Goal: Transaction & Acquisition: Purchase product/service

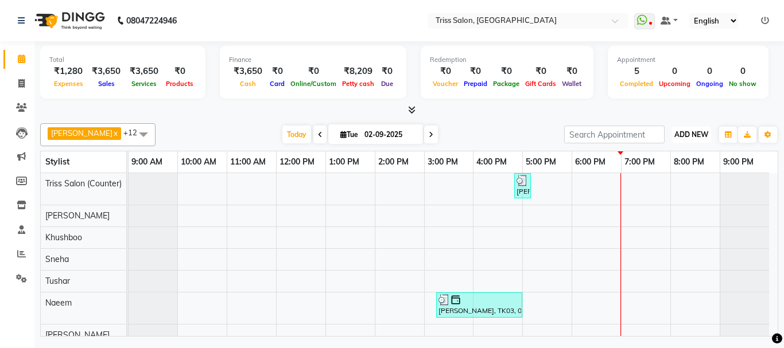
click at [687, 139] on button "ADD NEW Toggle Dropdown" at bounding box center [691, 135] width 40 height 16
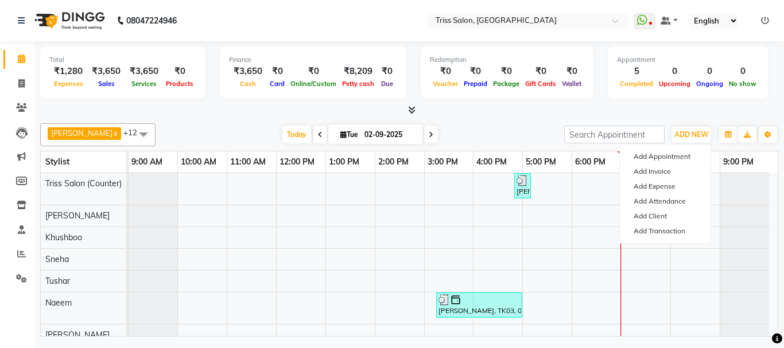
click at [602, 101] on div "Total ₹1,280 Expenses ₹3,650 Sales ₹3,650 Services ₹0 Products Finance ₹3,650 C…" at bounding box center [409, 74] width 738 height 56
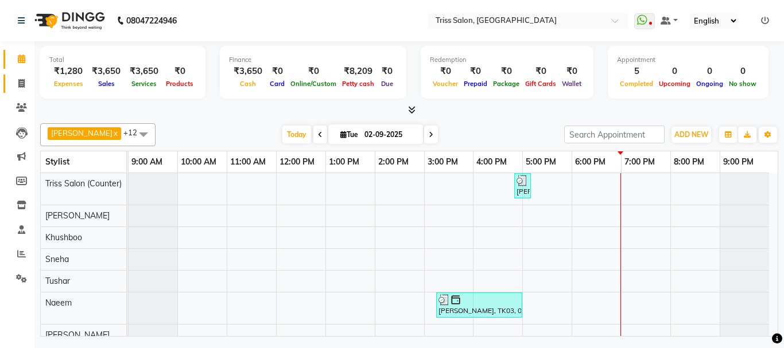
click at [20, 81] on icon at bounding box center [21, 83] width 6 height 9
select select "service"
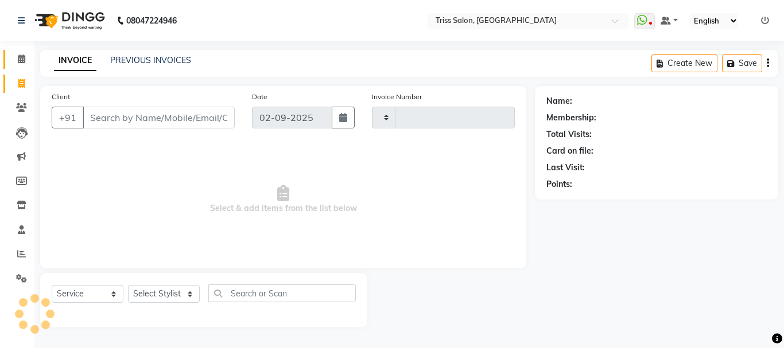
click at [14, 59] on span at bounding box center [21, 59] width 20 height 13
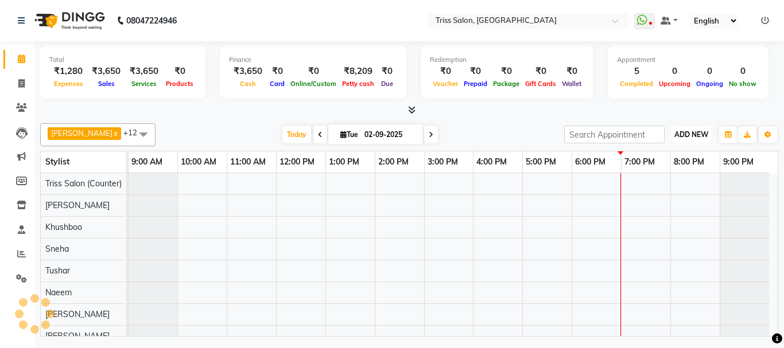
click at [698, 133] on span "ADD NEW" at bounding box center [691, 134] width 34 height 9
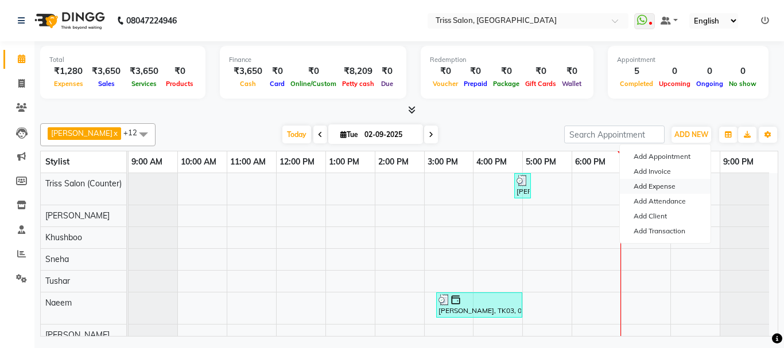
click at [664, 191] on link "Add Expense" at bounding box center [665, 186] width 91 height 15
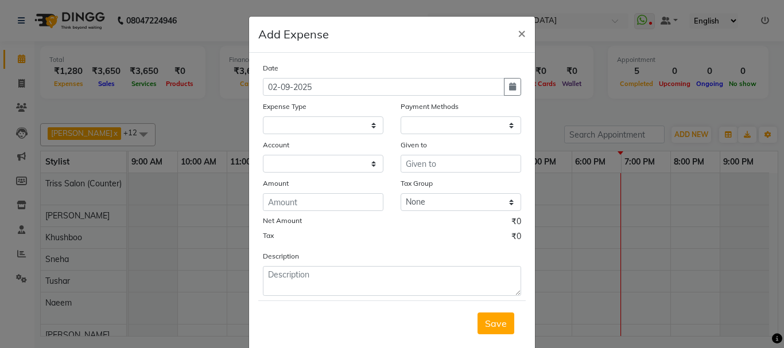
select select
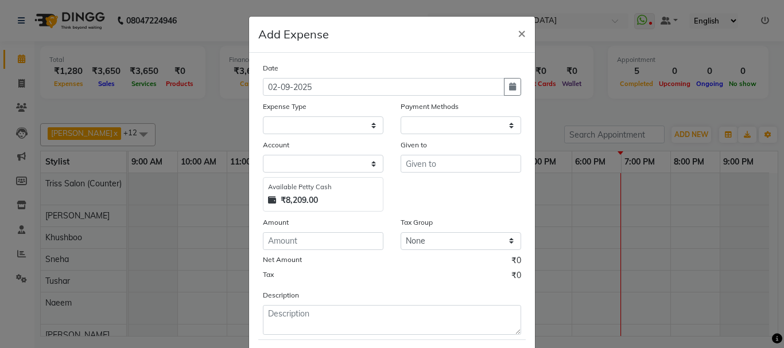
select select "1"
select select "2476"
click at [371, 126] on select "Select Bank Deposit Cash Handover CLIENT TIP TO STAFF Client Welfare Conveyance…" at bounding box center [323, 125] width 120 height 18
click at [263, 116] on select "Select Bank Deposit Cash Handover CLIENT TIP TO STAFF Client Welfare Conveyance…" at bounding box center [323, 125] width 120 height 18
click at [359, 118] on select "Select Bank Deposit Cash Handover CLIENT TIP TO STAFF Client Welfare Conveyance…" at bounding box center [323, 125] width 120 height 18
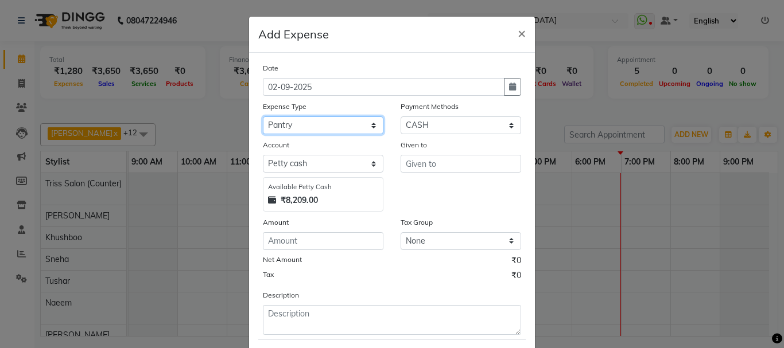
select select "1156"
click at [263, 116] on select "Select Bank Deposit Cash Handover CLIENT TIP TO STAFF Client Welfare Conveyance…" at bounding box center [323, 125] width 120 height 18
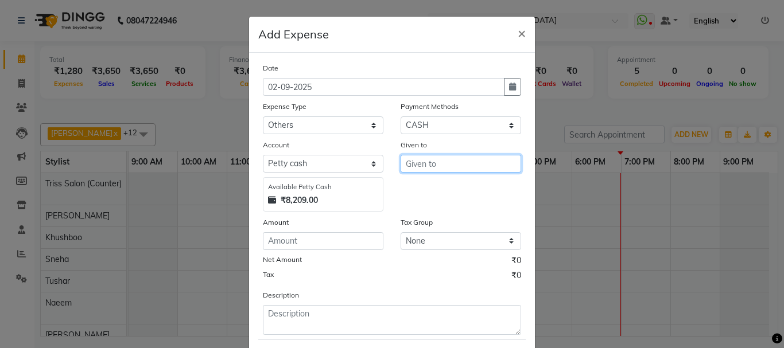
click at [453, 158] on input "text" at bounding box center [460, 164] width 120 height 18
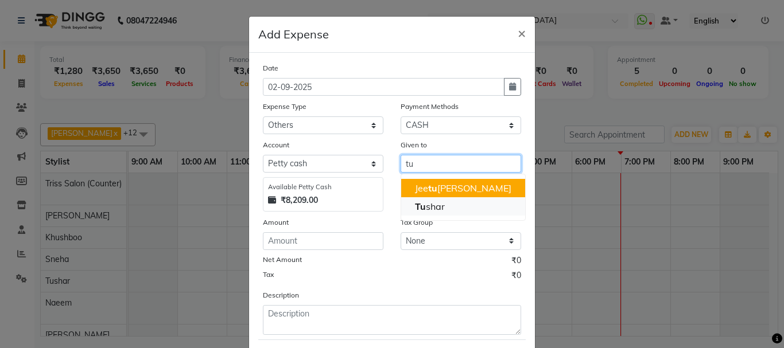
click at [433, 205] on ngb-highlight "Tu shar" at bounding box center [430, 206] width 30 height 11
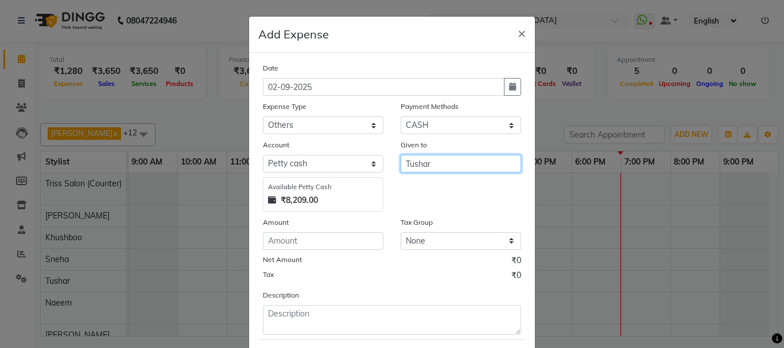
type input "Tushar"
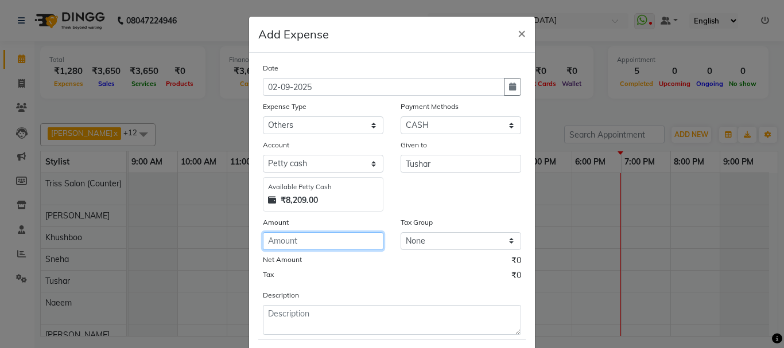
click at [311, 237] on input "number" at bounding box center [323, 241] width 120 height 18
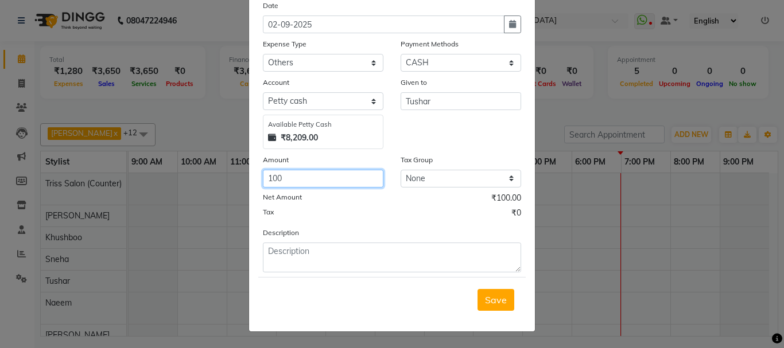
type input "100"
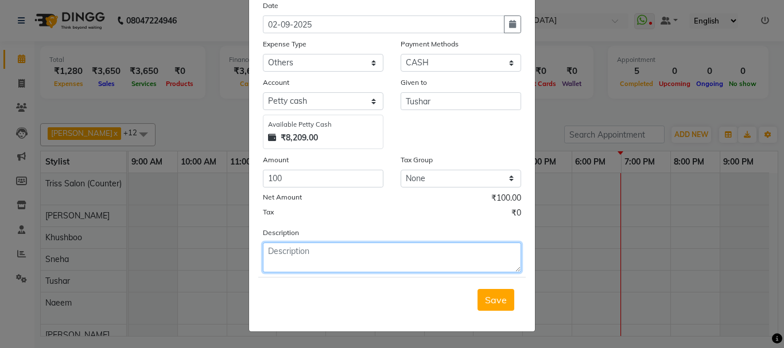
click at [315, 254] on textarea at bounding box center [392, 258] width 258 height 30
type textarea "trainer food"
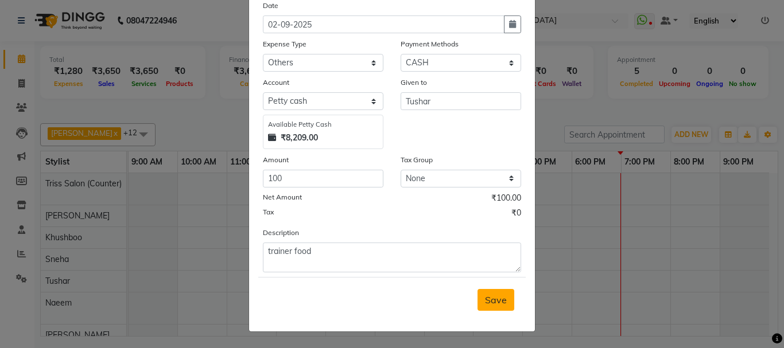
click at [492, 299] on span "Save" at bounding box center [496, 299] width 22 height 11
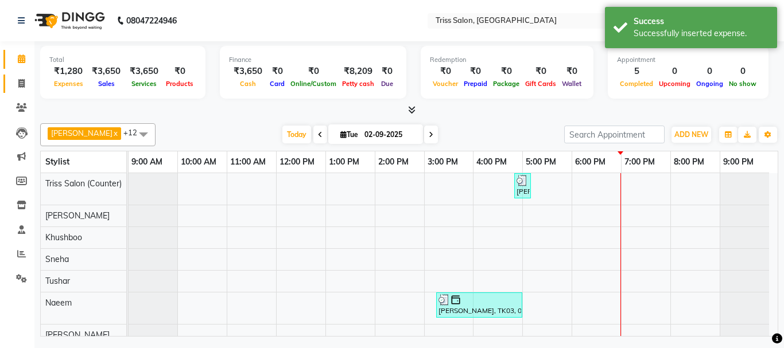
click at [21, 79] on icon at bounding box center [21, 83] width 6 height 9
select select "service"
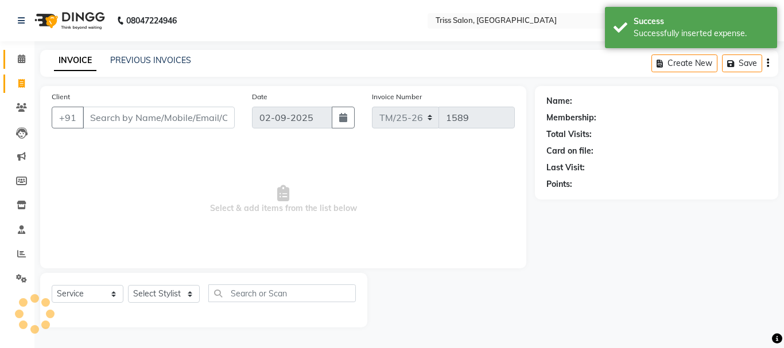
click at [20, 56] on icon at bounding box center [21, 58] width 7 height 9
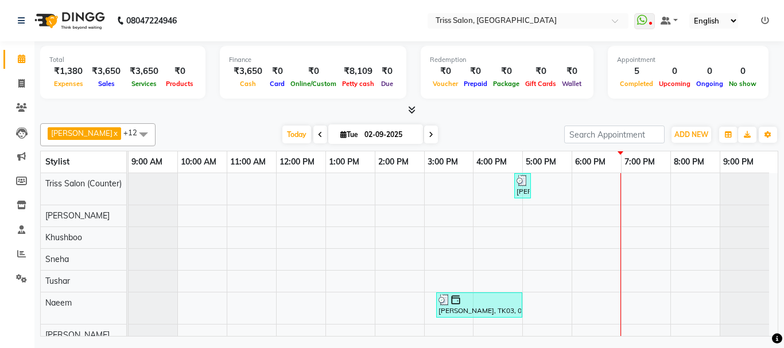
click at [735, 21] on select "English ENGLISH Español العربية मराठी हिंदी ગુજરાતી தமிழ் 中文" at bounding box center [713, 20] width 49 height 15
click at [735, 23] on select "English ENGLISH Español العربية मराठी हिंदी ગુજરાતી தமிழ் 中文" at bounding box center [713, 20] width 49 height 15
click at [675, 26] on link at bounding box center [668, 21] width 17 height 12
click at [690, 24] on select "English ENGLISH Español العربية मराठी हिंदी ગુજરાતી தமிழ் 中文" at bounding box center [713, 20] width 49 height 15
click at [722, 232] on div at bounding box center [743, 237] width 49 height 21
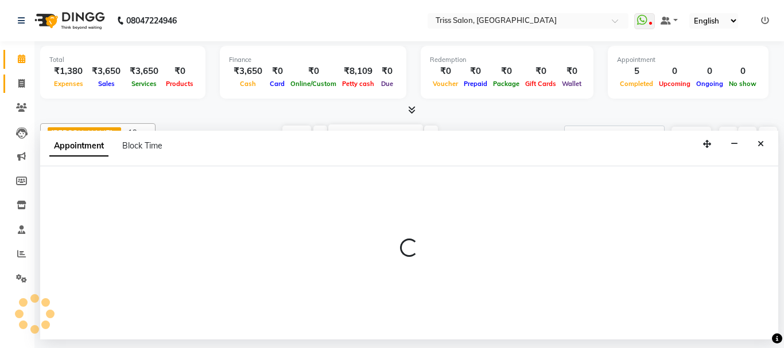
click at [30, 82] on span at bounding box center [21, 83] width 20 height 13
click at [27, 77] on span at bounding box center [21, 83] width 20 height 13
select select "service"
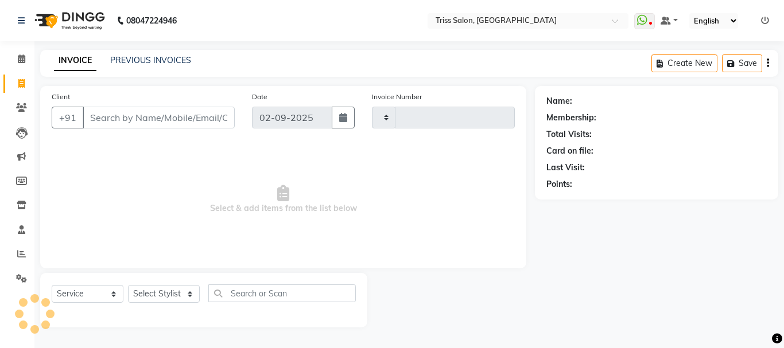
type input "1589"
select select "4304"
click at [736, 17] on select "English ENGLISH Español العربية मराठी हिंदी ગુજરાતી தமிழ் 中文" at bounding box center [713, 20] width 49 height 15
click at [706, 204] on div "Name: Membership: Total Visits: Card on file: Last Visit: Points:" at bounding box center [661, 206] width 252 height 241
click at [676, 20] on link at bounding box center [668, 21] width 17 height 12
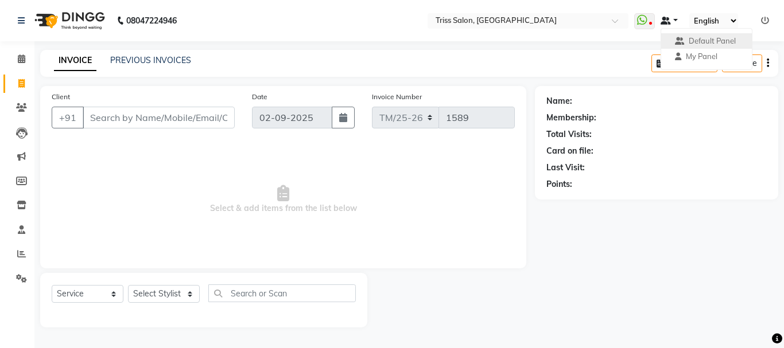
click at [676, 20] on link at bounding box center [668, 21] width 17 height 12
click at [642, 24] on icon at bounding box center [642, 19] width 10 height 11
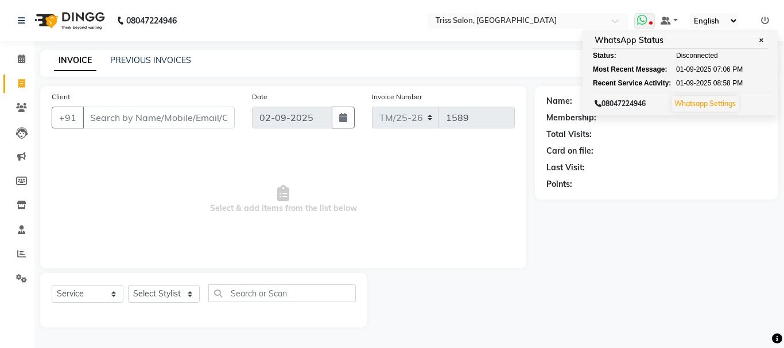
click at [724, 102] on link "Whatsapp Settings" at bounding box center [704, 103] width 61 height 9
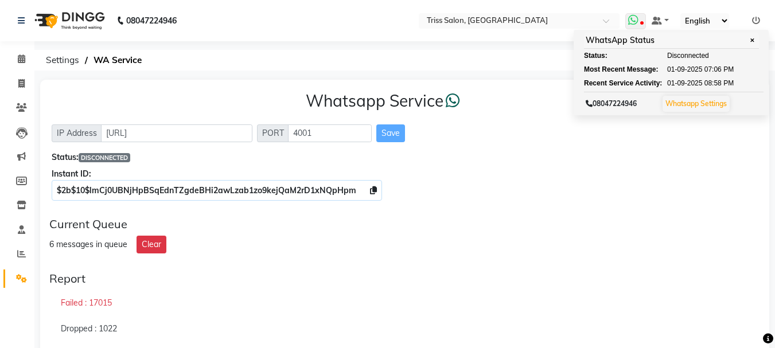
click at [693, 54] on span "Disconnected" at bounding box center [688, 55] width 42 height 10
click at [688, 104] on link "Whatsapp Settings" at bounding box center [695, 103] width 61 height 9
click at [708, 107] on link "Whatsapp Settings" at bounding box center [695, 103] width 61 height 9
click at [715, 106] on link "Whatsapp Settings" at bounding box center [695, 103] width 61 height 9
click at [715, 111] on button "Whatsapp Settings" at bounding box center [696, 104] width 67 height 16
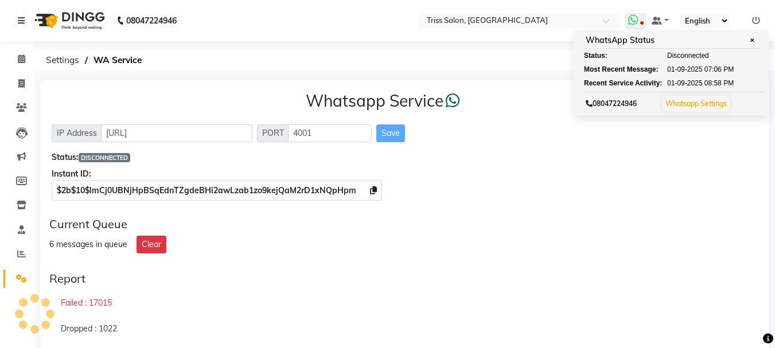
click at [726, 115] on div "WhatsApp Status ✕ Status: Disconnected Most Recent Message: [DATE] 07:06 PM Rec…" at bounding box center [671, 72] width 195 height 85
click at [722, 111] on button "Whatsapp Settings" at bounding box center [696, 104] width 67 height 16
click at [754, 44] on span "✕" at bounding box center [752, 40] width 10 height 9
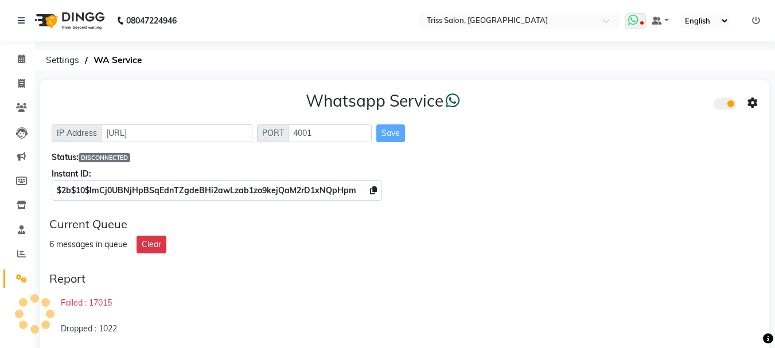
click at [640, 24] on span at bounding box center [635, 21] width 21 height 16
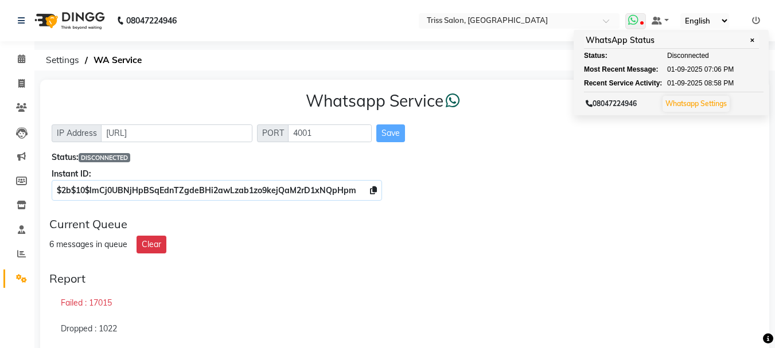
click at [631, 25] on icon at bounding box center [633, 19] width 10 height 11
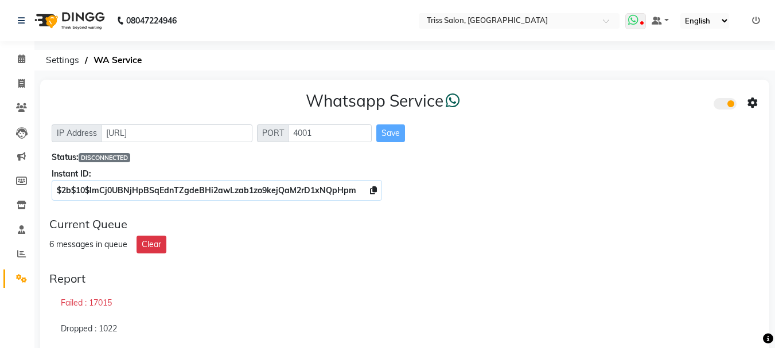
click at [637, 24] on icon at bounding box center [633, 19] width 10 height 11
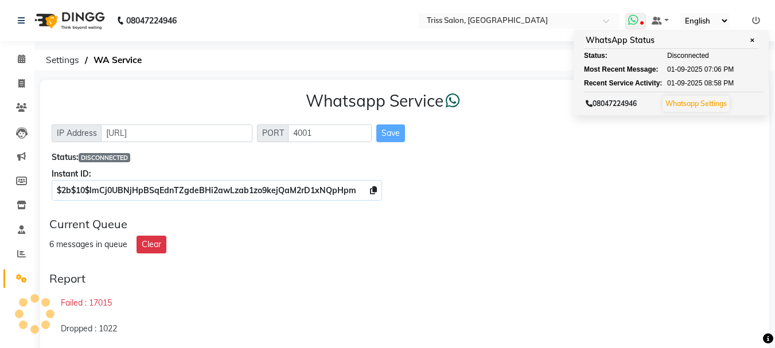
click at [703, 100] on link "Whatsapp Settings" at bounding box center [695, 103] width 61 height 9
click at [688, 106] on link "Whatsapp Settings" at bounding box center [695, 103] width 61 height 9
click at [691, 114] on div "08047224946 Whatsapp Settings" at bounding box center [674, 103] width 180 height 22
click at [689, 104] on link "Whatsapp Settings" at bounding box center [695, 103] width 61 height 9
click at [673, 278] on div "Report" at bounding box center [404, 279] width 711 height 14
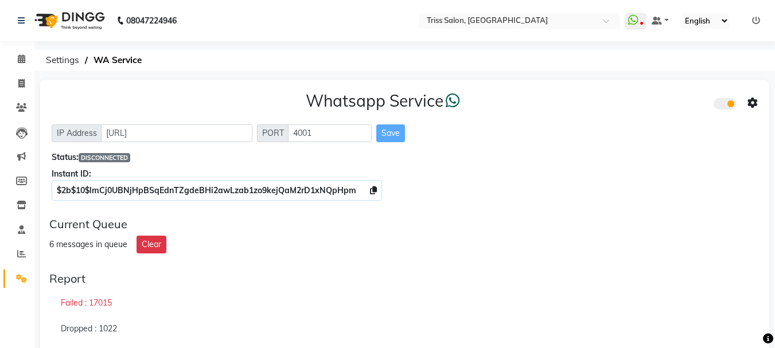
click at [733, 104] on span at bounding box center [725, 103] width 23 height 11
click at [722, 106] on input "checkbox" at bounding box center [722, 106] width 0 height 0
click at [731, 105] on span at bounding box center [725, 103] width 23 height 11
click at [722, 106] on input "checkbox" at bounding box center [722, 106] width 0 height 0
click at [751, 105] on icon at bounding box center [752, 103] width 10 height 10
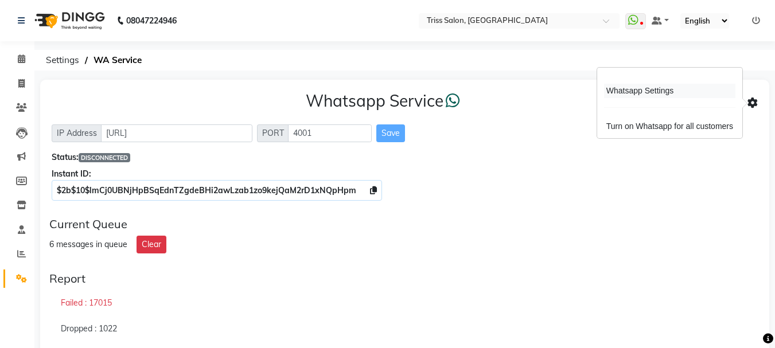
click at [703, 98] on div "Whatsapp Settings" at bounding box center [669, 91] width 131 height 14
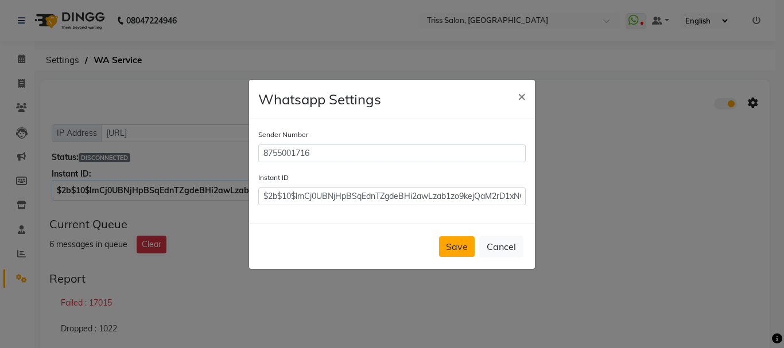
click at [448, 247] on button "Save" at bounding box center [457, 246] width 36 height 21
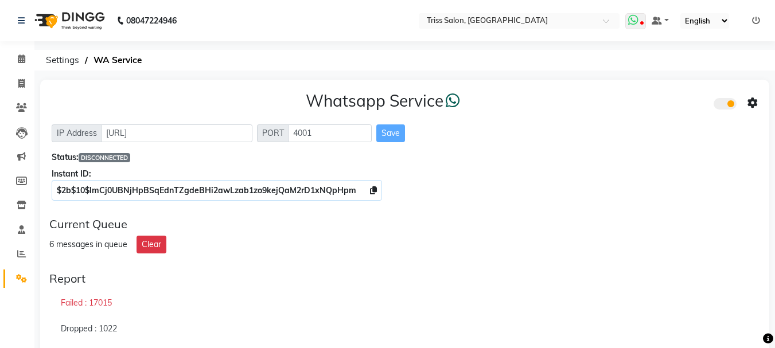
click at [637, 24] on icon at bounding box center [633, 19] width 10 height 11
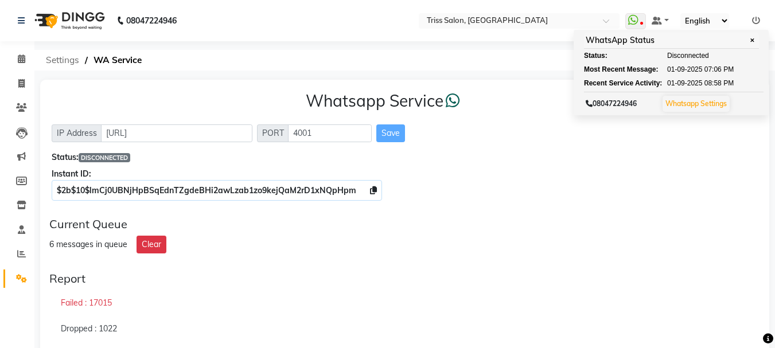
click at [69, 65] on span "Settings" at bounding box center [62, 60] width 45 height 21
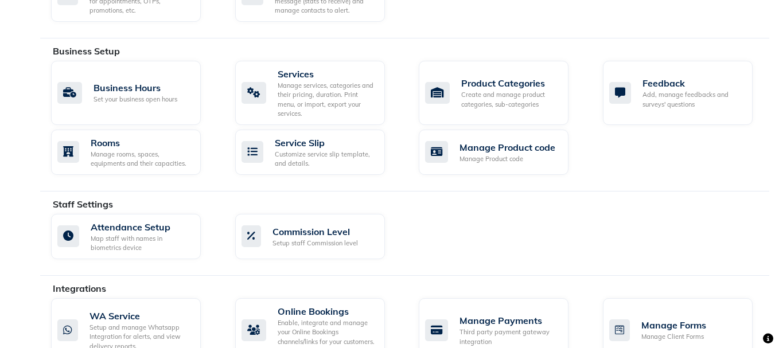
scroll to position [435, 0]
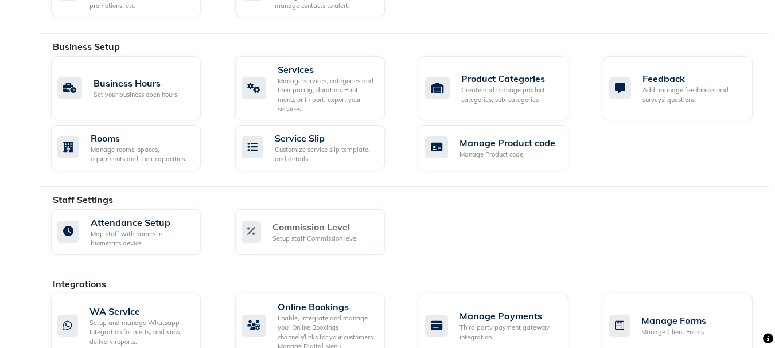
click at [392, 215] on link "Commission Level Setup staff Commission level" at bounding box center [318, 231] width 167 height 45
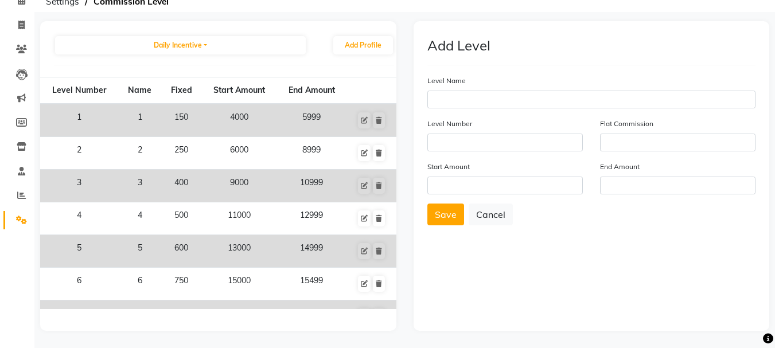
click at [11, 215] on link "Settings" at bounding box center [17, 220] width 28 height 19
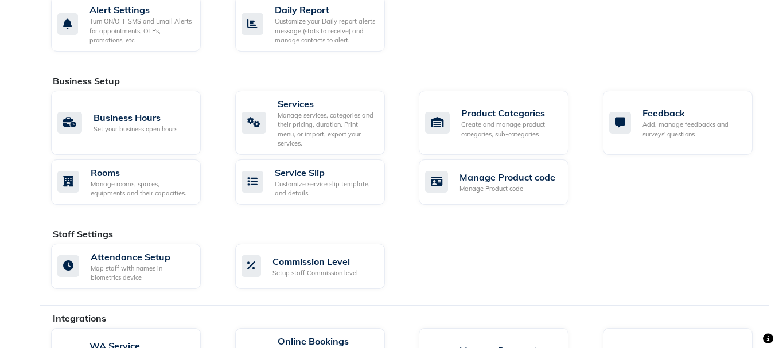
scroll to position [435, 0]
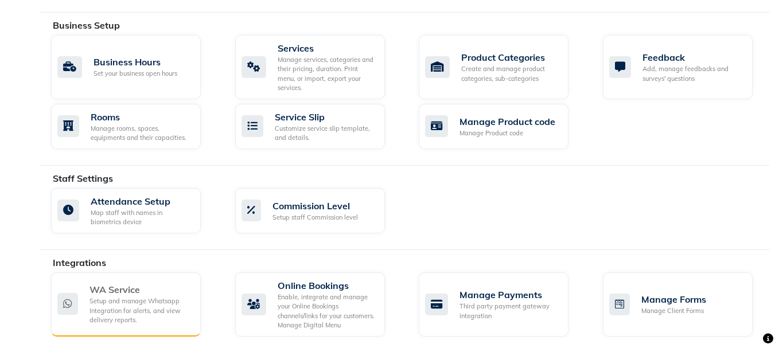
click at [139, 297] on div "Setup and manage Whatsapp Integration for alerts, and view delivery reports." at bounding box center [140, 311] width 102 height 29
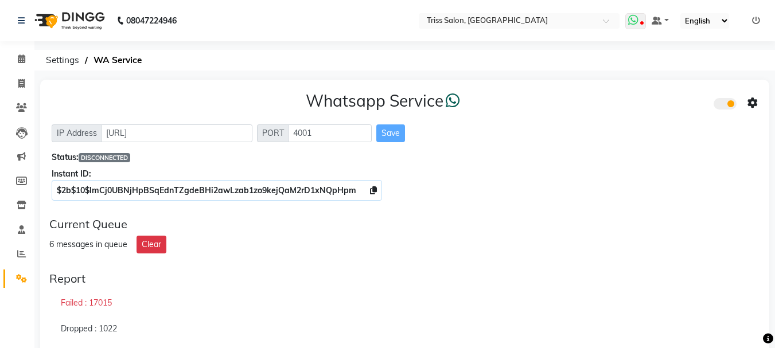
click at [633, 26] on span at bounding box center [635, 21] width 21 height 16
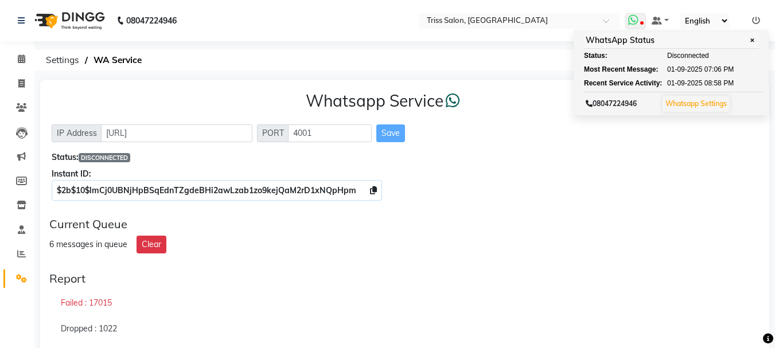
click at [696, 57] on span "Disconnected" at bounding box center [688, 55] width 42 height 10
click at [672, 57] on span "Disconnected" at bounding box center [688, 55] width 42 height 10
click at [696, 53] on span "Disconnected" at bounding box center [688, 55] width 42 height 10
click at [750, 40] on span "✕" at bounding box center [752, 40] width 10 height 9
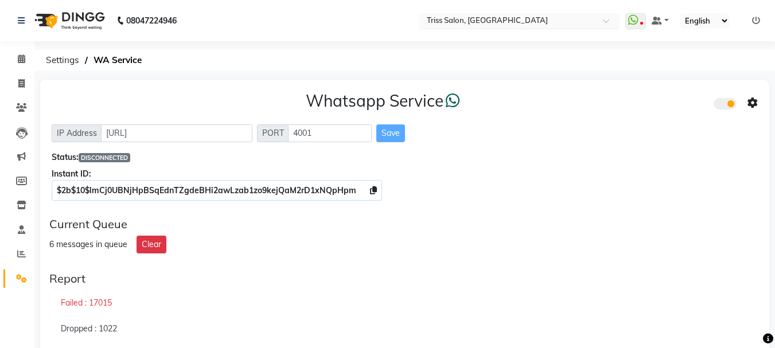
click at [606, 25] on span at bounding box center [610, 23] width 14 height 11
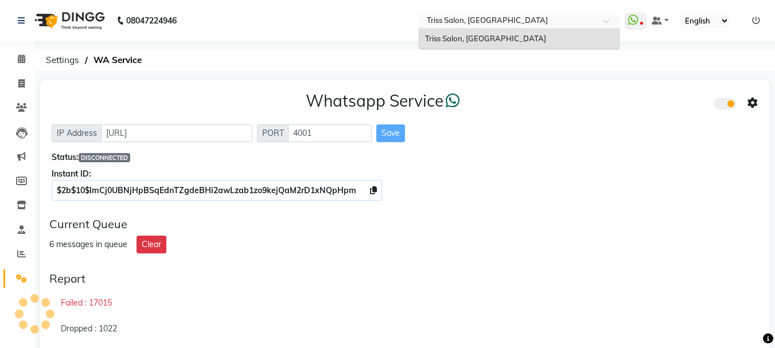
click at [604, 26] on span at bounding box center [610, 23] width 14 height 11
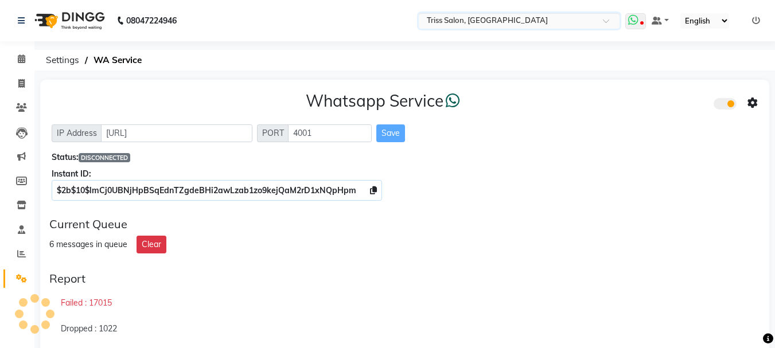
click at [642, 24] on icon at bounding box center [641, 24] width 3 height 6
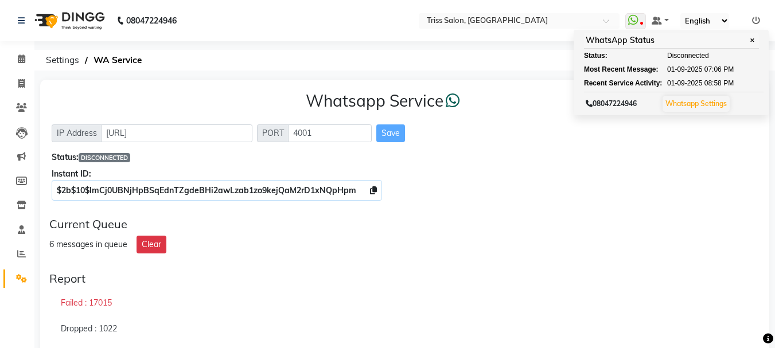
click at [486, 322] on div "Dropped : 1022" at bounding box center [404, 329] width 711 height 26
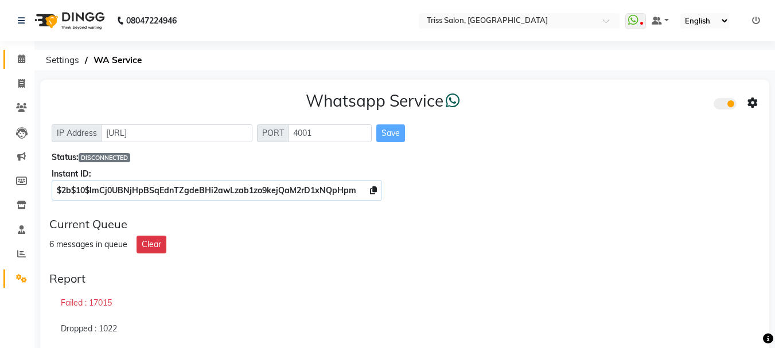
click at [15, 64] on span at bounding box center [21, 59] width 20 height 13
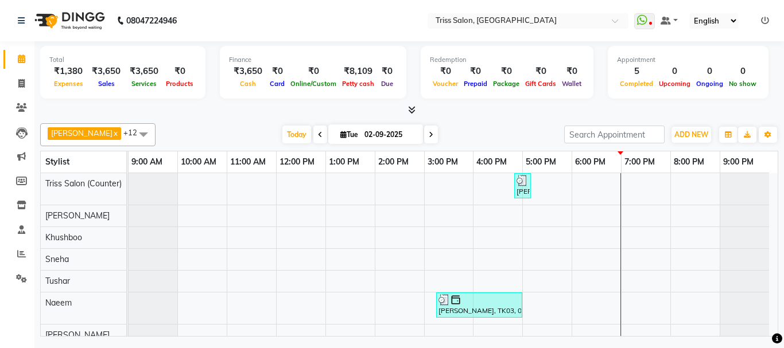
click at [407, 115] on span at bounding box center [409, 110] width 12 height 12
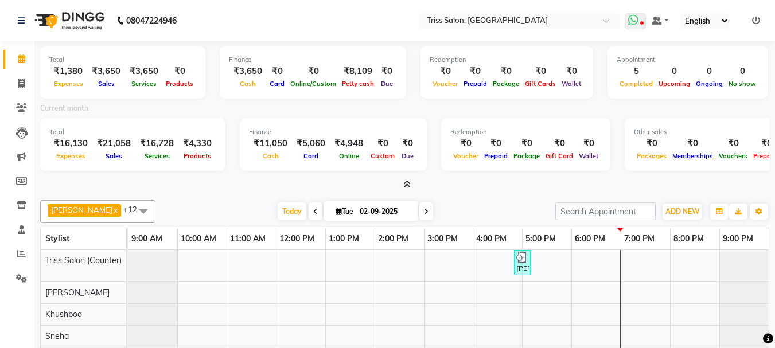
click at [636, 22] on icon at bounding box center [633, 19] width 10 height 11
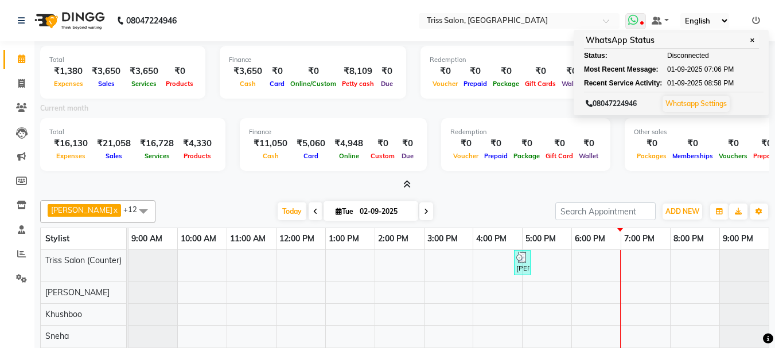
click at [751, 41] on span "✕" at bounding box center [752, 40] width 10 height 9
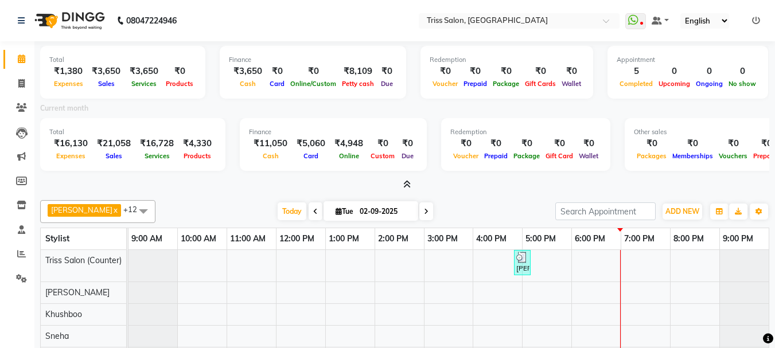
click at [758, 20] on icon at bounding box center [756, 21] width 8 height 8
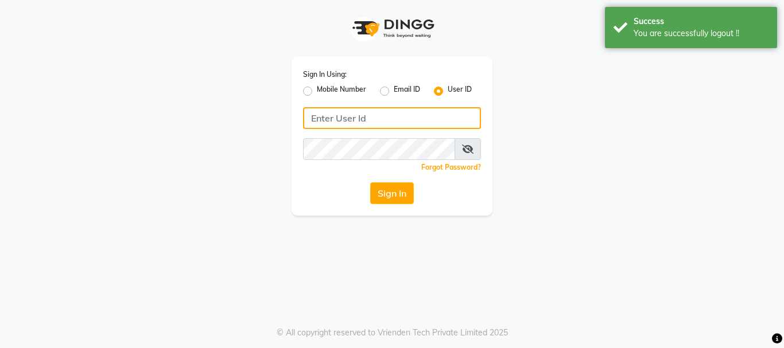
type input "8755001716"
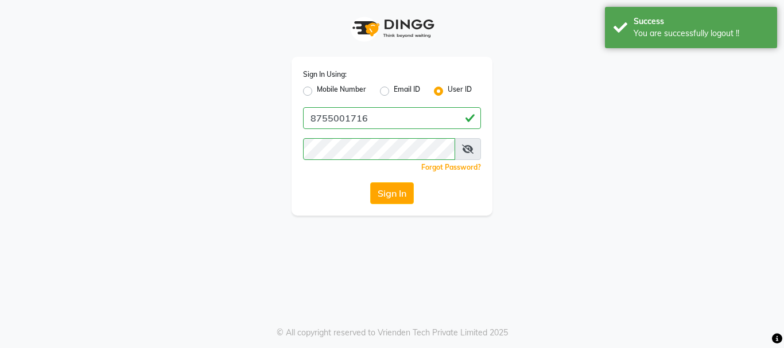
click at [342, 86] on label "Mobile Number" at bounding box center [341, 91] width 49 height 14
click at [324, 86] on input "Mobile Number" at bounding box center [320, 87] width 7 height 7
radio input "true"
radio input "false"
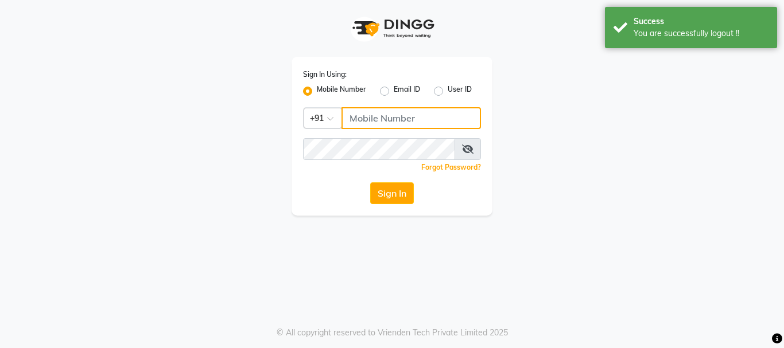
click at [404, 117] on input "Username" at bounding box center [410, 118] width 139 height 22
type input "8755001716"
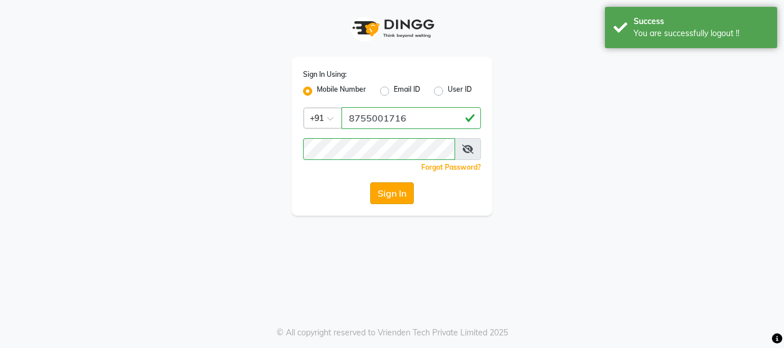
click at [398, 196] on button "Sign In" at bounding box center [392, 193] width 44 height 22
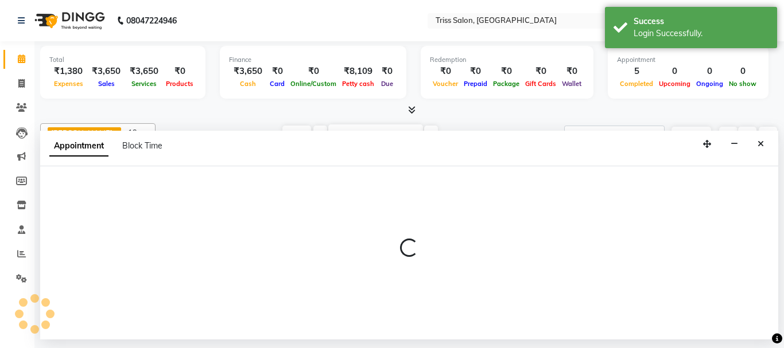
select select "40814"
select select "tentative"
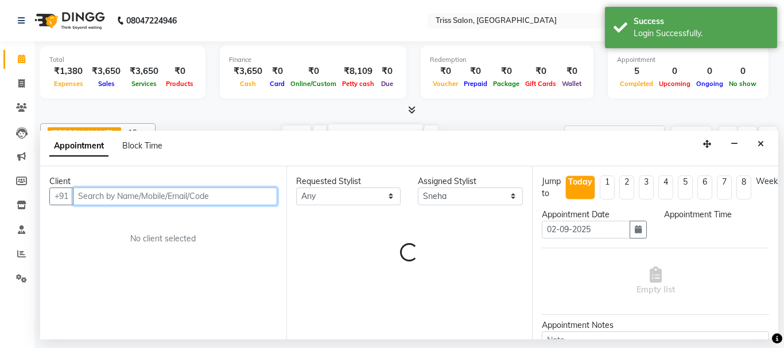
select select "1200"
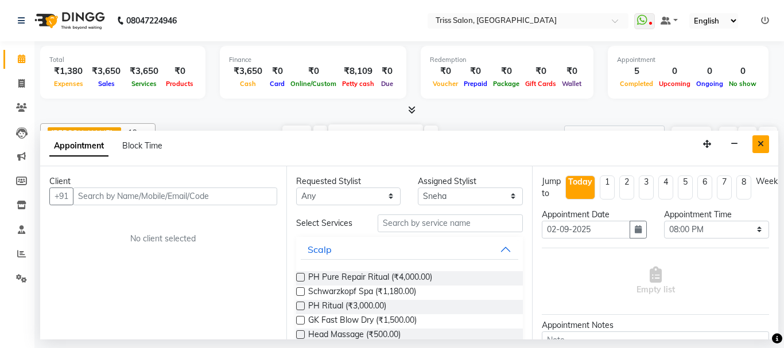
click at [753, 146] on button "Close" at bounding box center [760, 144] width 17 height 18
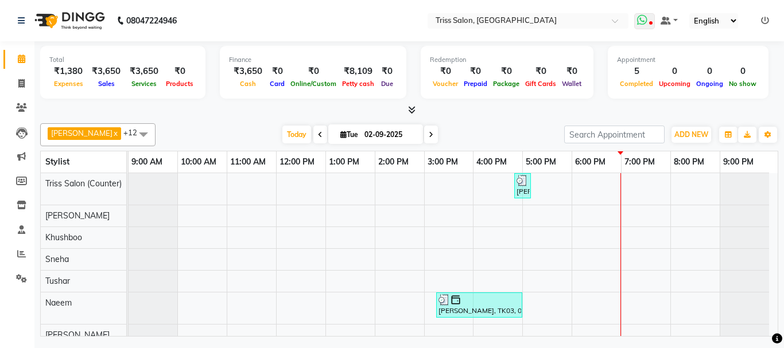
click at [644, 22] on icon at bounding box center [642, 19] width 10 height 11
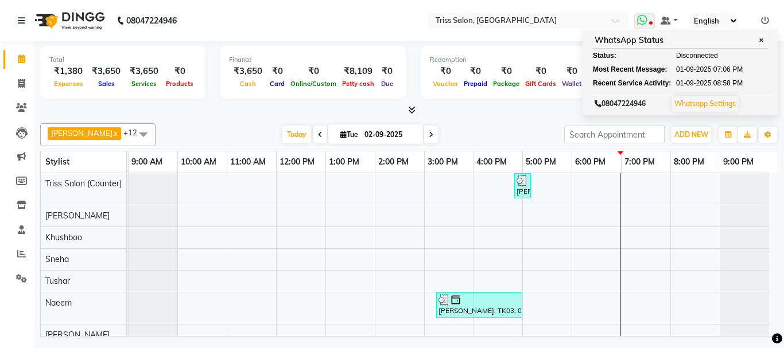
click at [647, 24] on icon at bounding box center [642, 19] width 10 height 11
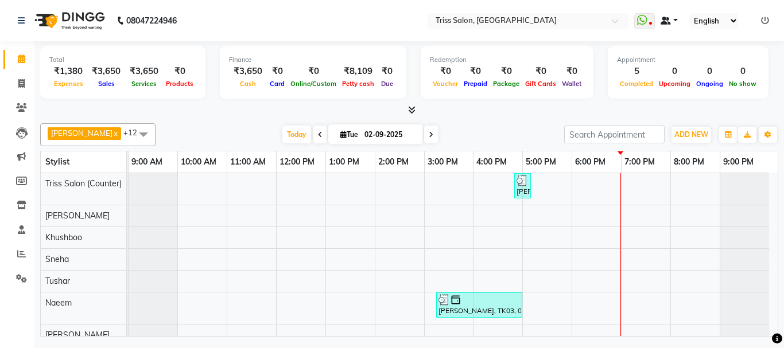
click at [676, 20] on link at bounding box center [668, 21] width 17 height 12
click at [650, 25] on icon at bounding box center [650, 24] width 3 height 6
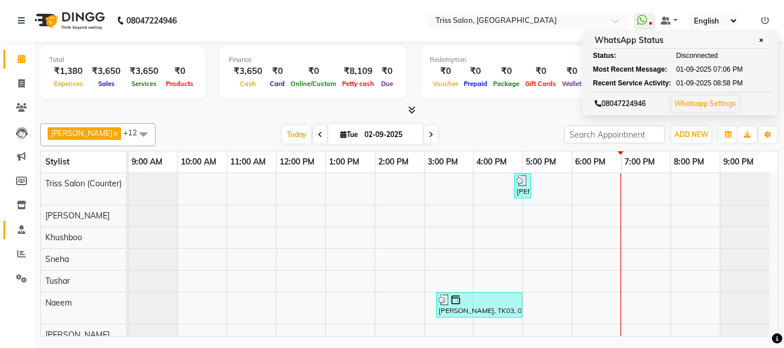
click at [22, 232] on icon at bounding box center [21, 229] width 7 height 9
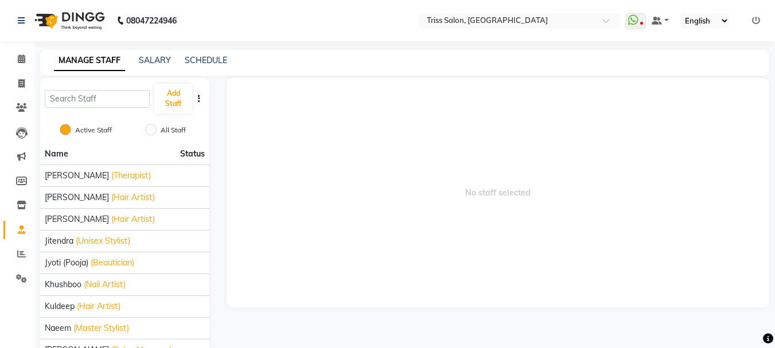
click at [469, 146] on span "No staff selected" at bounding box center [498, 192] width 543 height 229
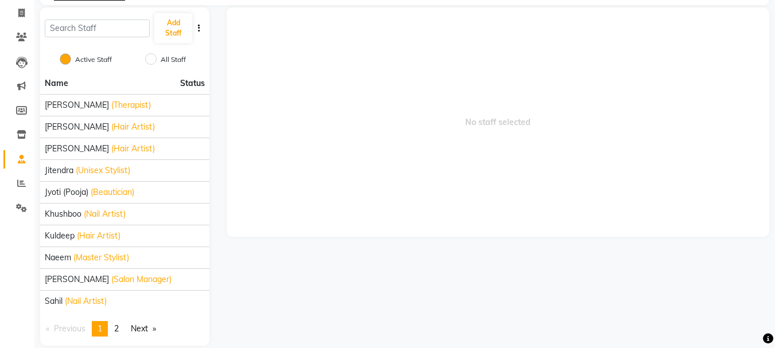
scroll to position [85, 0]
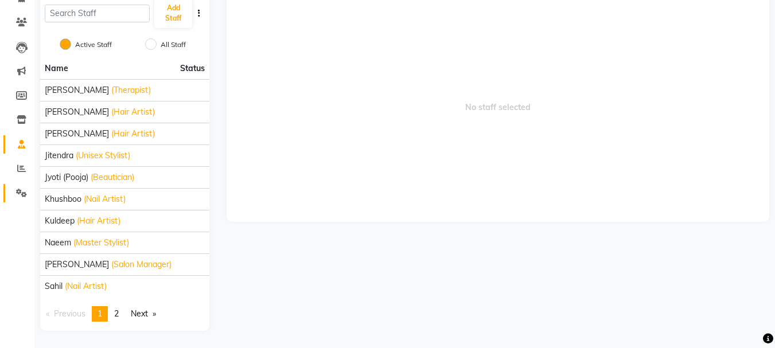
click at [20, 196] on icon at bounding box center [21, 193] width 11 height 9
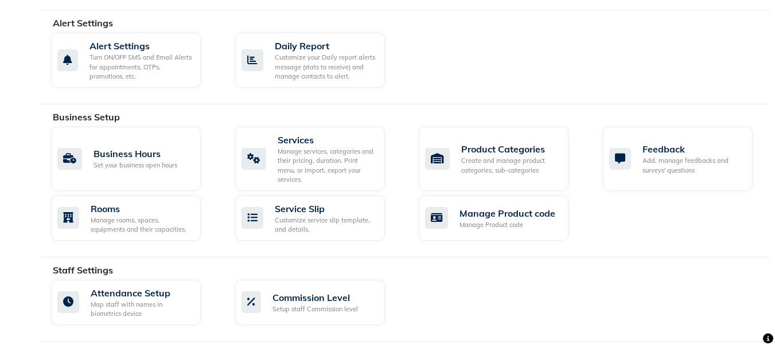
scroll to position [435, 0]
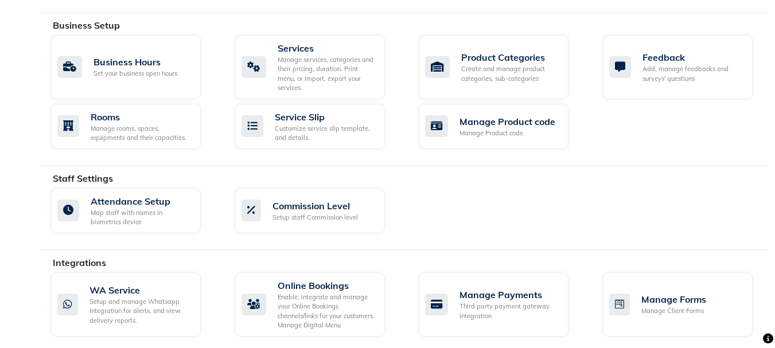
click at [114, 301] on div "Setup and manage Whatsapp Integration for alerts, and view delivery reports." at bounding box center [140, 311] width 102 height 29
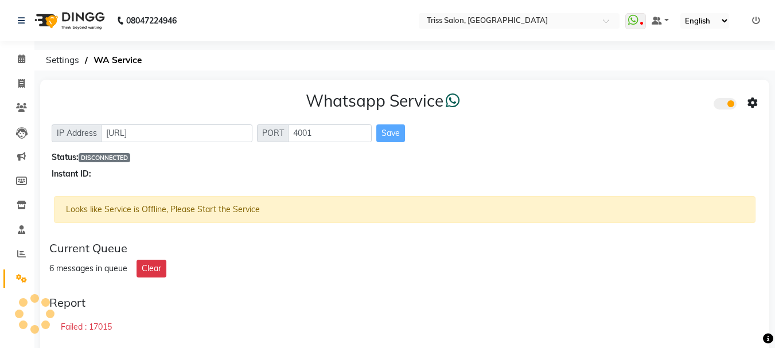
click at [338, 213] on div "Looks like Service is Offline, Please Start the Service" at bounding box center [405, 209] width 702 height 27
click at [396, 129] on div "Save" at bounding box center [390, 133] width 29 height 18
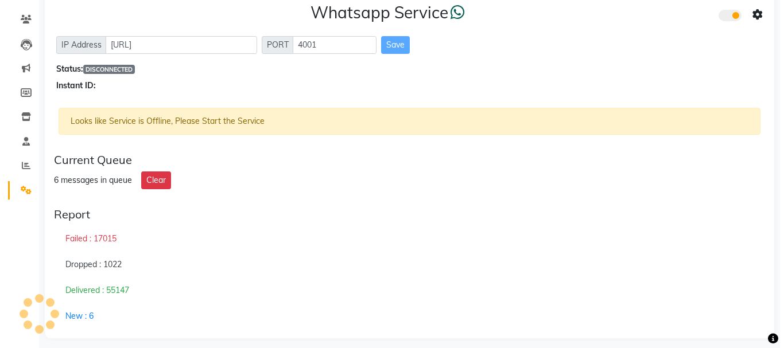
scroll to position [96, 0]
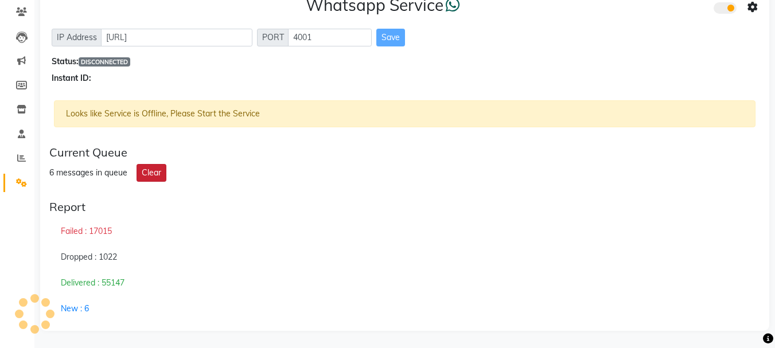
click at [137, 170] on button "Clear" at bounding box center [152, 173] width 30 height 18
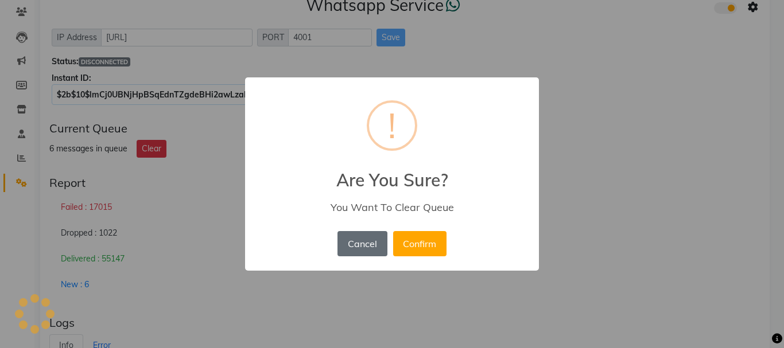
click at [363, 248] on button "Cancel" at bounding box center [361, 243] width 49 height 25
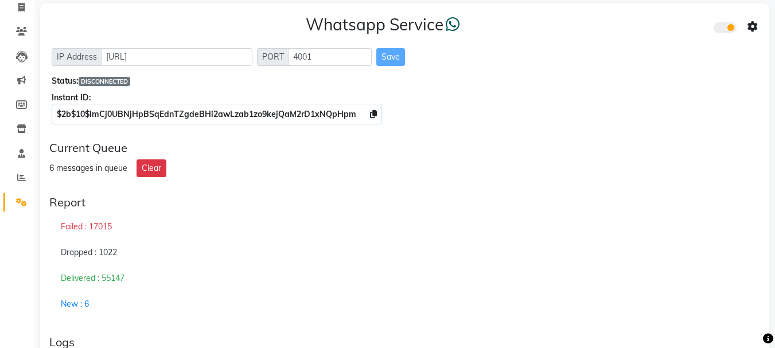
scroll to position [0, 0]
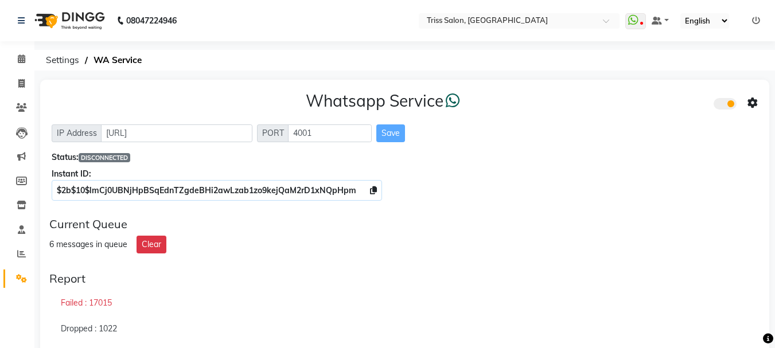
click at [727, 107] on span at bounding box center [725, 103] width 23 height 11
click at [722, 106] on input "checkbox" at bounding box center [722, 106] width 0 height 0
click at [731, 106] on span at bounding box center [725, 103] width 23 height 11
click at [722, 106] on input "checkbox" at bounding box center [722, 106] width 0 height 0
click at [757, 103] on icon at bounding box center [752, 103] width 10 height 10
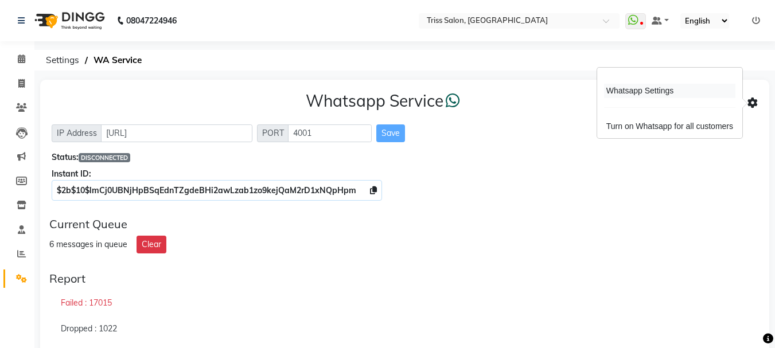
click at [679, 97] on div "Whatsapp Settings" at bounding box center [669, 91] width 131 height 14
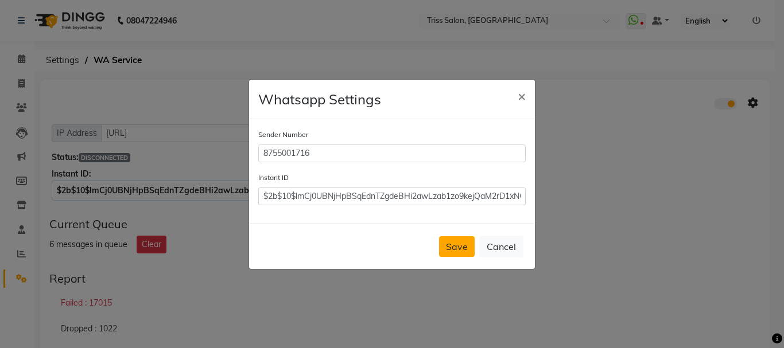
click at [451, 248] on button "Save" at bounding box center [457, 246] width 36 height 21
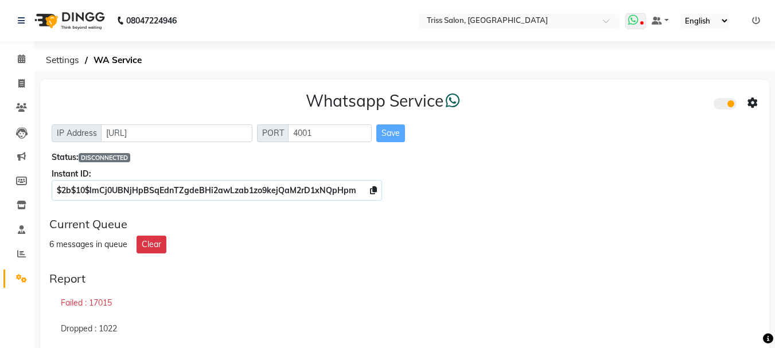
click at [638, 21] on icon at bounding box center [633, 19] width 10 height 11
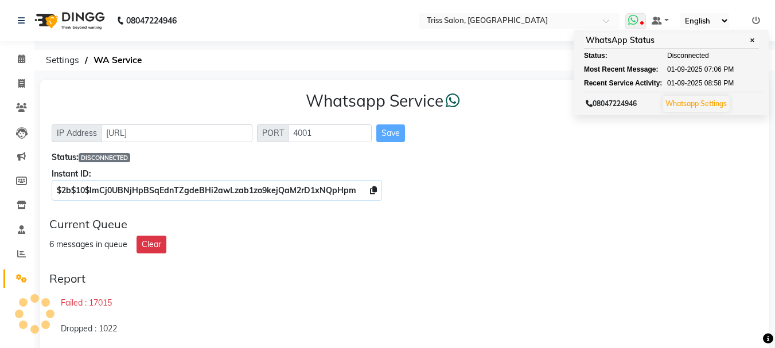
click at [696, 105] on link "Whatsapp Settings" at bounding box center [695, 103] width 61 height 9
click at [700, 61] on span "Disconnected" at bounding box center [688, 55] width 42 height 10
click at [695, 104] on link "Whatsapp Settings" at bounding box center [695, 103] width 61 height 9
click at [714, 106] on link "Whatsapp Settings" at bounding box center [695, 103] width 61 height 9
click at [719, 107] on link "Whatsapp Settings" at bounding box center [695, 103] width 61 height 9
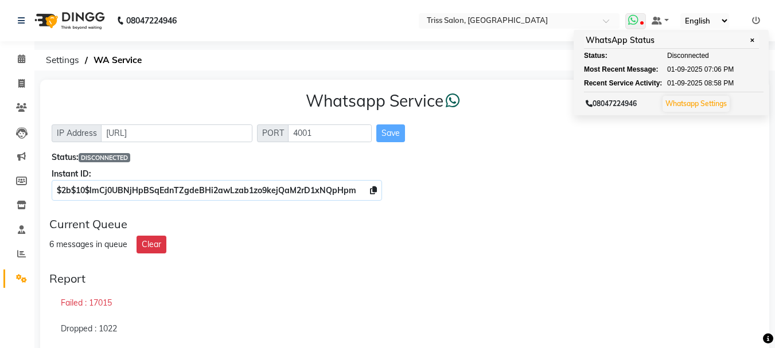
click at [714, 106] on link "Whatsapp Settings" at bounding box center [695, 103] width 61 height 9
click at [712, 100] on link "Whatsapp Settings" at bounding box center [695, 103] width 61 height 9
click at [676, 154] on div "Status: DISCONNECTED" at bounding box center [405, 157] width 706 height 12
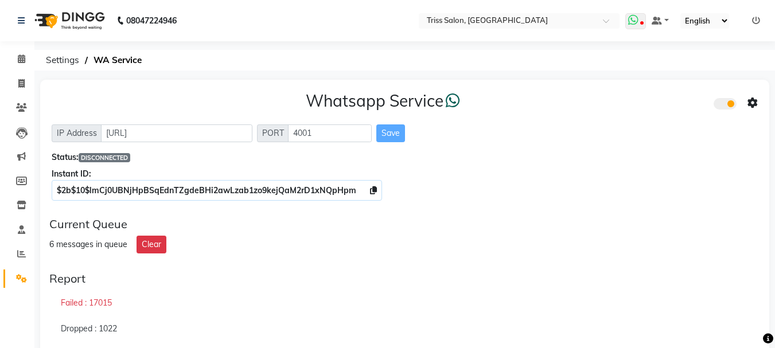
click at [636, 25] on icon at bounding box center [633, 19] width 10 height 11
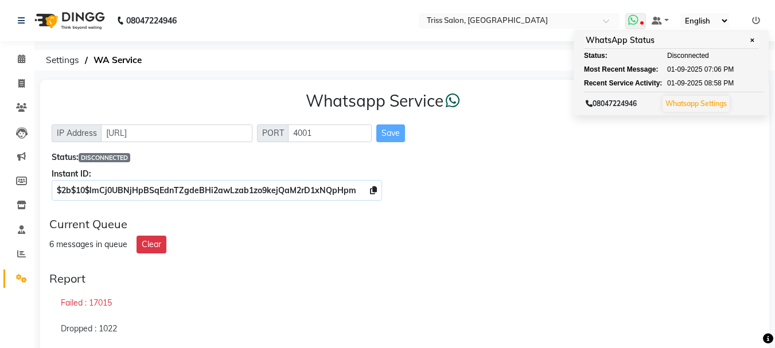
click at [692, 55] on span "Disconnected" at bounding box center [688, 55] width 42 height 10
click at [709, 75] on ul "Status: Disconnected Most Recent Message: [DATE] 07:06 PM Recent Service Activi…" at bounding box center [671, 69] width 175 height 38
click at [707, 106] on link "Whatsapp Settings" at bounding box center [695, 103] width 61 height 9
click at [748, 41] on span "✕" at bounding box center [752, 40] width 10 height 9
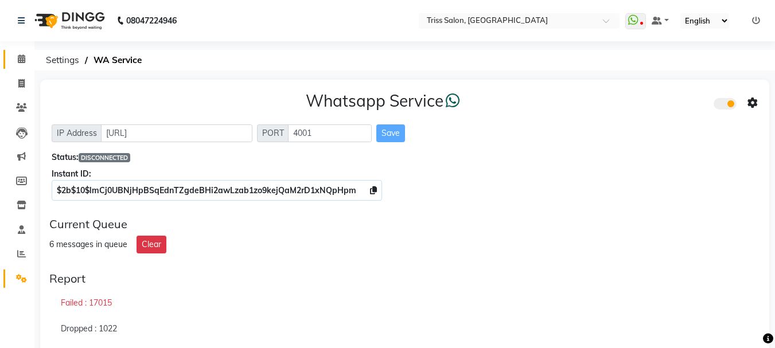
click at [22, 68] on link "Calendar" at bounding box center [17, 59] width 28 height 19
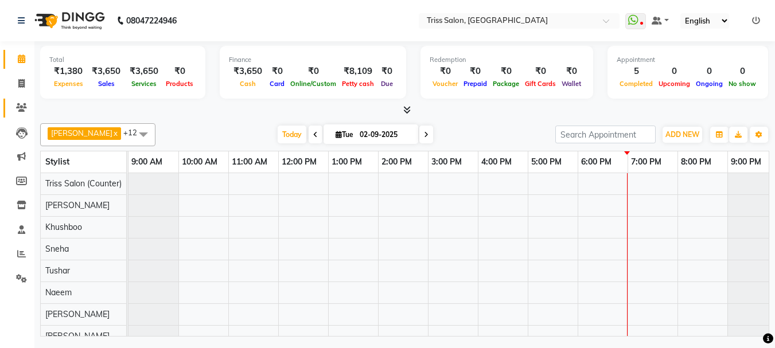
click at [16, 101] on link "Clients" at bounding box center [17, 108] width 28 height 19
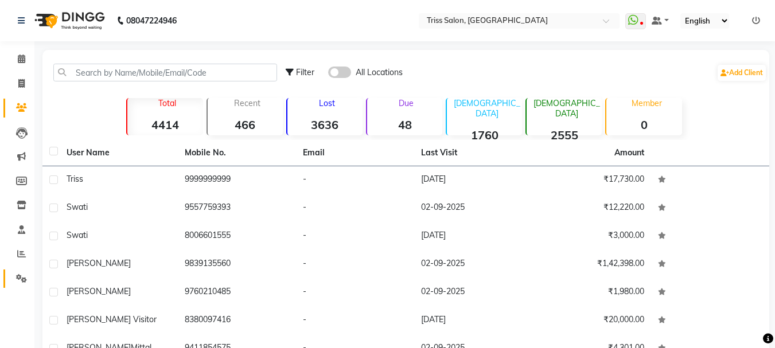
click at [22, 279] on icon at bounding box center [21, 278] width 11 height 9
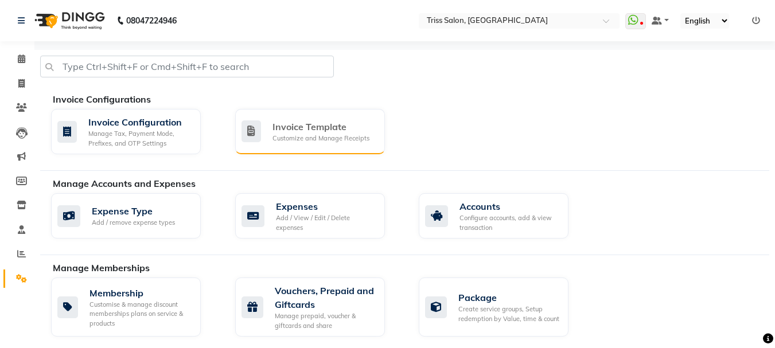
click at [336, 141] on div "Customize and Manage Receipts" at bounding box center [320, 139] width 97 height 10
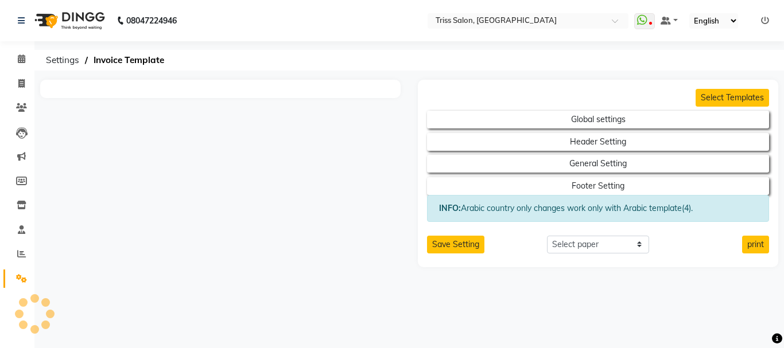
select select "thermal"
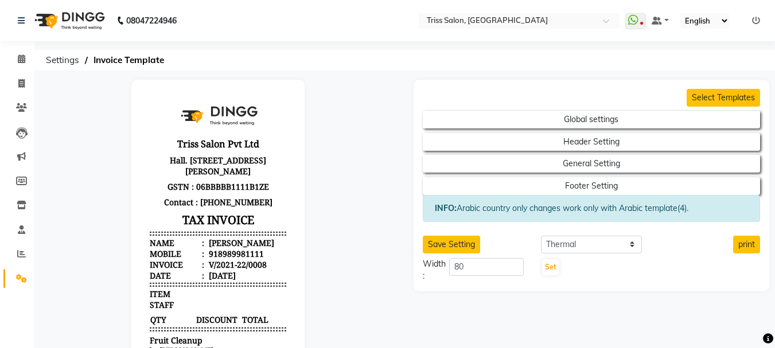
click at [20, 286] on link "Settings" at bounding box center [17, 279] width 28 height 19
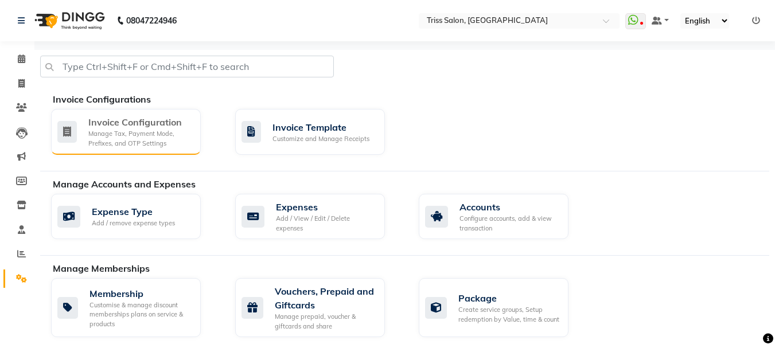
click at [153, 129] on div "Manage Tax, Payment Mode, Prefixes, and OTP Settings" at bounding box center [139, 138] width 103 height 19
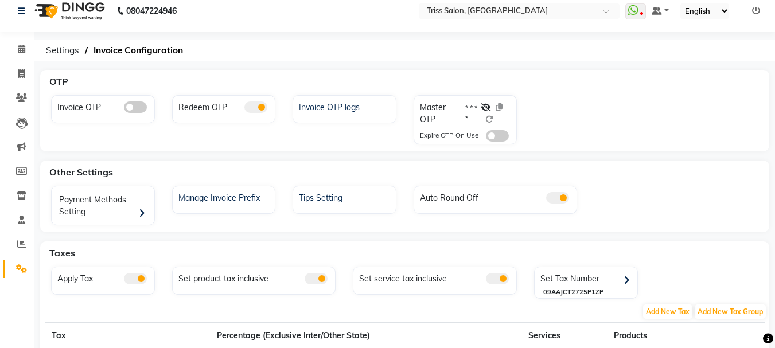
scroll to position [6, 0]
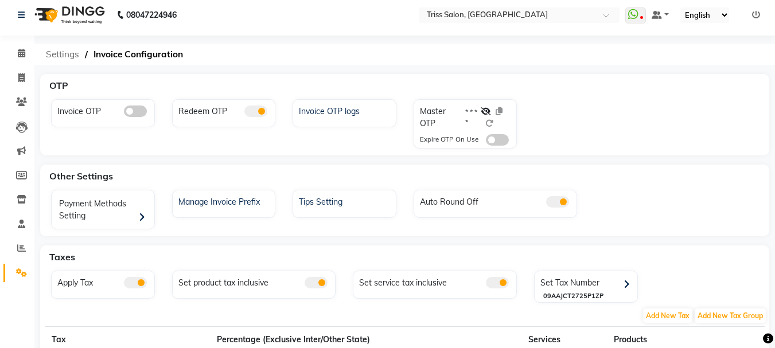
click at [53, 57] on span "Settings" at bounding box center [62, 54] width 45 height 21
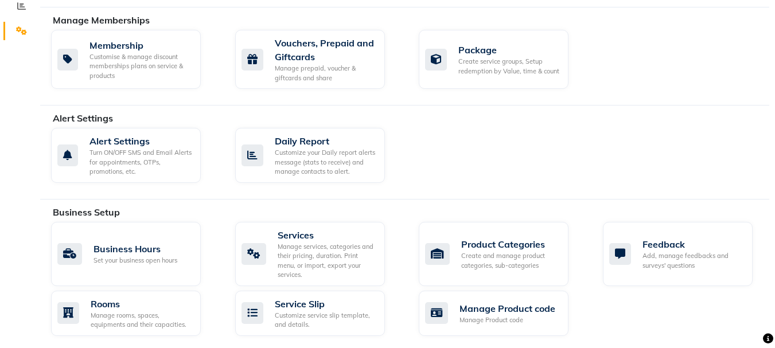
scroll to position [247, 0]
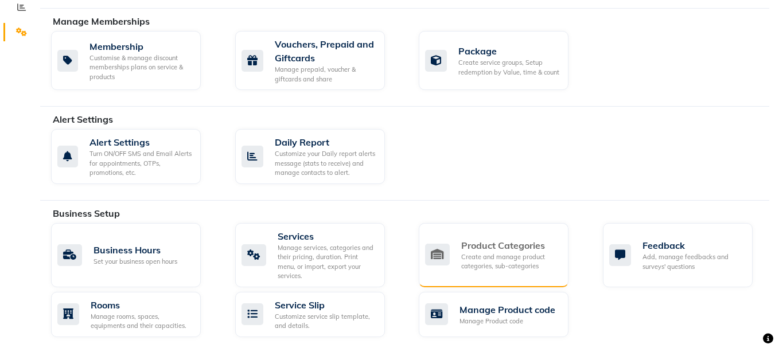
click at [456, 232] on div "Product Categories Create and manage product categories, sub-categories" at bounding box center [494, 255] width 150 height 64
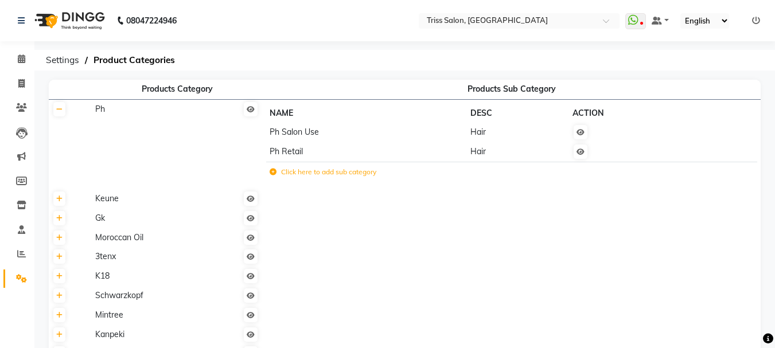
click at [22, 285] on span at bounding box center [21, 278] width 20 height 13
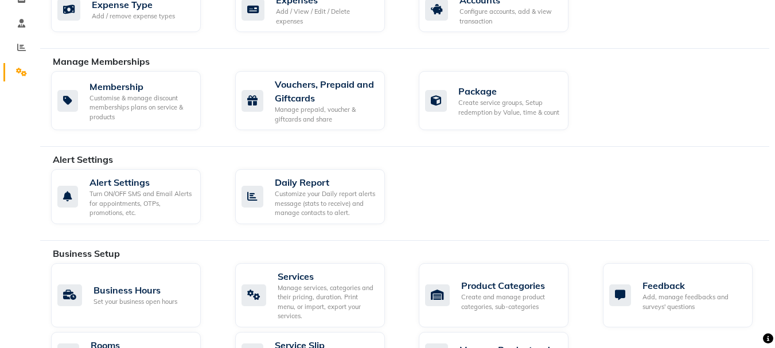
scroll to position [211, 0]
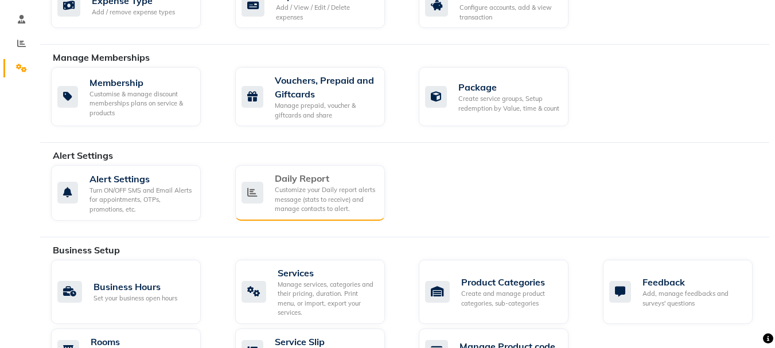
click at [325, 178] on div "Daily Report" at bounding box center [325, 179] width 101 height 14
select select "1335"
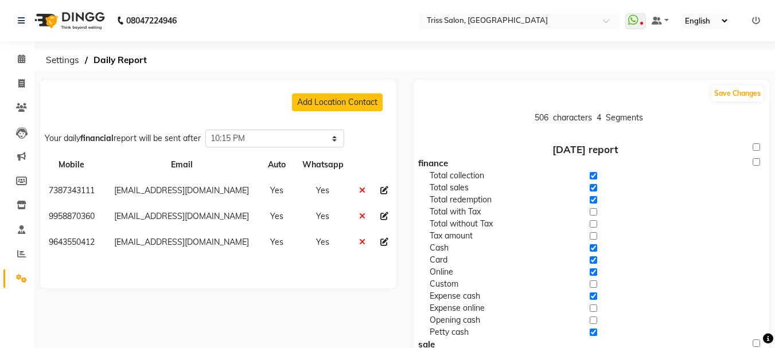
click at [21, 275] on icon at bounding box center [21, 278] width 11 height 9
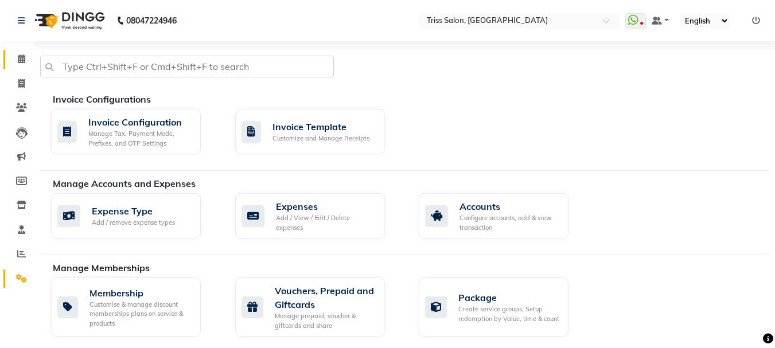
click at [22, 60] on icon at bounding box center [21, 58] width 7 height 9
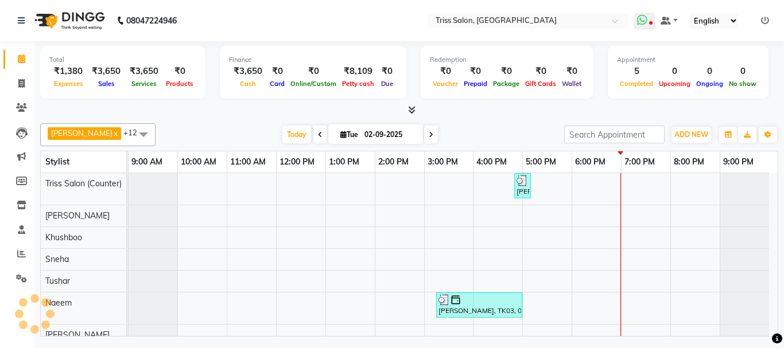
click at [637, 25] on span at bounding box center [644, 21] width 21 height 16
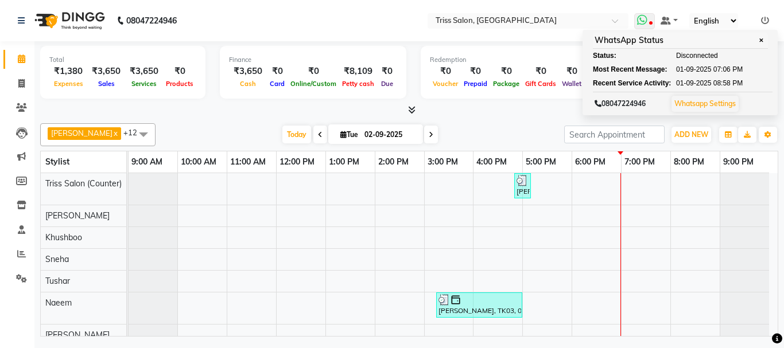
click at [601, 103] on icon at bounding box center [597, 103] width 7 height 7
click at [719, 105] on link "Whatsapp Settings" at bounding box center [704, 103] width 61 height 9
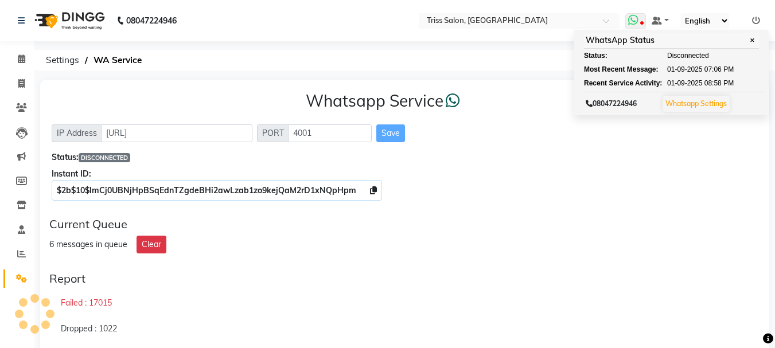
click at [700, 111] on button "Whatsapp Settings" at bounding box center [696, 104] width 67 height 16
click at [713, 102] on link "Whatsapp Settings" at bounding box center [695, 103] width 61 height 9
click at [720, 102] on link "Whatsapp Settings" at bounding box center [695, 103] width 61 height 9
click at [724, 108] on button "Whatsapp Settings" at bounding box center [696, 104] width 67 height 16
click at [723, 107] on link "Whatsapp Settings" at bounding box center [695, 103] width 61 height 9
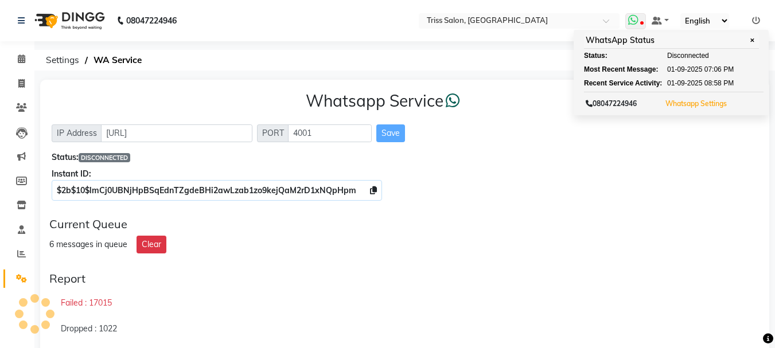
click at [709, 110] on button "Whatsapp Settings" at bounding box center [696, 104] width 67 height 16
click at [607, 20] on span at bounding box center [610, 23] width 14 height 11
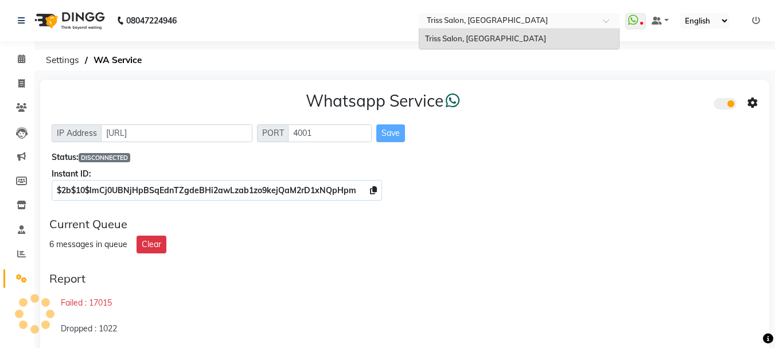
click at [604, 20] on span at bounding box center [610, 23] width 14 height 11
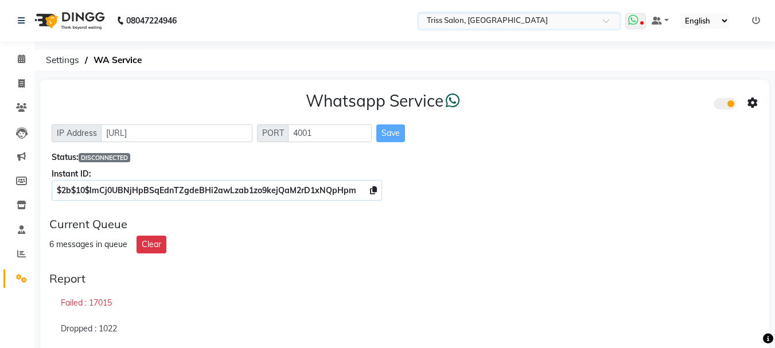
click at [637, 24] on icon at bounding box center [633, 19] width 10 height 11
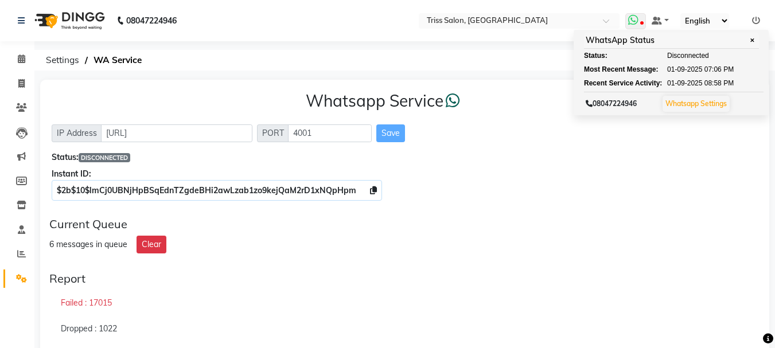
click at [633, 19] on icon at bounding box center [633, 19] width 10 height 11
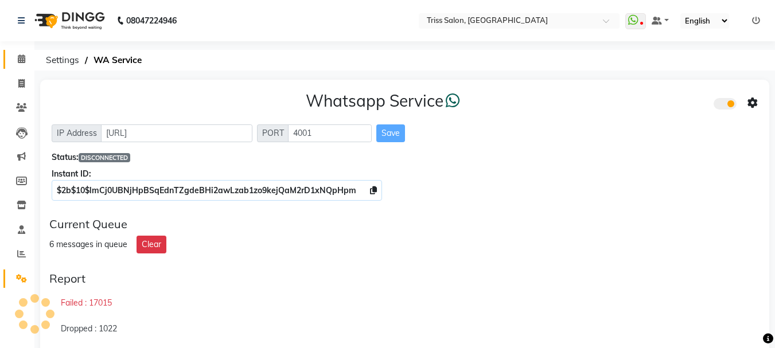
click at [20, 52] on link "Calendar" at bounding box center [17, 59] width 28 height 19
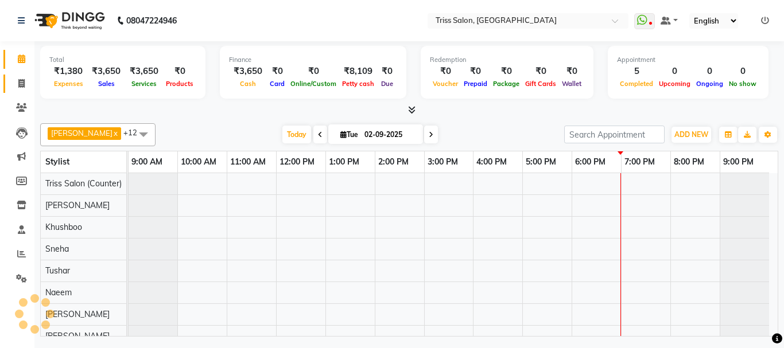
click at [21, 87] on icon at bounding box center [21, 83] width 6 height 9
select select "service"
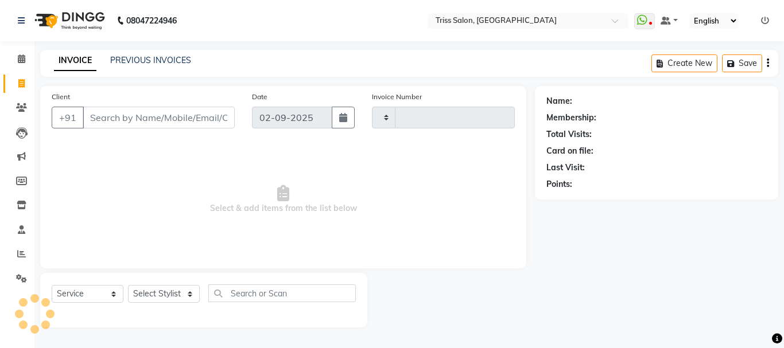
type input "1589"
select select "4304"
click at [18, 64] on span at bounding box center [21, 59] width 20 height 13
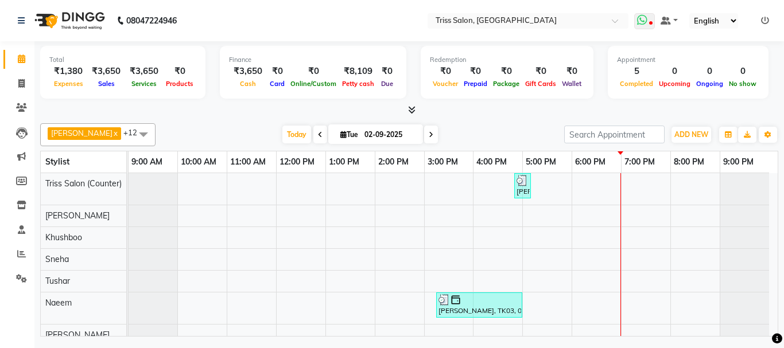
click at [645, 22] on icon at bounding box center [642, 19] width 10 height 11
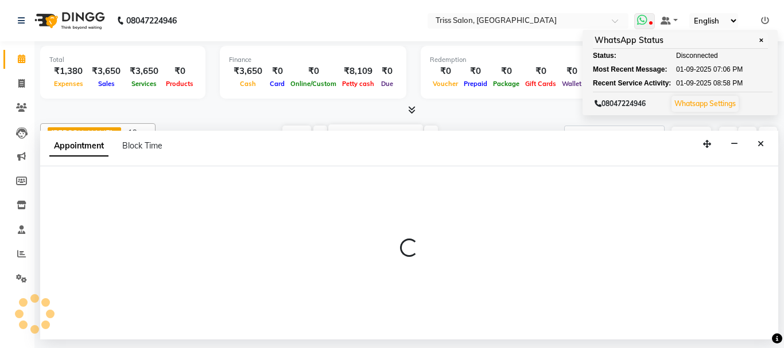
select select "40814"
select select "tentative"
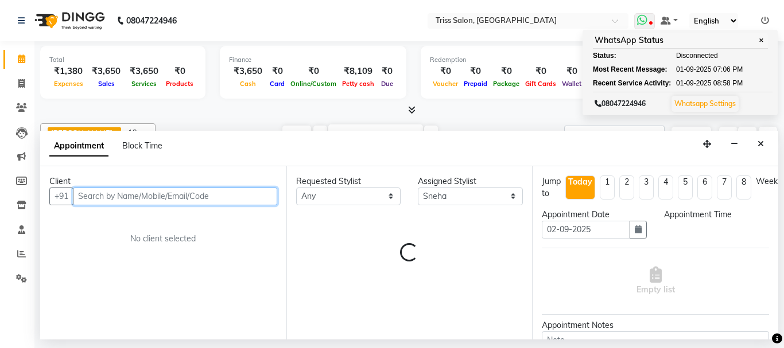
select select "1200"
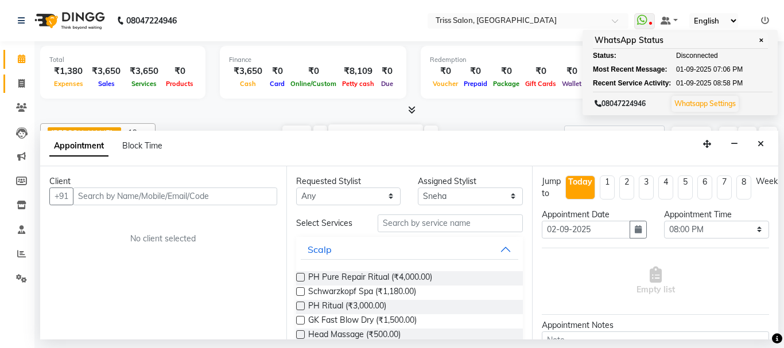
click at [10, 90] on link "Invoice" at bounding box center [17, 84] width 28 height 19
select select "service"
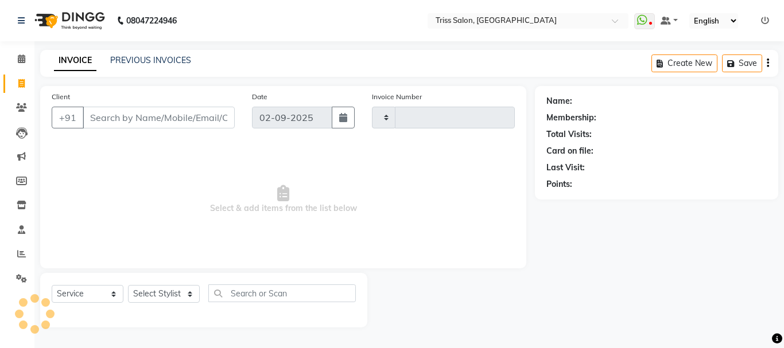
type input "1589"
select select "4304"
click at [18, 61] on icon at bounding box center [21, 58] width 7 height 9
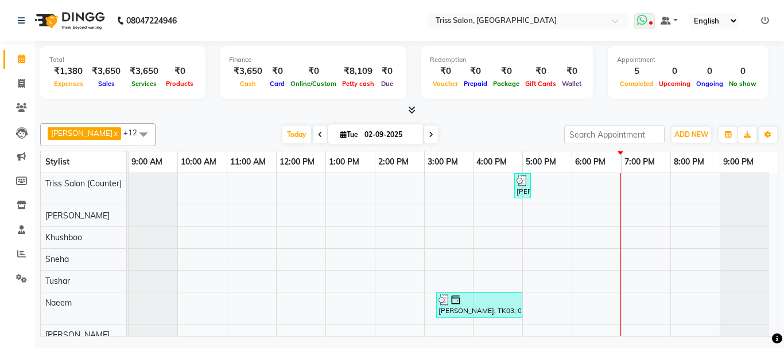
click at [638, 21] on icon at bounding box center [642, 19] width 10 height 11
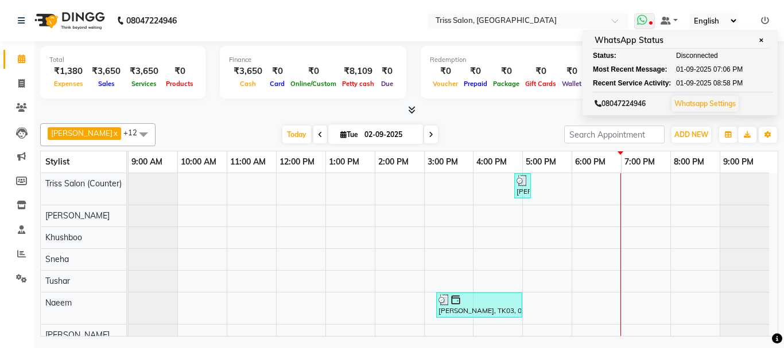
click at [638, 25] on icon at bounding box center [642, 19] width 10 height 11
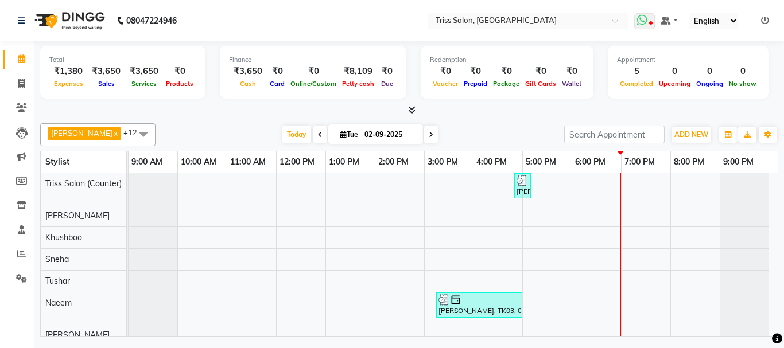
click at [640, 17] on icon at bounding box center [642, 19] width 10 height 11
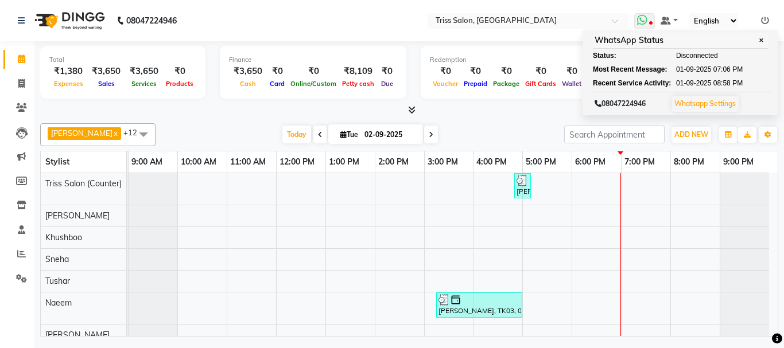
click at [698, 54] on span "Disconnected" at bounding box center [697, 55] width 42 height 10
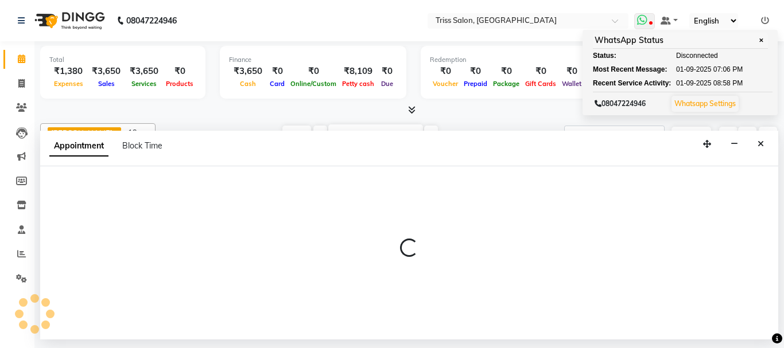
select select "15299"
select select "tentative"
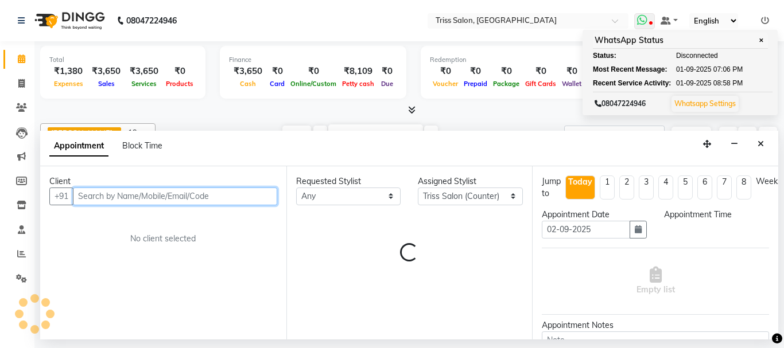
select select "900"
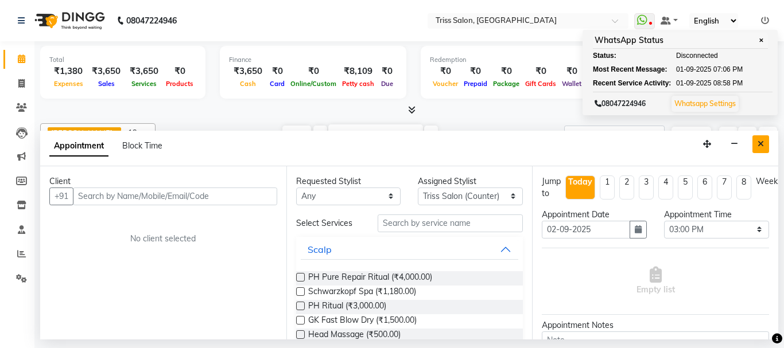
click at [758, 151] on button "Close" at bounding box center [760, 144] width 17 height 18
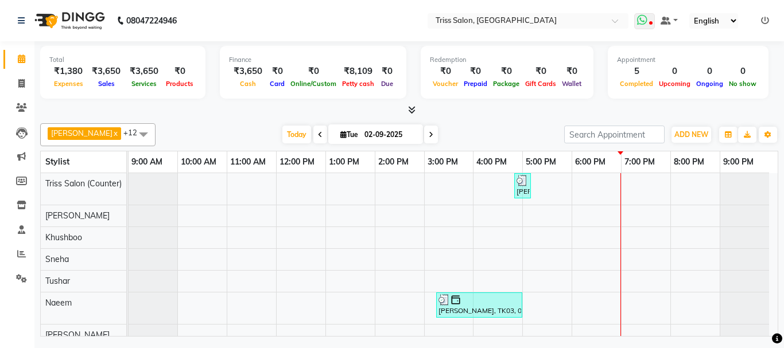
click at [646, 21] on icon at bounding box center [642, 19] width 10 height 11
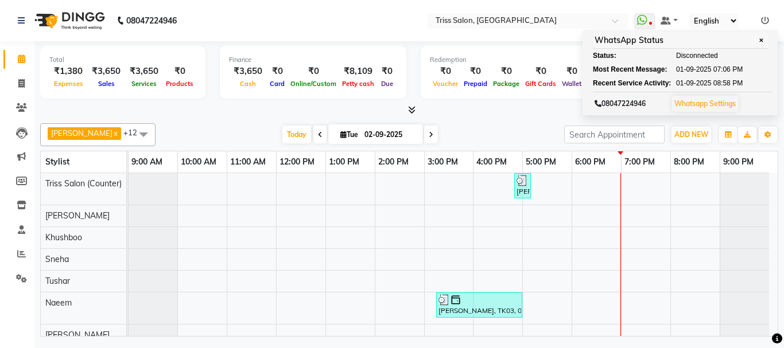
click at [523, 257] on td at bounding box center [547, 270] width 49 height 194
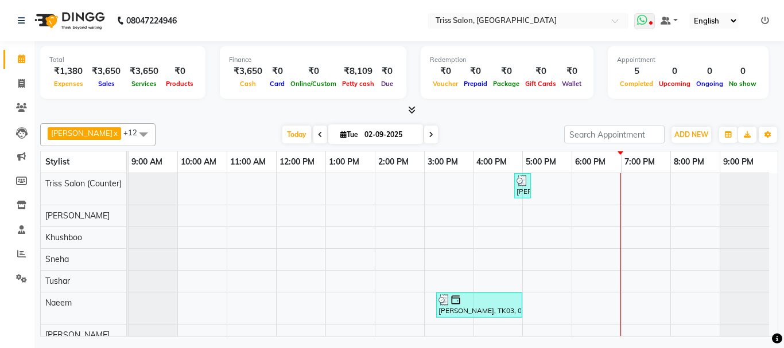
click at [642, 23] on icon at bounding box center [642, 19] width 10 height 11
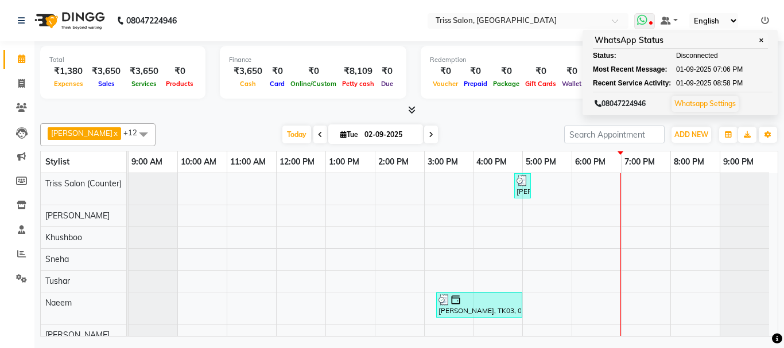
click at [710, 105] on link "Whatsapp Settings" at bounding box center [704, 103] width 61 height 9
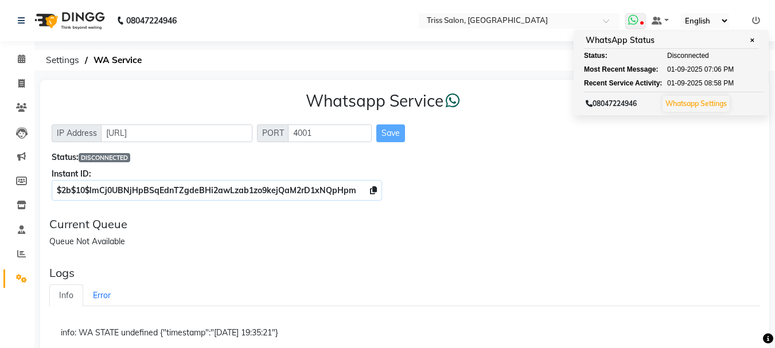
click at [753, 41] on span "✕" at bounding box center [752, 40] width 10 height 9
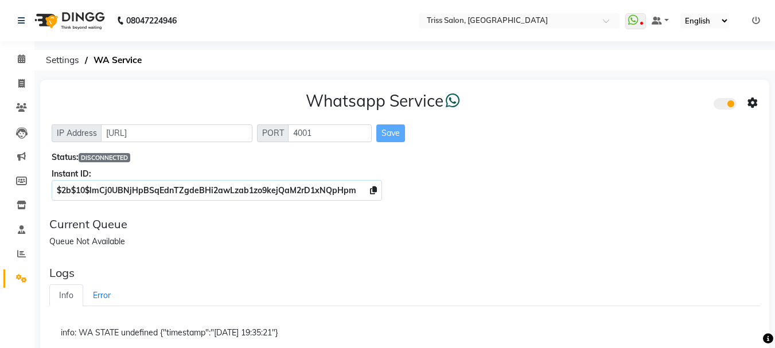
click at [726, 105] on span at bounding box center [725, 103] width 23 height 11
click at [722, 106] on input "checkbox" at bounding box center [722, 106] width 0 height 0
click at [727, 103] on span at bounding box center [725, 103] width 23 height 11
click at [722, 106] on input "checkbox" at bounding box center [722, 106] width 0 height 0
click at [634, 22] on icon at bounding box center [633, 19] width 10 height 11
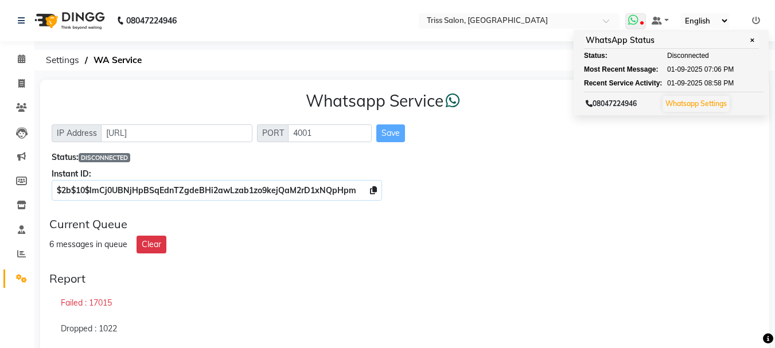
click at [753, 41] on span "✕" at bounding box center [752, 40] width 10 height 9
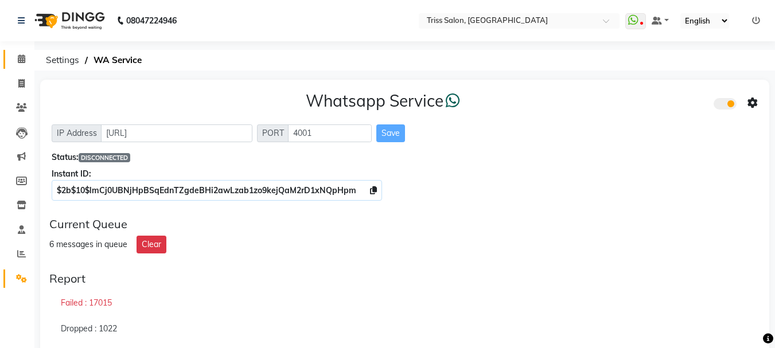
click at [23, 63] on icon at bounding box center [21, 58] width 7 height 9
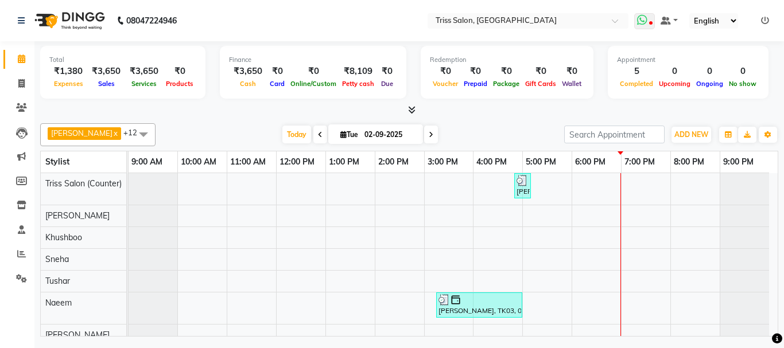
click at [638, 18] on icon at bounding box center [642, 19] width 10 height 11
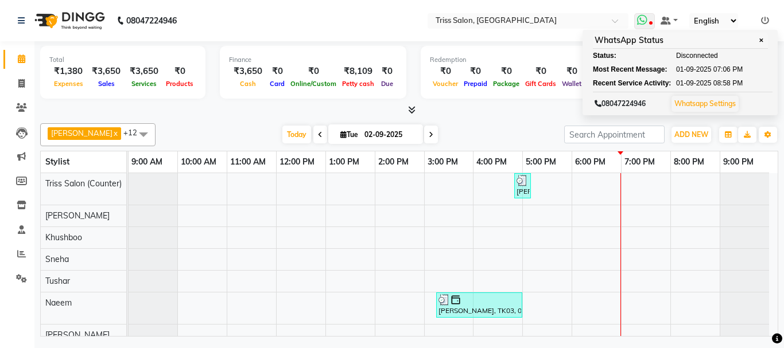
click at [650, 20] on span at bounding box center [644, 21] width 21 height 16
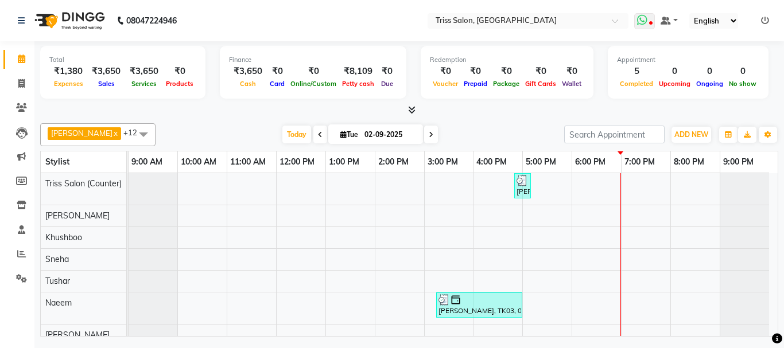
click at [650, 17] on span at bounding box center [644, 21] width 21 height 16
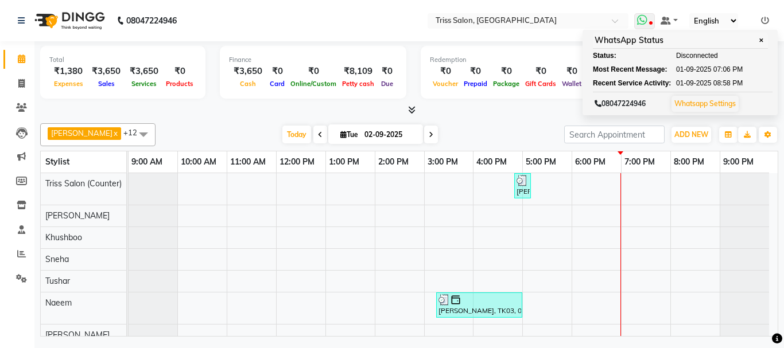
click at [722, 102] on link "Whatsapp Settings" at bounding box center [704, 103] width 61 height 9
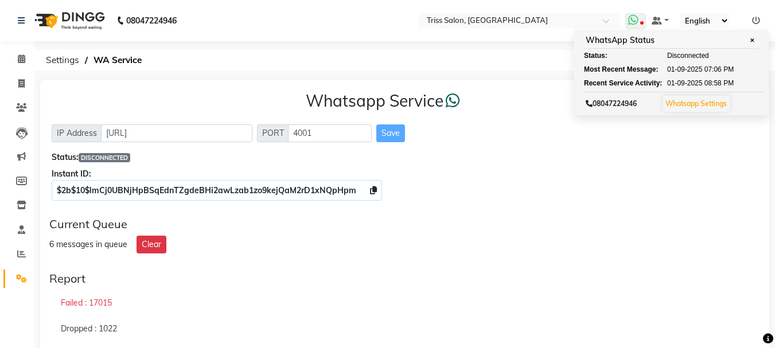
click at [754, 41] on span "✕" at bounding box center [752, 40] width 10 height 9
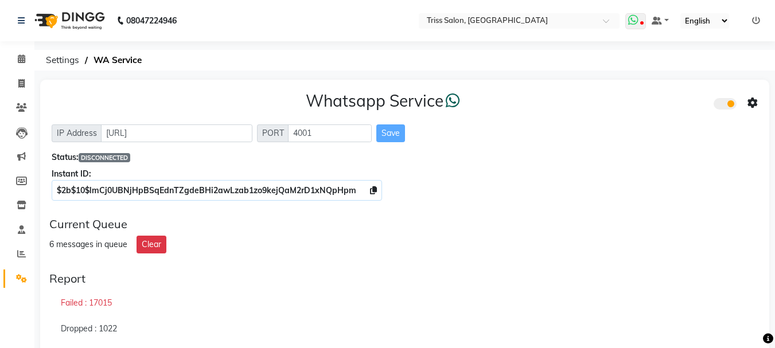
click at [636, 24] on icon at bounding box center [633, 19] width 10 height 11
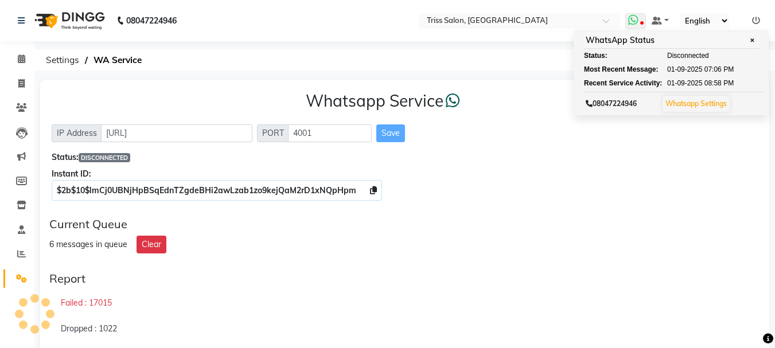
click at [714, 101] on link "Whatsapp Settings" at bounding box center [695, 103] width 61 height 9
click at [704, 105] on link "Whatsapp Settings" at bounding box center [695, 103] width 61 height 9
click at [755, 41] on span "✕" at bounding box center [752, 40] width 10 height 9
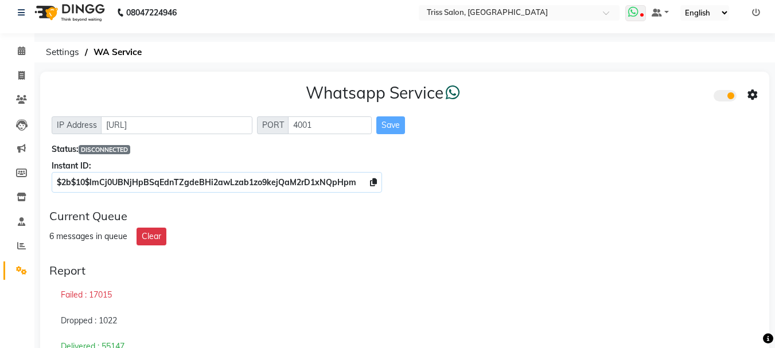
scroll to position [7, 0]
click at [20, 49] on icon at bounding box center [21, 51] width 7 height 9
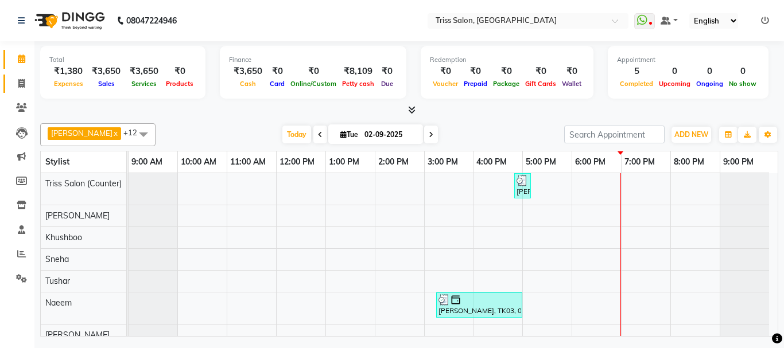
click at [25, 82] on icon at bounding box center [21, 83] width 6 height 9
select select "service"
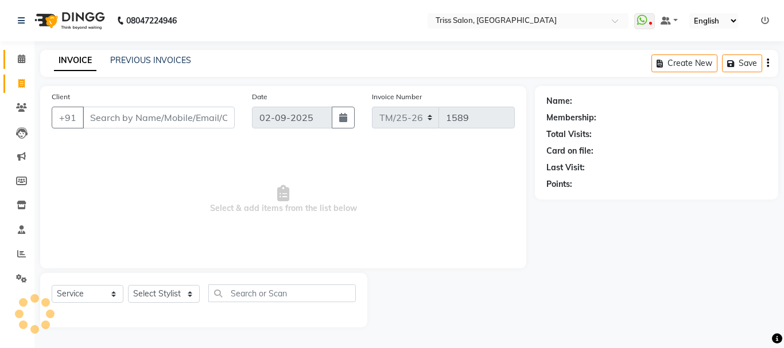
click at [20, 53] on span at bounding box center [21, 59] width 20 height 13
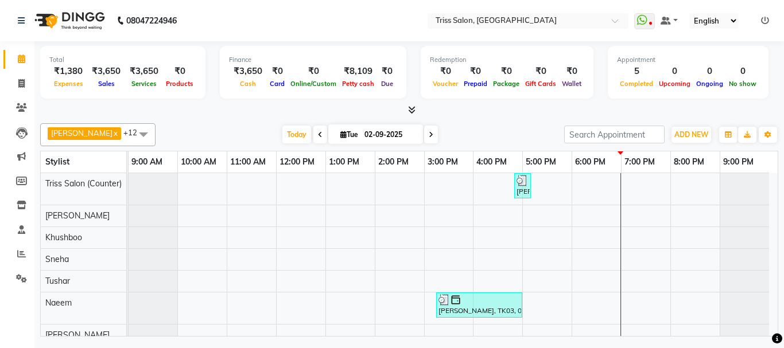
click at [20, 57] on icon at bounding box center [21, 58] width 7 height 9
click at [412, 110] on icon at bounding box center [411, 110] width 7 height 9
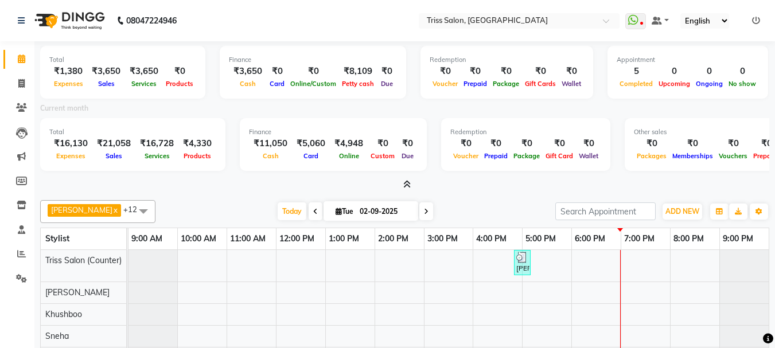
click at [407, 187] on icon at bounding box center [406, 184] width 7 height 9
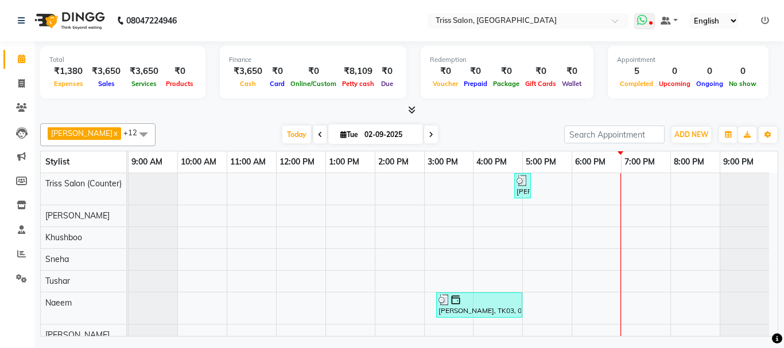
click at [647, 21] on icon at bounding box center [642, 19] width 10 height 11
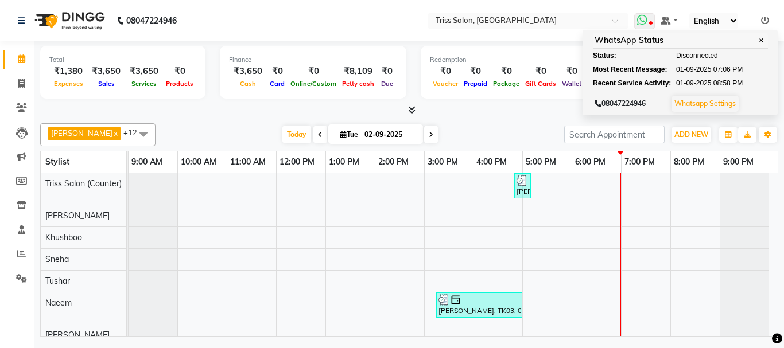
click at [701, 100] on link "Whatsapp Settings" at bounding box center [704, 103] width 61 height 9
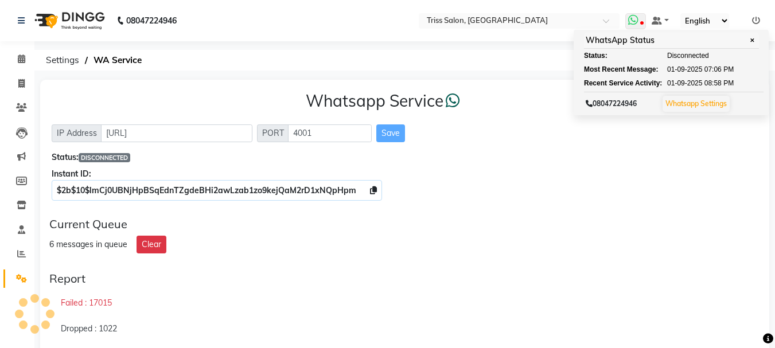
click at [645, 23] on span at bounding box center [635, 21] width 21 height 16
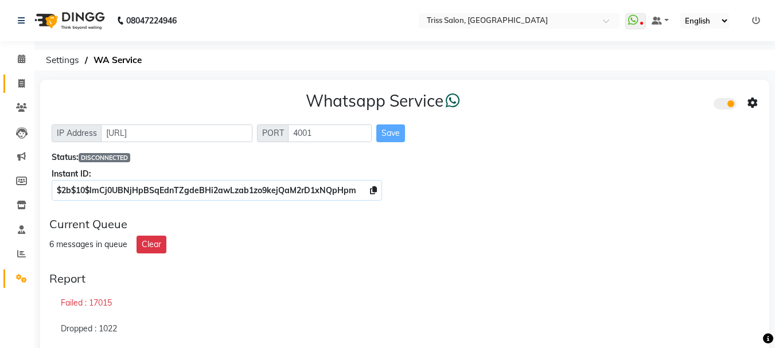
click at [24, 89] on span at bounding box center [21, 83] width 20 height 13
select select "service"
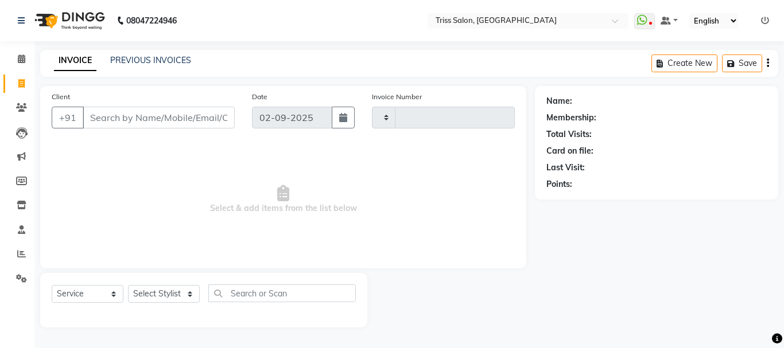
type input "1589"
select select "4304"
click at [18, 57] on icon at bounding box center [21, 58] width 7 height 9
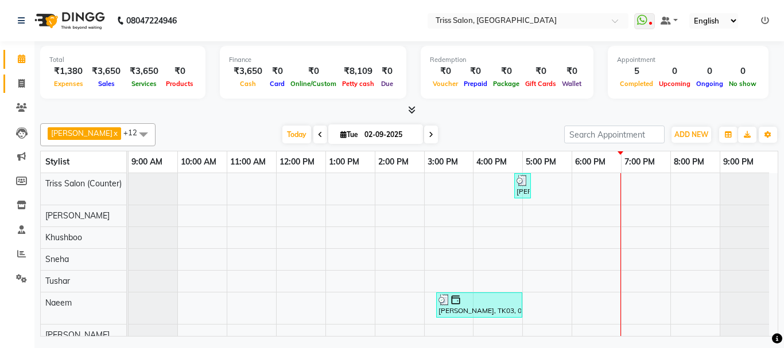
click at [22, 89] on span at bounding box center [21, 83] width 20 height 13
select select "service"
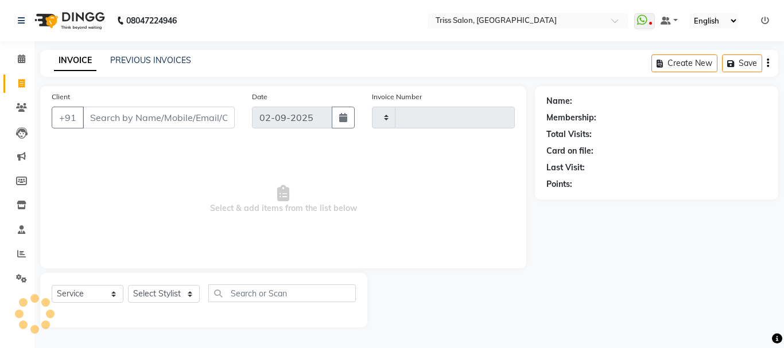
type input "1589"
select select "4304"
click at [18, 58] on icon at bounding box center [21, 58] width 7 height 9
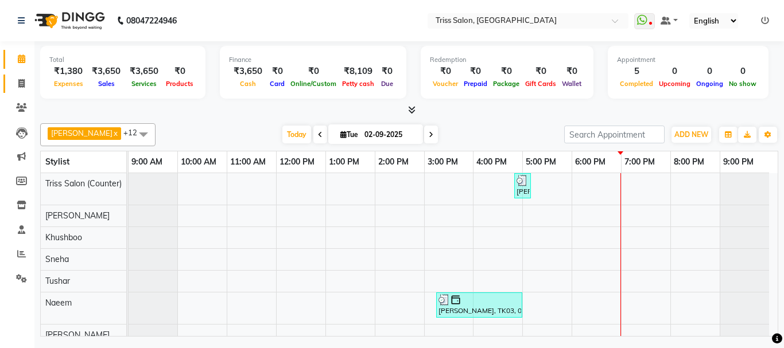
click at [22, 83] on icon at bounding box center [21, 83] width 6 height 9
select select "service"
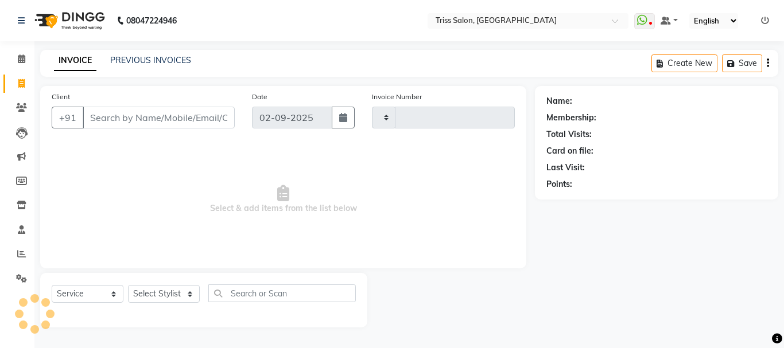
type input "1589"
select select "4304"
click at [24, 58] on icon at bounding box center [21, 58] width 7 height 9
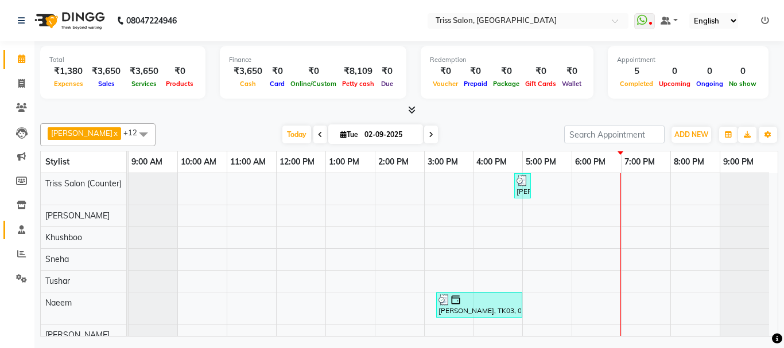
click at [19, 225] on icon at bounding box center [21, 229] width 7 height 9
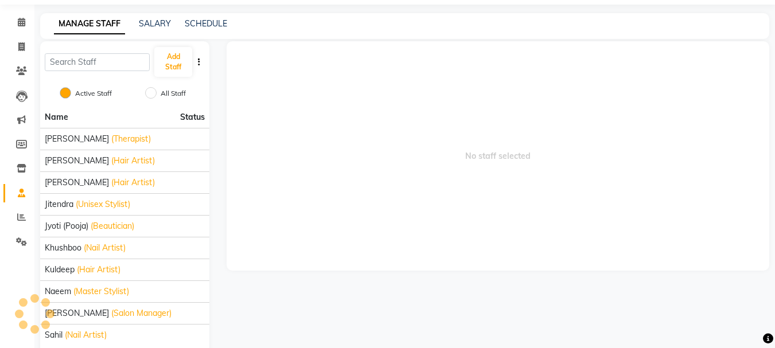
scroll to position [85, 0]
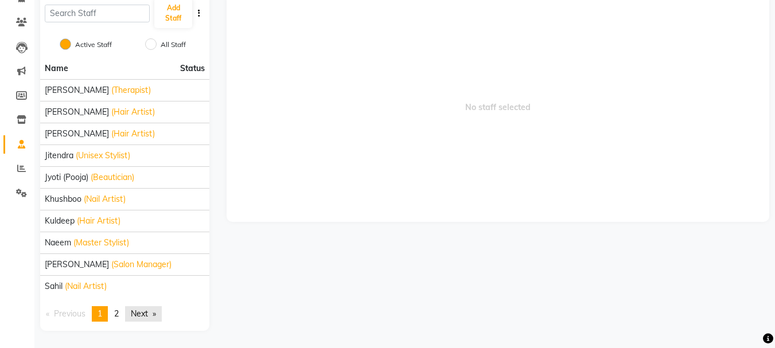
click at [147, 321] on link "Next page" at bounding box center [143, 313] width 37 height 15
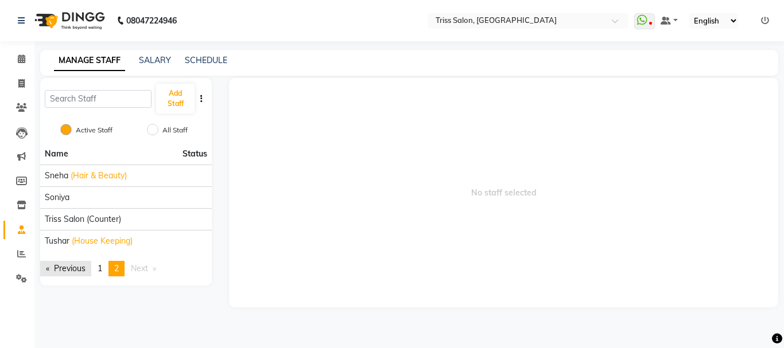
click at [66, 266] on link "Previous page" at bounding box center [65, 268] width 51 height 15
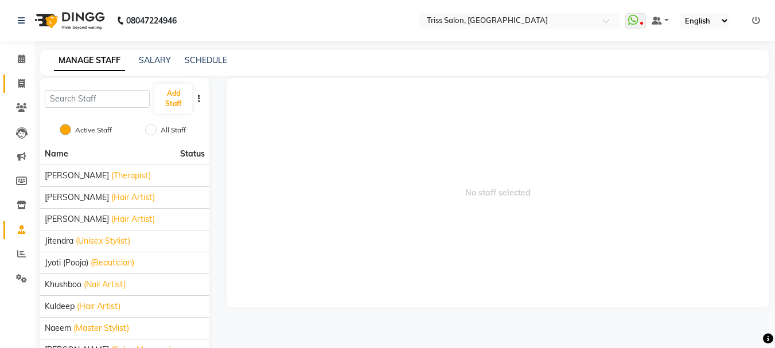
click at [20, 86] on icon at bounding box center [21, 83] width 6 height 9
select select "service"
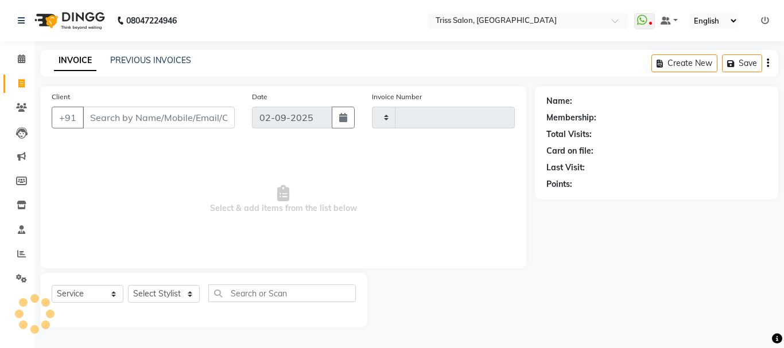
type input "1589"
select select "4304"
click at [152, 297] on select "Select Stylist" at bounding box center [164, 294] width 72 height 18
click at [20, 57] on icon at bounding box center [21, 58] width 7 height 9
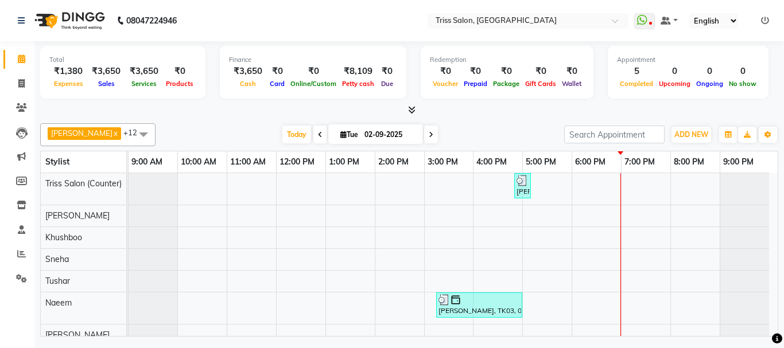
click at [1, 3] on nav "08047224946 Select Location × Triss Salon, Mathura WhatsApp Status ✕ Status: Di…" at bounding box center [392, 20] width 784 height 41
click at [15, 209] on span at bounding box center [21, 205] width 20 height 13
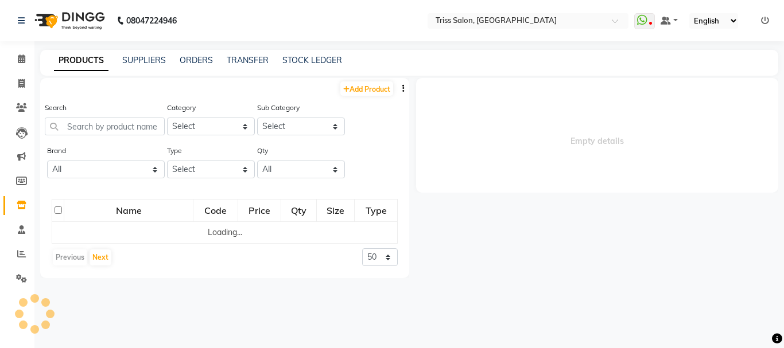
select select
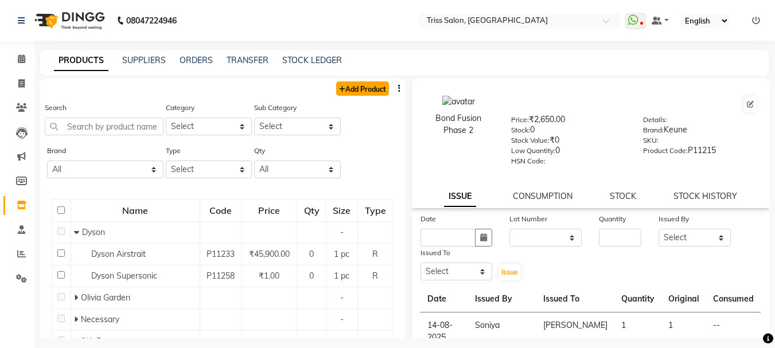
click at [351, 92] on link "Add Product" at bounding box center [362, 88] width 53 height 14
select select "true"
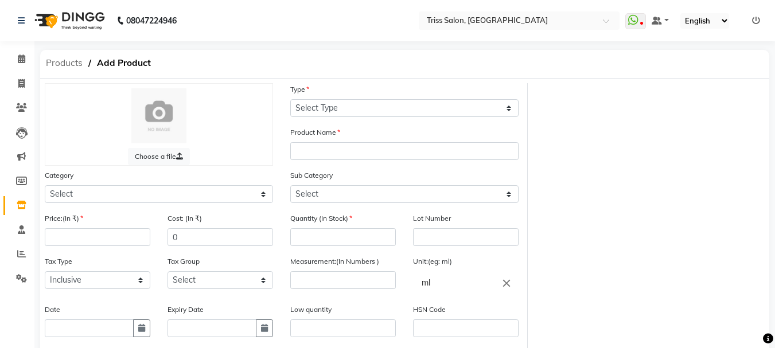
click at [64, 58] on span "Products" at bounding box center [64, 63] width 48 height 21
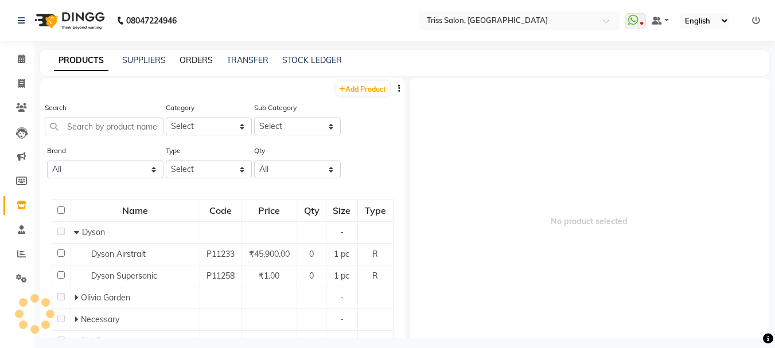
click at [199, 57] on link "ORDERS" at bounding box center [196, 60] width 33 height 10
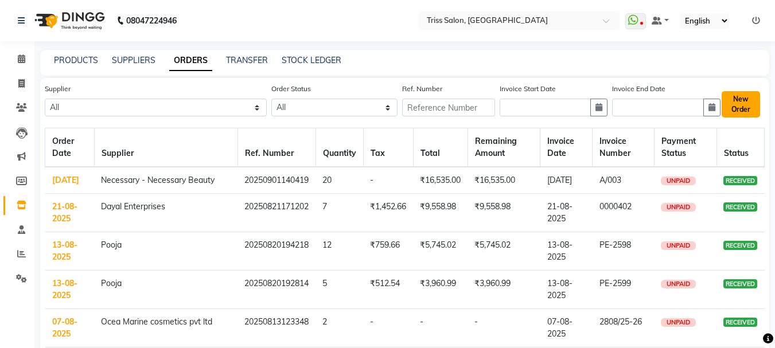
click at [739, 102] on button "New Order" at bounding box center [741, 104] width 38 height 26
select select "true"
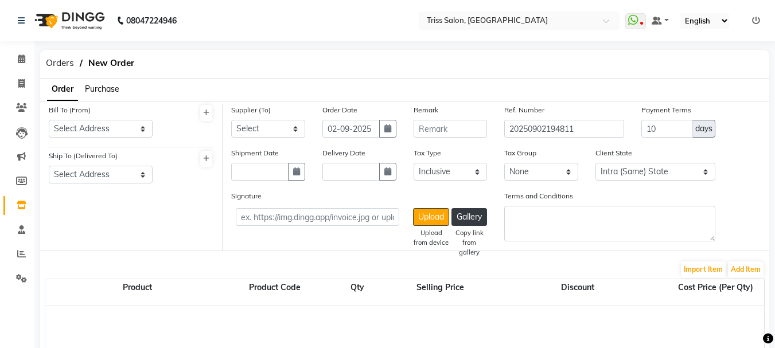
select select "1366"
click at [106, 92] on span "Purchase" at bounding box center [102, 89] width 34 height 10
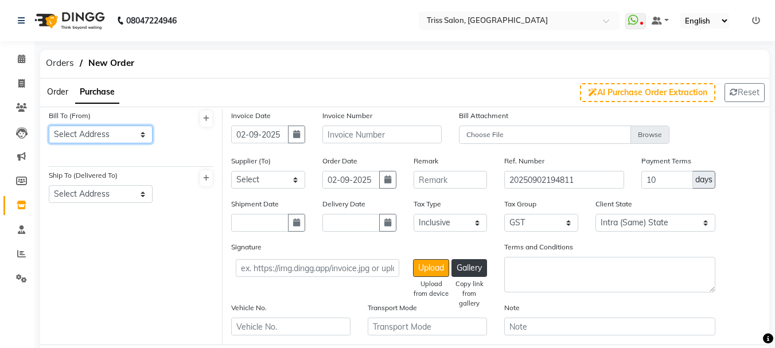
click at [123, 137] on select "Select Address [PERSON_NAME] [PERSON_NAME]" at bounding box center [101, 135] width 104 height 18
select select "475"
click at [49, 126] on select "Select Address [PERSON_NAME] [PERSON_NAME]" at bounding box center [101, 135] width 104 height 18
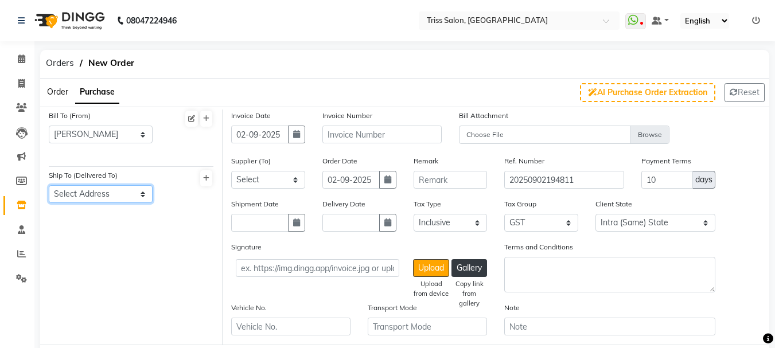
click at [138, 195] on select "Select Address [GEOGRAPHIC_DATA]" at bounding box center [101, 194] width 104 height 18
select select "115"
click at [49, 185] on select "Select Address [GEOGRAPHIC_DATA]" at bounding box center [101, 194] width 104 height 18
click at [295, 129] on button "button" at bounding box center [296, 135] width 17 height 18
select select "9"
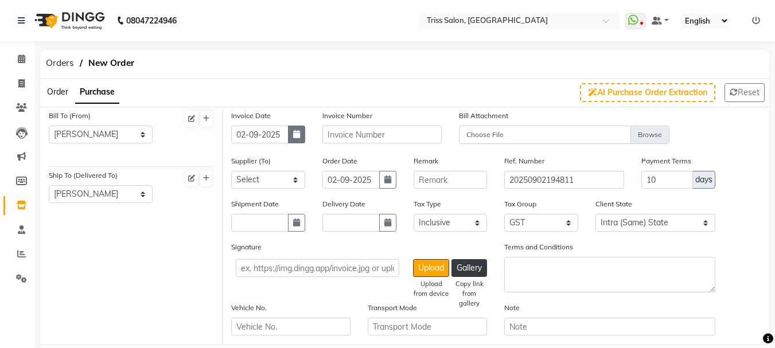
select select "2025"
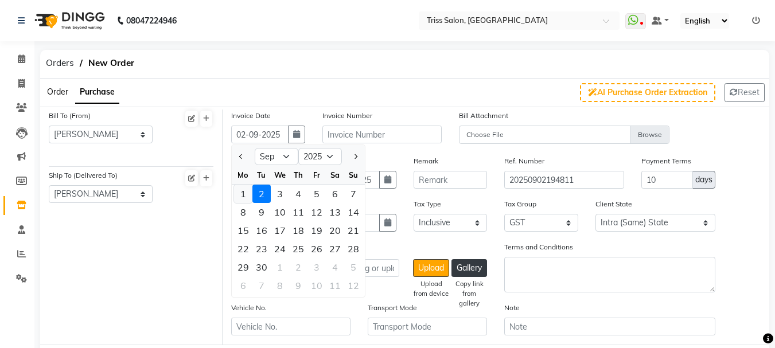
click at [243, 193] on div "1" at bounding box center [243, 194] width 18 height 18
type input "01-09-2025"
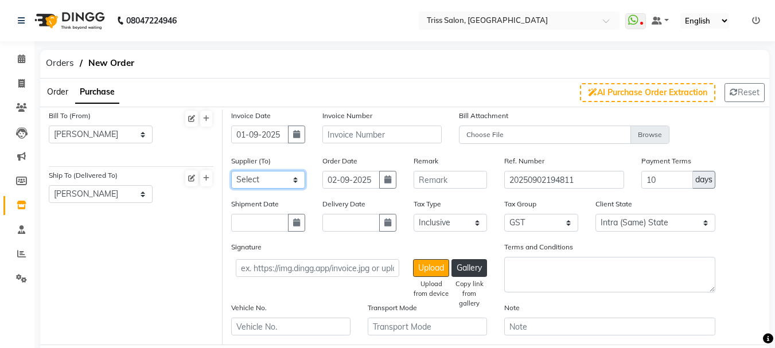
click at [302, 180] on select "Select Auraine Botanicals - Auraine Botanicals Dayal Enterprises Head Office Po…" at bounding box center [268, 180] width 74 height 18
select select "713"
click at [231, 171] on select "Select Auraine Botanicals - Auraine Botanicals Dayal Enterprises Head Office Po…" at bounding box center [268, 180] width 74 height 18
click at [411, 136] on input "text" at bounding box center [381, 135] width 119 height 18
type input "p"
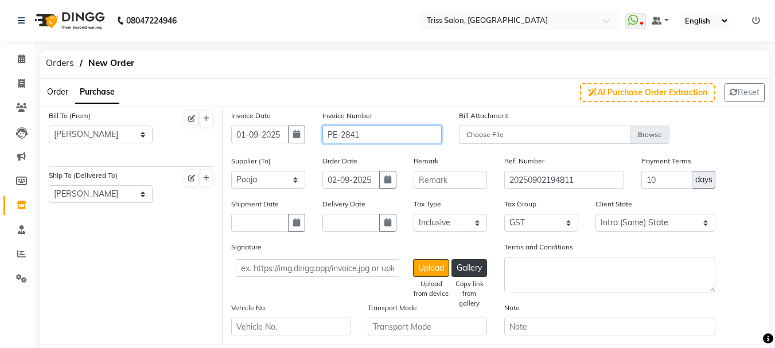
type input "PE-2841"
click at [303, 219] on button "button" at bounding box center [296, 223] width 17 height 18
select select "9"
select select "2025"
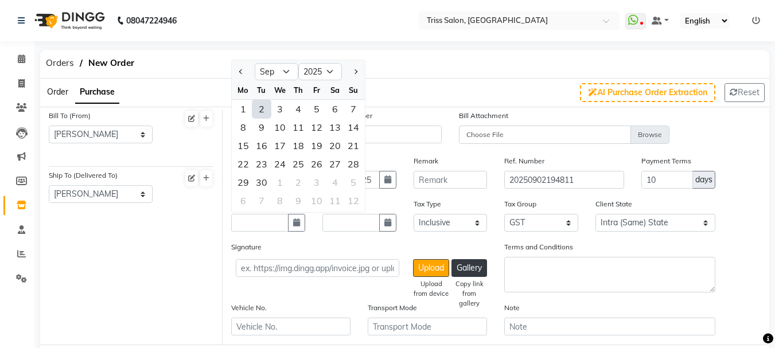
click at [266, 112] on div "2" at bounding box center [261, 109] width 18 height 18
type input "02-09-2025"
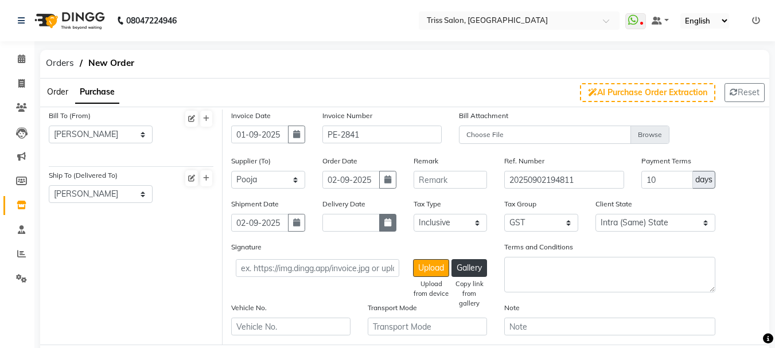
click at [384, 224] on icon "button" at bounding box center [387, 223] width 7 height 8
select select "9"
select select "2025"
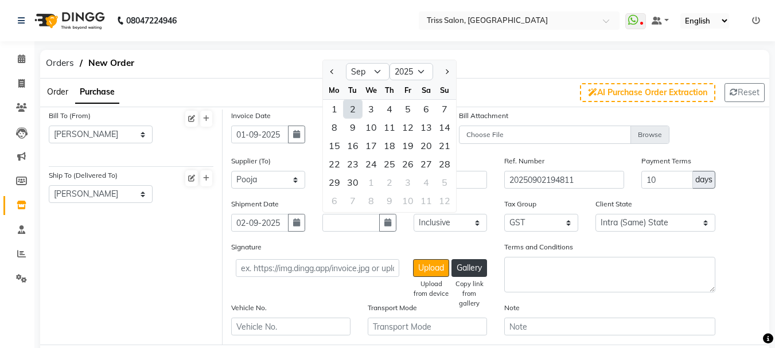
click at [358, 110] on div "2" at bounding box center [353, 109] width 18 height 18
type input "02-09-2025"
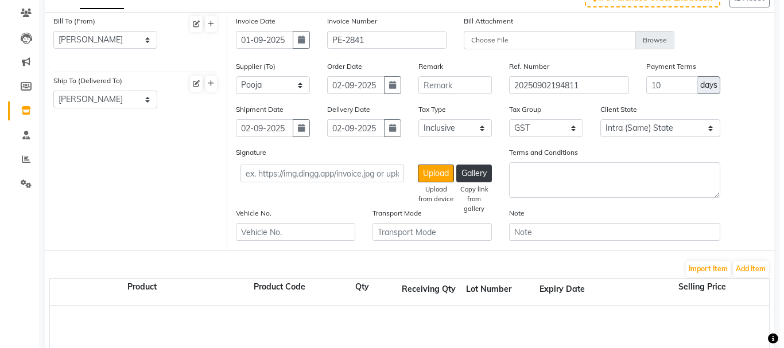
scroll to position [102, 0]
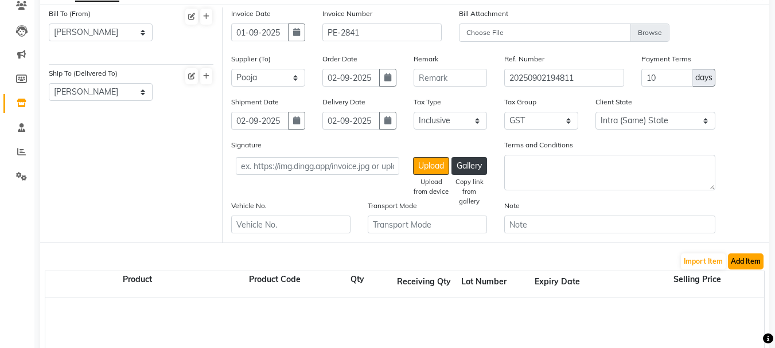
click at [748, 262] on button "Add Item" at bounding box center [746, 262] width 36 height 16
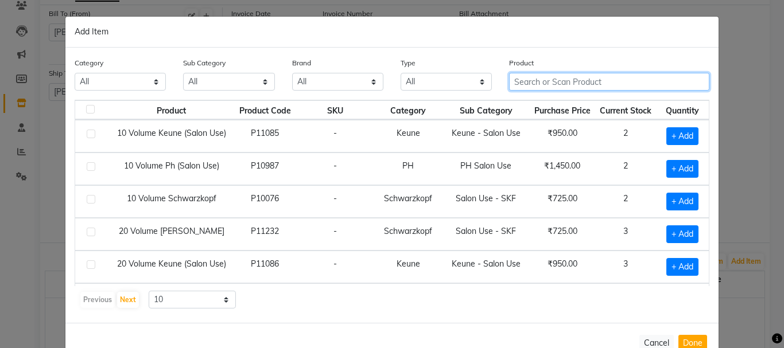
click at [568, 80] on input "text" at bounding box center [609, 82] width 200 height 18
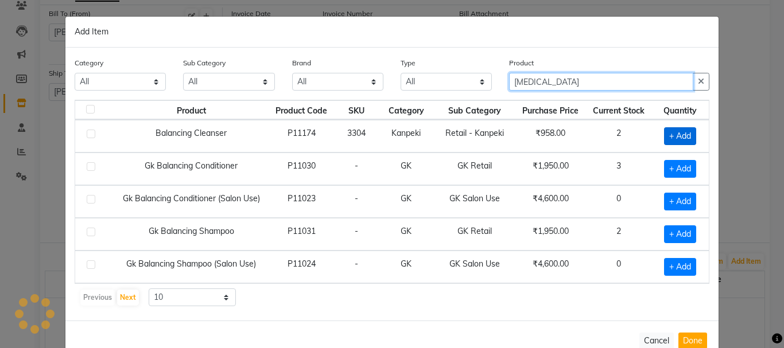
type input "[MEDICAL_DATA]"
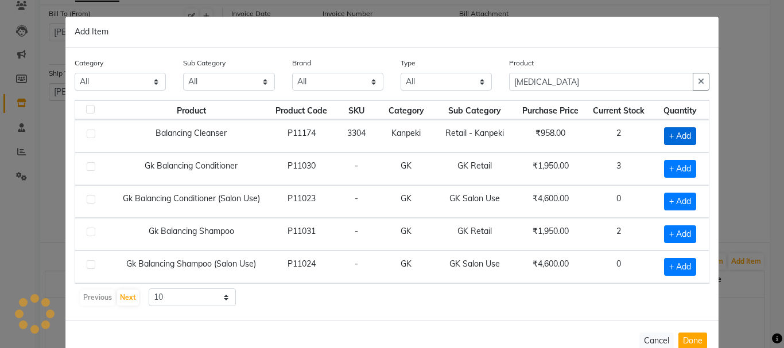
click at [678, 134] on span "+ Add" at bounding box center [680, 136] width 32 height 18
checkbox input "true"
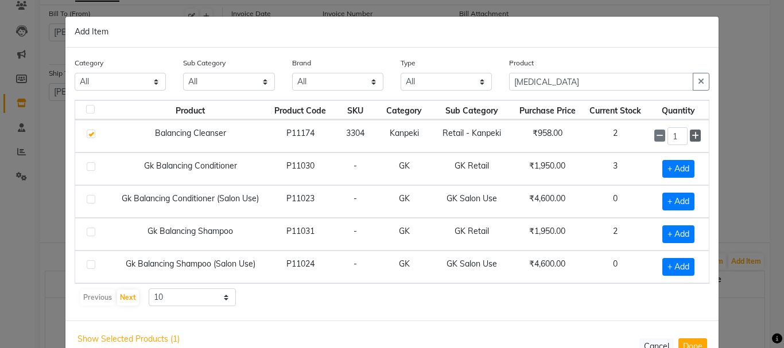
click at [691, 134] on icon at bounding box center [694, 136] width 7 height 8
type input "2"
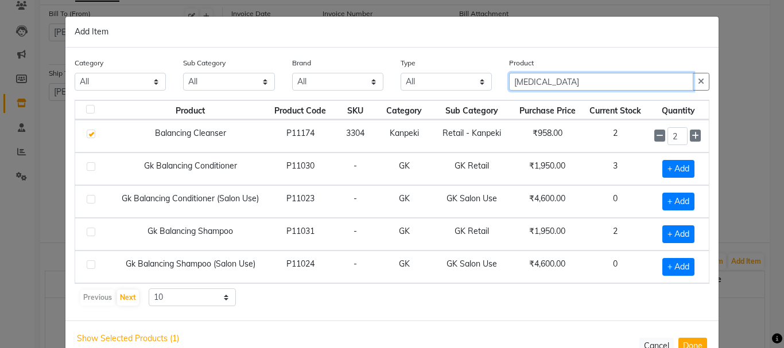
click at [568, 85] on input "[MEDICAL_DATA]" at bounding box center [601, 82] width 184 height 18
type input "B"
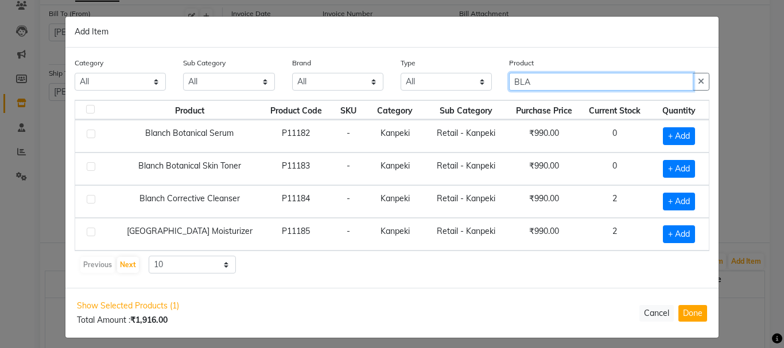
type input "BLA"
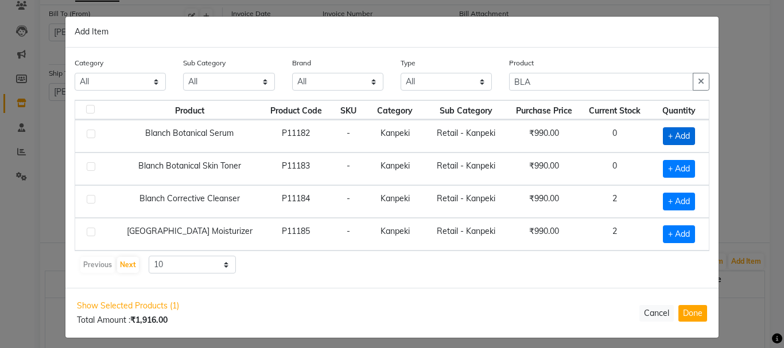
click at [672, 138] on span "+ Add" at bounding box center [679, 136] width 32 height 18
checkbox input "true"
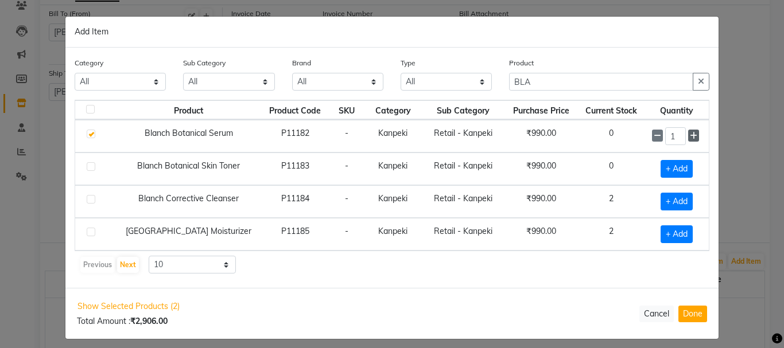
click at [689, 134] on icon at bounding box center [692, 136] width 7 height 8
type input "2"
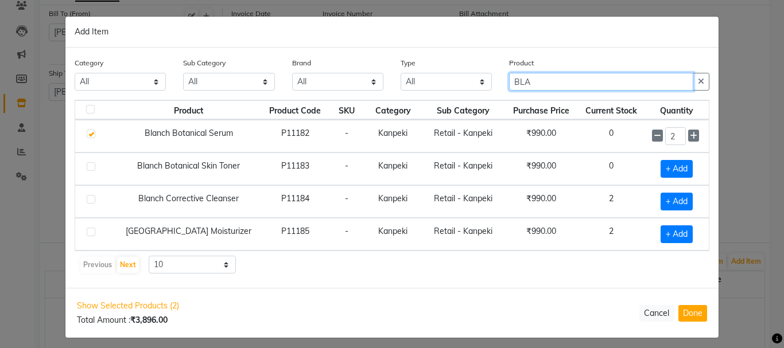
click at [570, 84] on input "BLA" at bounding box center [601, 82] width 184 height 18
type input "B"
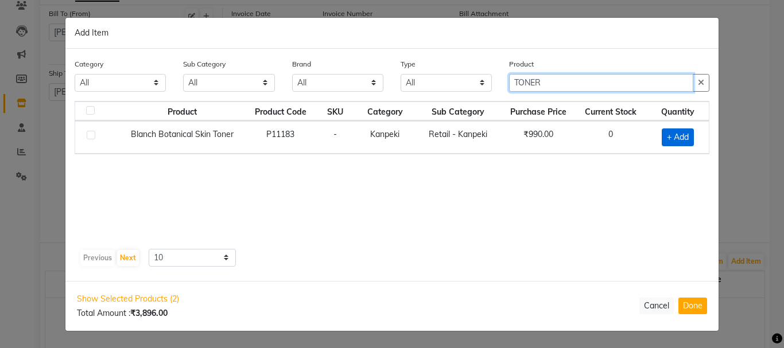
type input "TONER"
click at [679, 139] on span "+ Add" at bounding box center [677, 137] width 32 height 18
checkbox input "true"
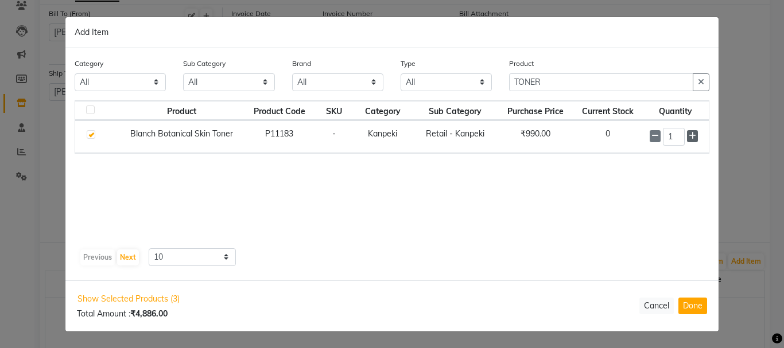
click at [692, 139] on icon at bounding box center [691, 136] width 7 height 8
type input "2"
click at [586, 84] on input "TONER" at bounding box center [601, 83] width 184 height 18
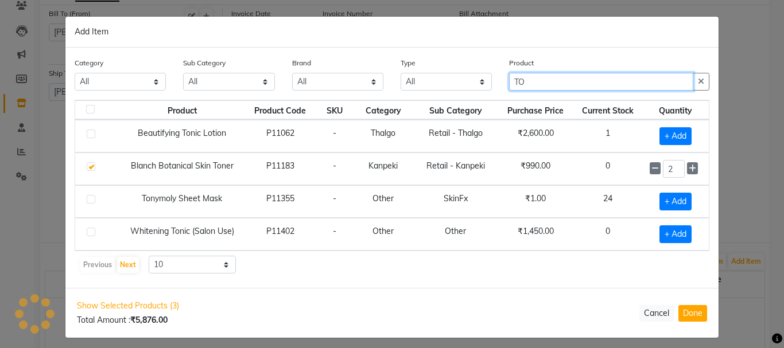
type input "T"
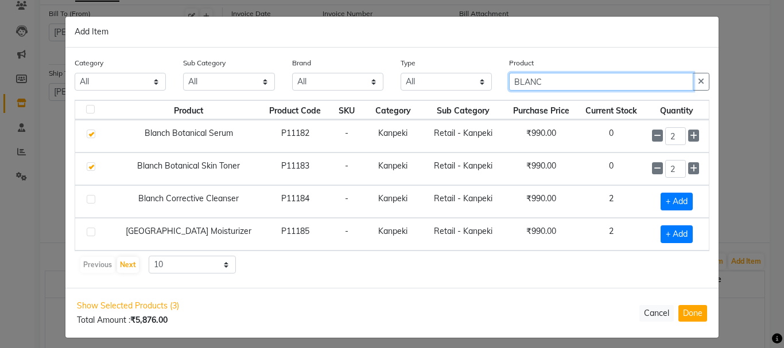
type input "BLANC"
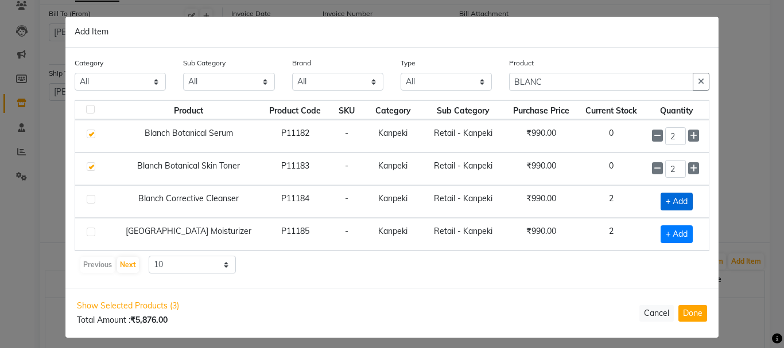
click at [680, 203] on span "+ Add" at bounding box center [676, 202] width 32 height 18
checkbox input "true"
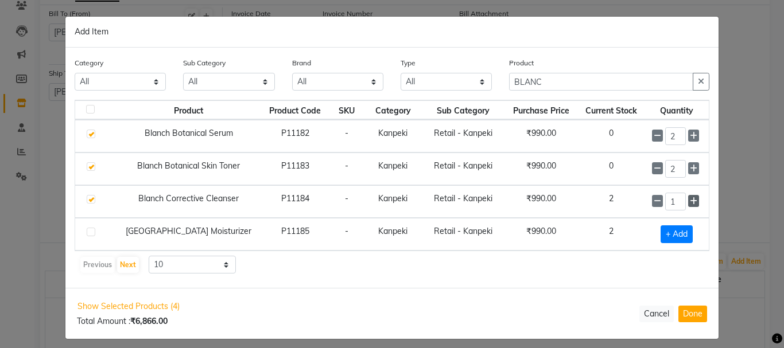
click at [689, 204] on icon at bounding box center [692, 201] width 7 height 8
type input "2"
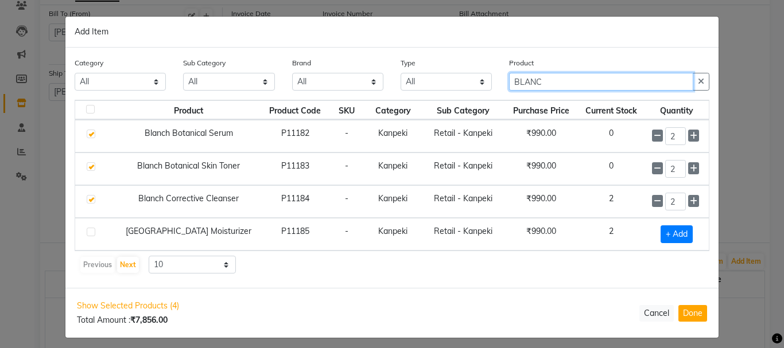
click at [616, 85] on input "BLANC" at bounding box center [601, 82] width 184 height 18
type input "B"
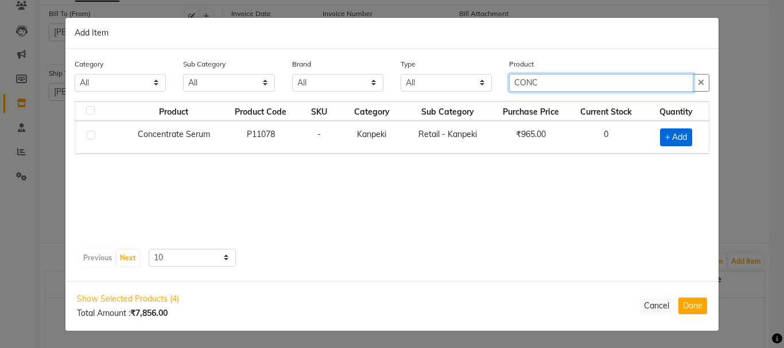
type input "CONC"
click at [680, 135] on span "+ Add" at bounding box center [676, 137] width 32 height 18
checkbox input "true"
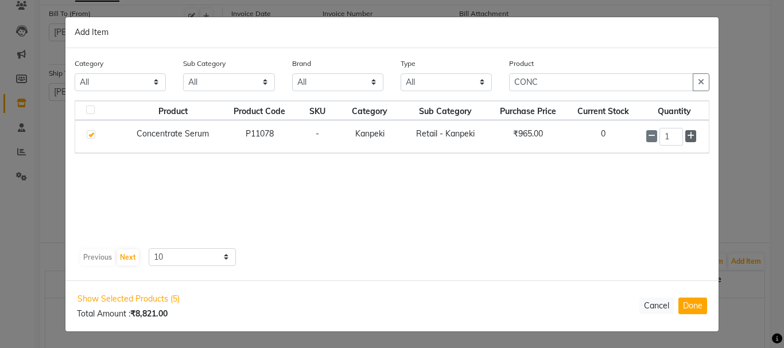
click at [688, 136] on icon at bounding box center [690, 136] width 7 height 8
click at [692, 137] on icon at bounding box center [690, 136] width 7 height 8
type input "4"
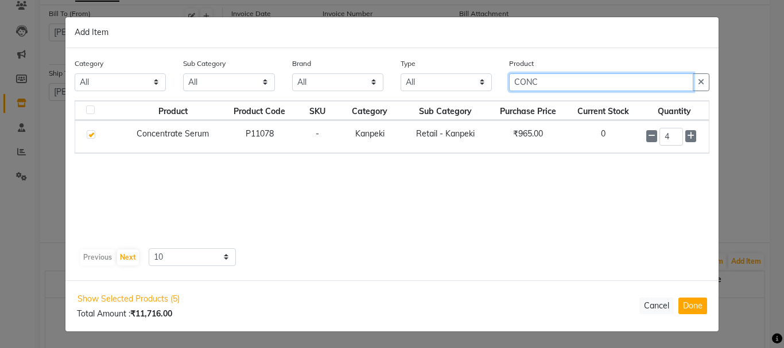
click at [630, 80] on input "CONC" at bounding box center [601, 82] width 184 height 18
type input "C"
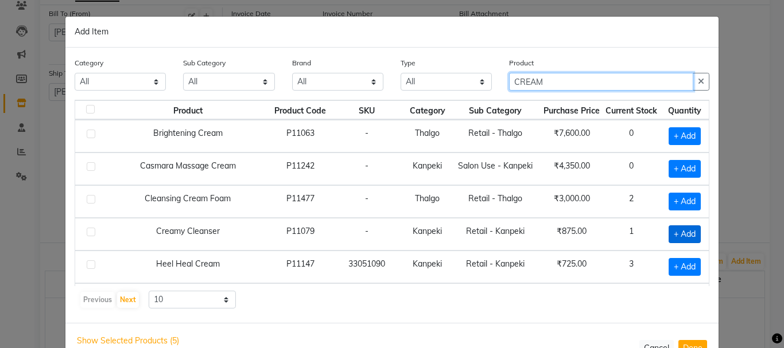
type input "CREAM"
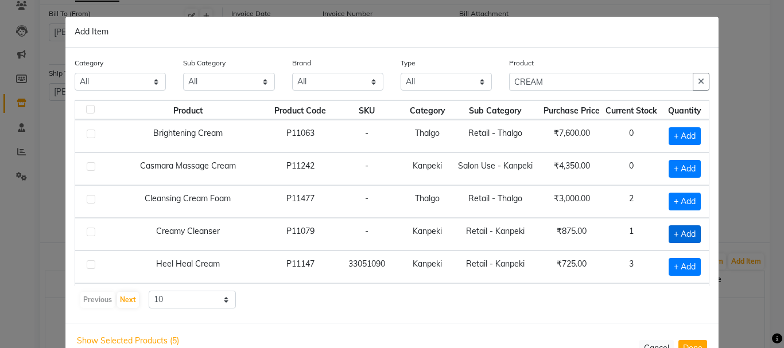
click at [676, 239] on span "+ Add" at bounding box center [684, 234] width 32 height 18
checkbox input "true"
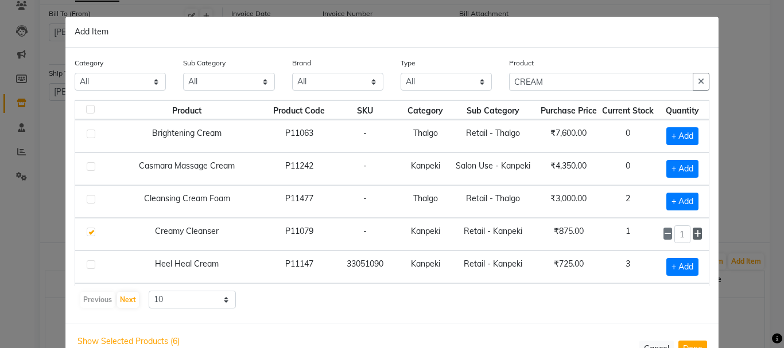
click at [694, 235] on icon at bounding box center [697, 234] width 7 height 8
click at [694, 234] on icon at bounding box center [697, 234] width 7 height 8
click at [694, 235] on icon at bounding box center [697, 234] width 7 height 8
type input "4"
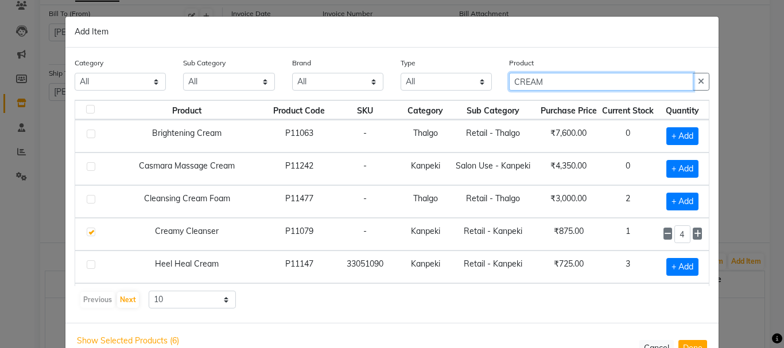
click at [594, 85] on input "CREAM" at bounding box center [601, 82] width 184 height 18
type input "C"
click at [581, 84] on input "CRE" at bounding box center [601, 82] width 184 height 18
type input "C"
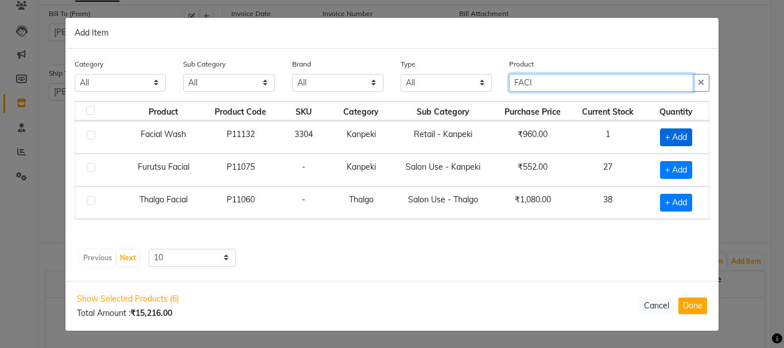
type input "FACI"
click at [675, 134] on span "+ Add" at bounding box center [676, 137] width 32 height 18
checkbox input "true"
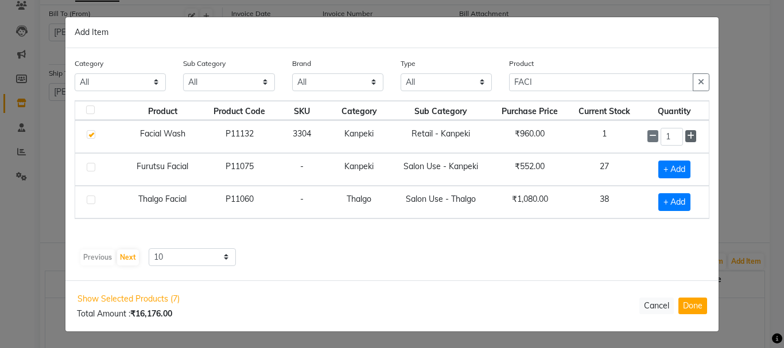
click at [690, 134] on icon at bounding box center [690, 136] width 7 height 8
type input "2"
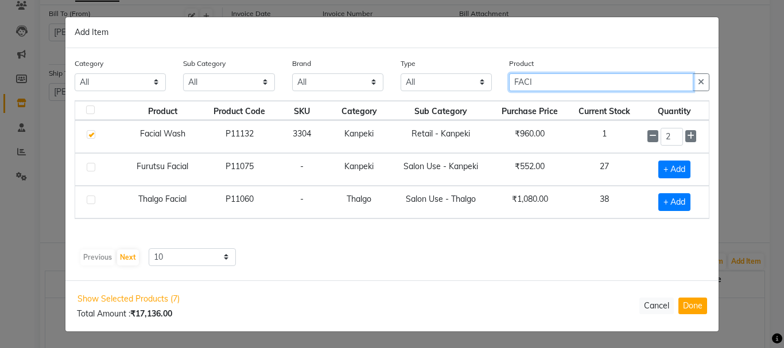
click at [603, 82] on input "FACI" at bounding box center [601, 82] width 184 height 18
type input "F"
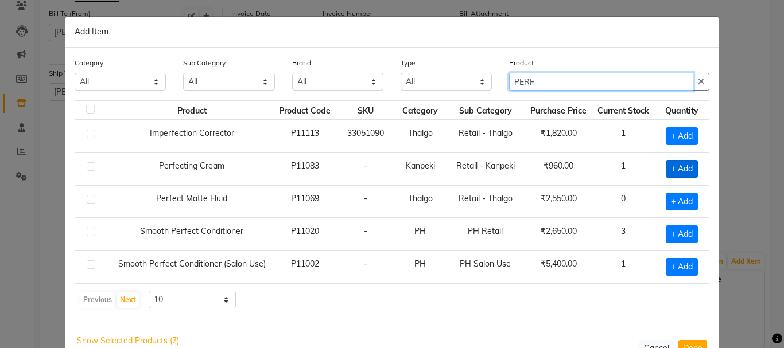
type input "PERF"
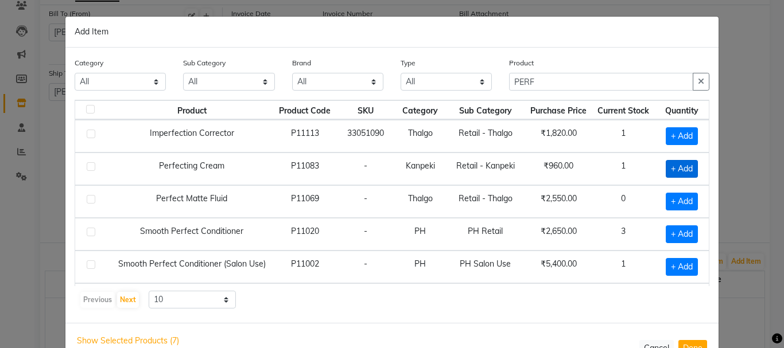
click at [674, 169] on span "+ Add" at bounding box center [681, 169] width 32 height 18
checkbox input "true"
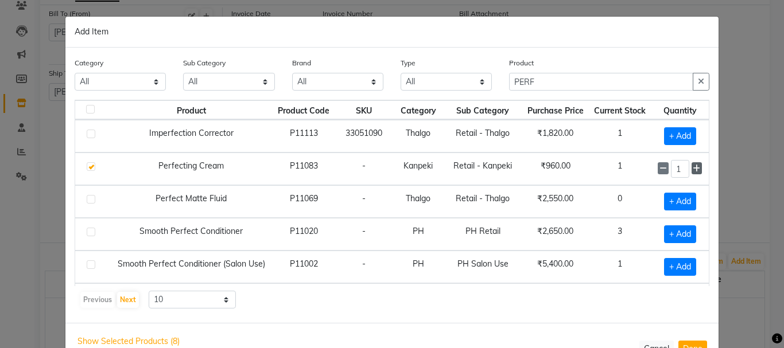
click at [692, 169] on icon at bounding box center [695, 169] width 7 height 8
type input "2"
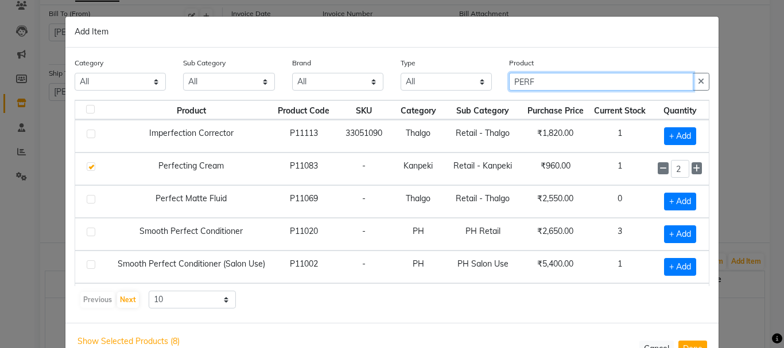
click at [601, 77] on input "PERF" at bounding box center [601, 82] width 184 height 18
type input "P"
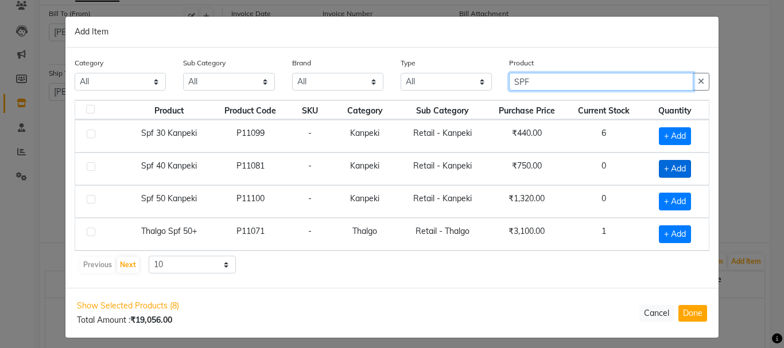
type input "SPF"
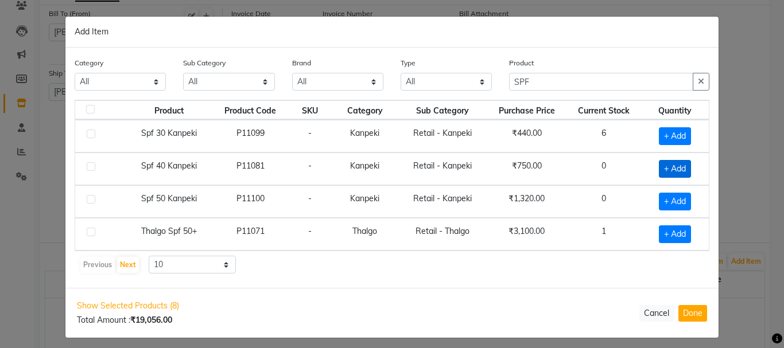
click at [677, 170] on span "+ Add" at bounding box center [675, 169] width 32 height 18
checkbox input "true"
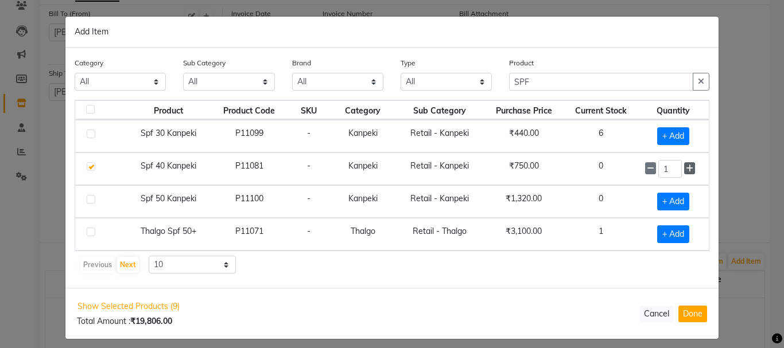
click at [688, 167] on icon at bounding box center [688, 169] width 7 height 8
click at [688, 170] on icon at bounding box center [688, 169] width 7 height 8
click at [687, 168] on icon at bounding box center [688, 169] width 7 height 8
click at [687, 166] on icon at bounding box center [688, 169] width 7 height 8
click at [685, 169] on icon at bounding box center [688, 169] width 7 height 8
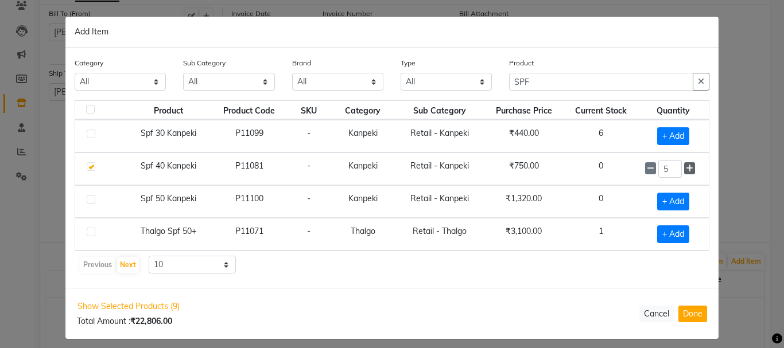
type input "6"
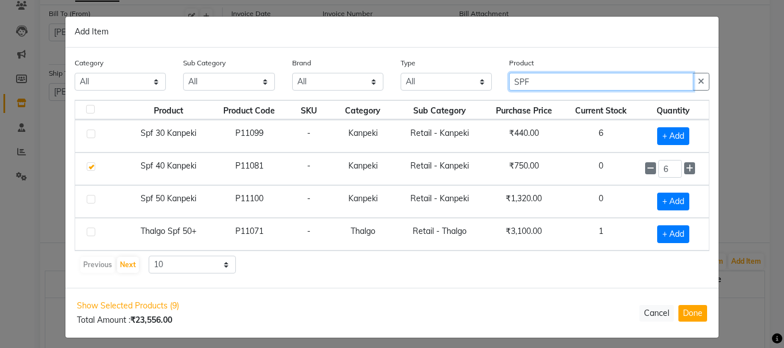
click at [629, 84] on input "SPF" at bounding box center [601, 82] width 184 height 18
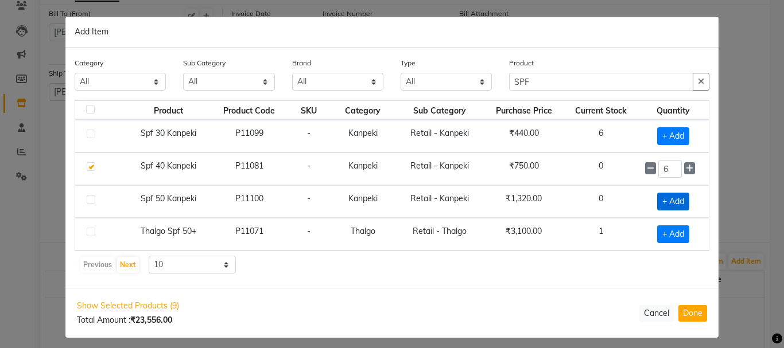
click at [676, 205] on span "+ Add" at bounding box center [673, 202] width 32 height 18
checkbox input "true"
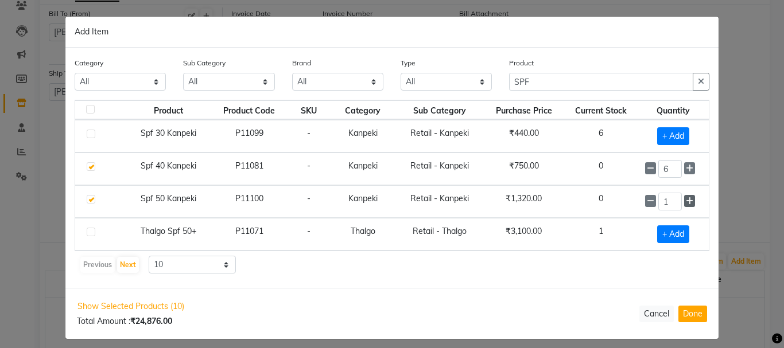
click at [685, 201] on icon at bounding box center [688, 201] width 7 height 8
click at [686, 200] on icon at bounding box center [688, 201] width 7 height 8
type input "3"
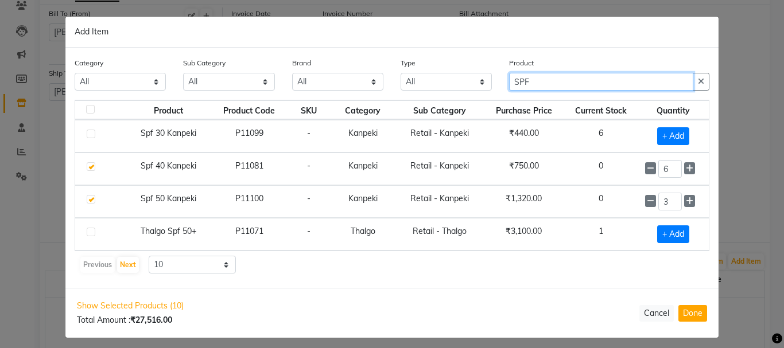
click at [580, 81] on input "SPF" at bounding box center [601, 82] width 184 height 18
type input "S"
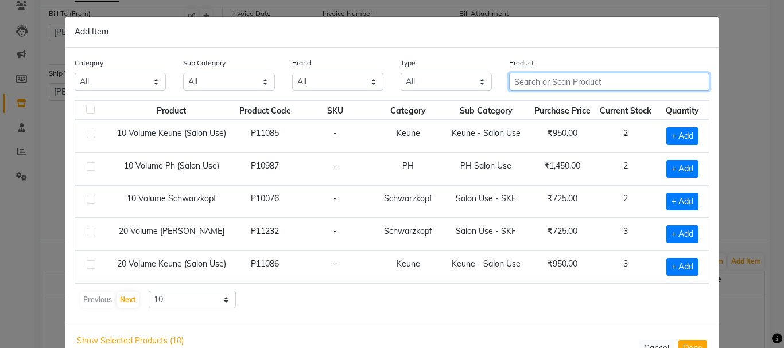
click at [554, 73] on input "text" at bounding box center [609, 82] width 200 height 18
click at [550, 78] on input "text" at bounding box center [609, 82] width 200 height 18
click at [546, 84] on input "text" at bounding box center [609, 82] width 200 height 18
click at [657, 79] on input "text" at bounding box center [609, 82] width 200 height 18
click at [537, 79] on input "text" at bounding box center [609, 82] width 200 height 18
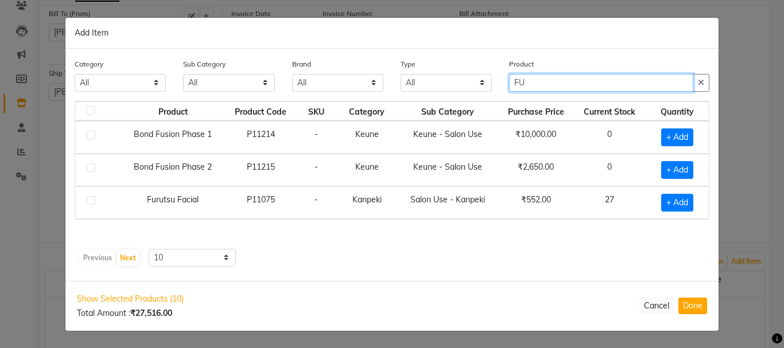
type input "FU"
click at [677, 201] on span "+ Add" at bounding box center [677, 203] width 32 height 18
checkbox input "true"
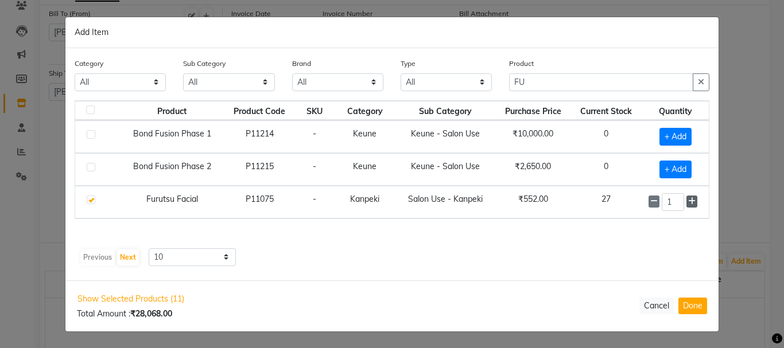
click at [689, 201] on icon at bounding box center [691, 201] width 7 height 8
click at [693, 200] on icon at bounding box center [691, 201] width 7 height 8
click at [693, 198] on icon at bounding box center [691, 201] width 7 height 8
click at [692, 199] on icon at bounding box center [691, 201] width 7 height 8
click at [691, 201] on icon at bounding box center [691, 202] width 7 height 8
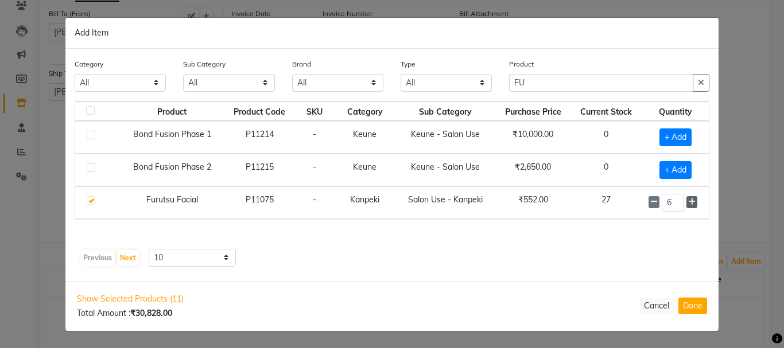
click at [691, 201] on icon at bounding box center [691, 202] width 7 height 8
click at [692, 201] on icon at bounding box center [691, 202] width 7 height 8
click at [689, 200] on icon at bounding box center [691, 202] width 7 height 8
click at [692, 201] on icon at bounding box center [691, 202] width 7 height 8
type input "10"
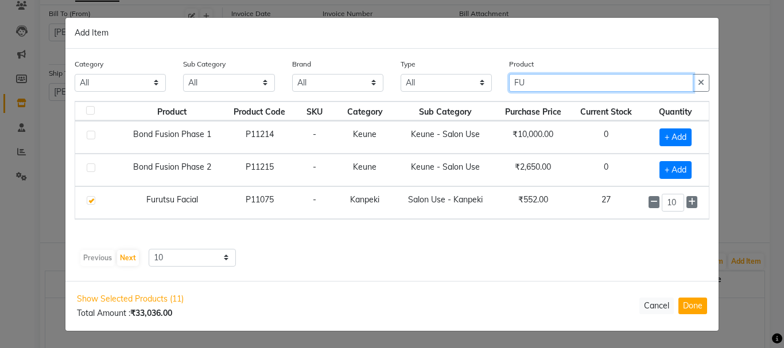
click at [558, 86] on input "FU" at bounding box center [601, 83] width 184 height 18
type input "F"
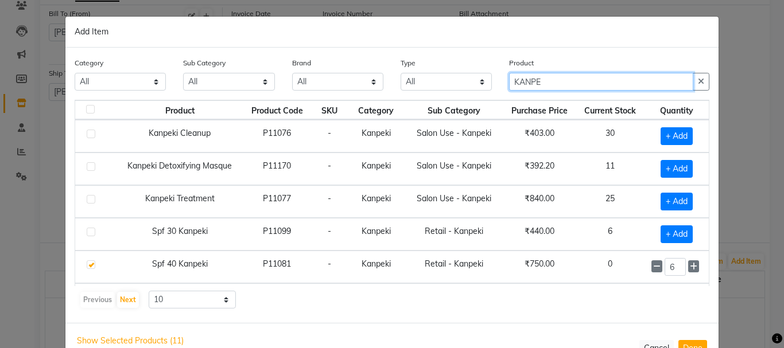
type input "KANPE"
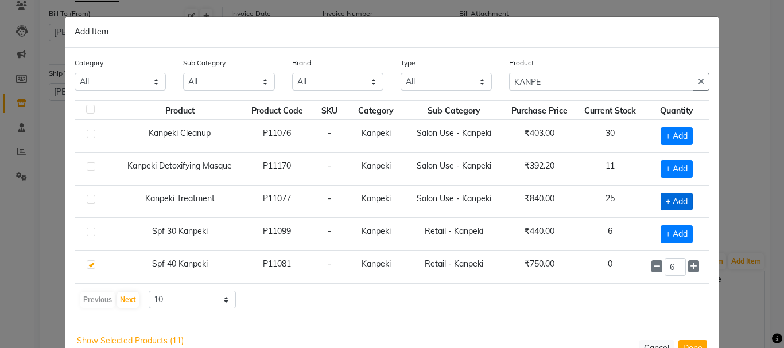
click at [665, 204] on span "+ Add" at bounding box center [676, 202] width 32 height 18
checkbox input "true"
click at [689, 200] on icon at bounding box center [692, 201] width 7 height 8
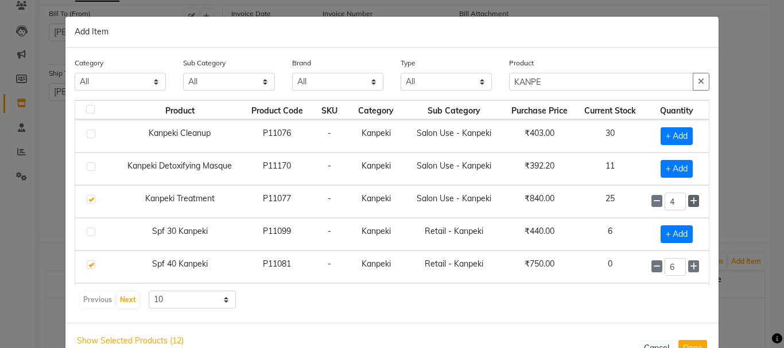
click at [689, 197] on icon at bounding box center [692, 201] width 7 height 8
click at [689, 198] on icon at bounding box center [692, 201] width 7 height 8
click at [689, 200] on icon at bounding box center [692, 201] width 7 height 8
click at [689, 201] on icon at bounding box center [692, 201] width 7 height 8
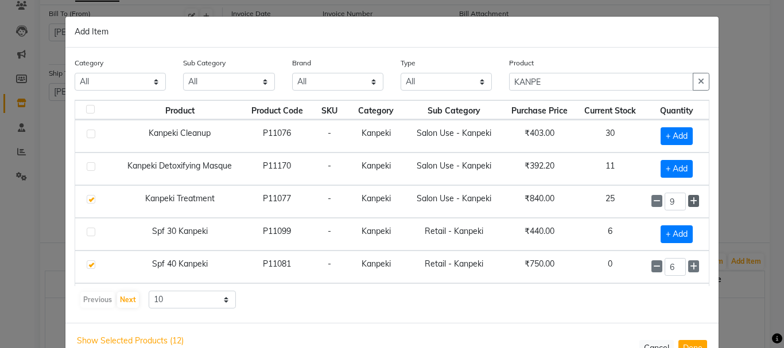
click at [689, 200] on icon at bounding box center [692, 201] width 7 height 8
type input "10"
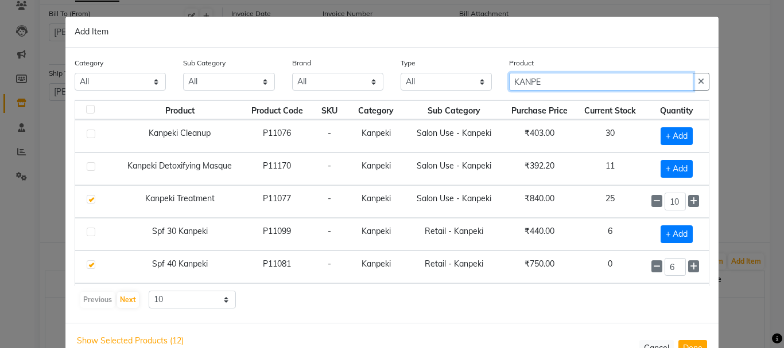
click at [547, 82] on input "KANPE" at bounding box center [601, 82] width 184 height 18
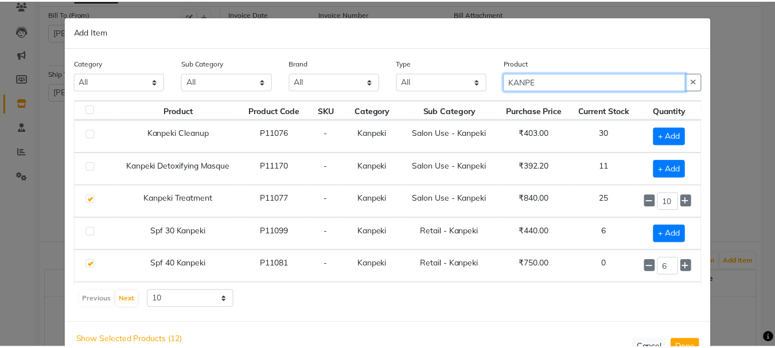
scroll to position [35, 0]
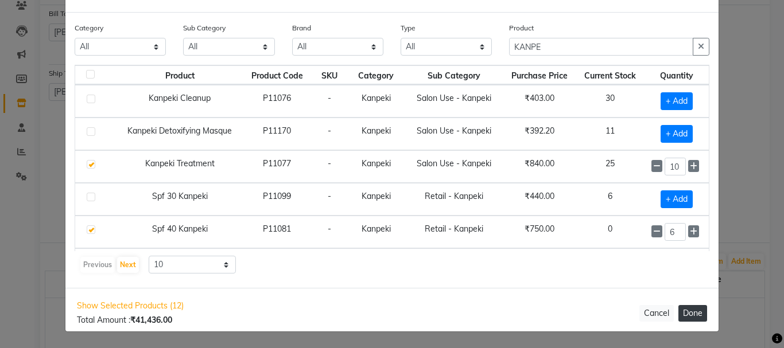
click at [690, 314] on button "Done" at bounding box center [692, 313] width 29 height 17
select select "1366"
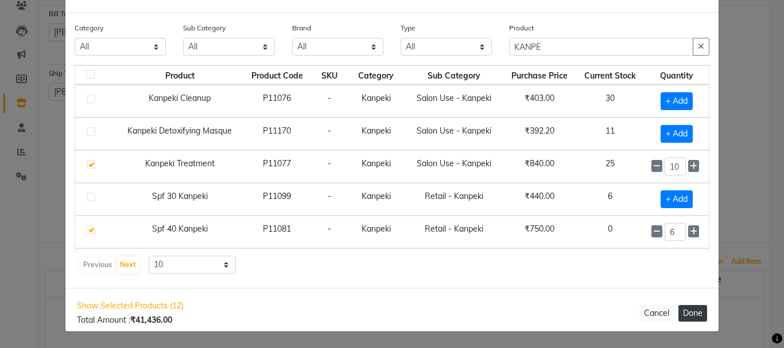
select select "1366"
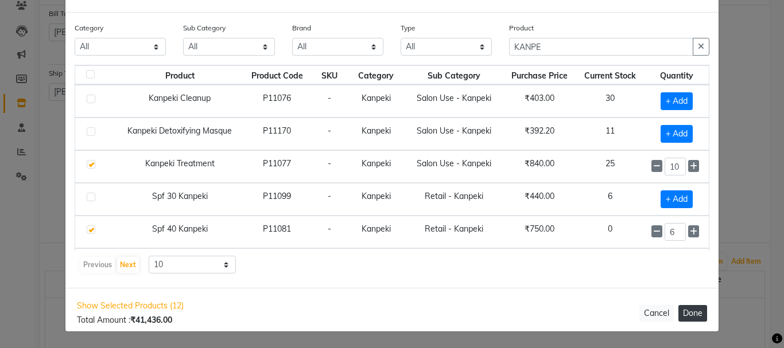
select select "1366"
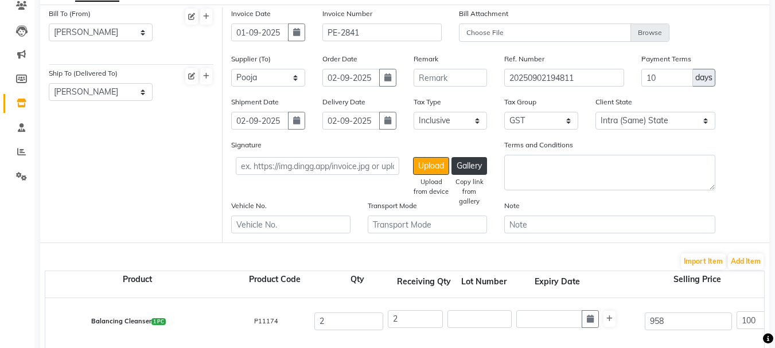
click at [715, 209] on div "Note" at bounding box center [610, 221] width 228 height 43
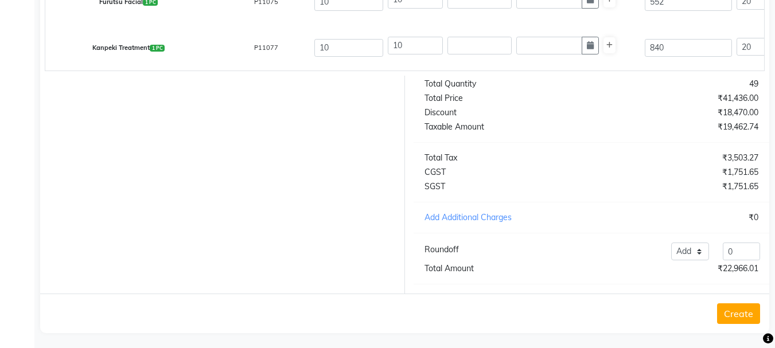
scroll to position [486, 0]
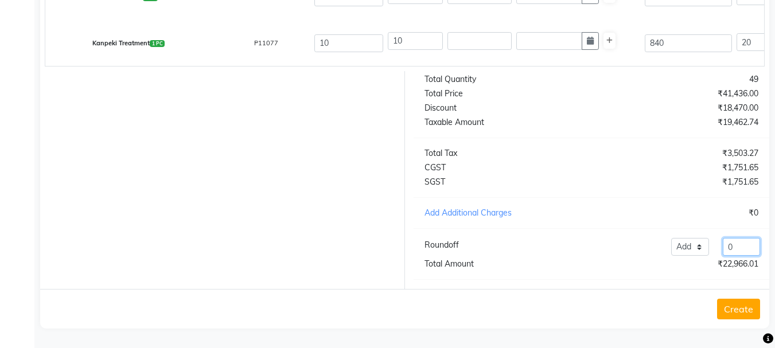
click at [745, 249] on input "0" at bounding box center [741, 247] width 37 height 18
click at [733, 250] on input "number" at bounding box center [741, 247] width 37 height 18
type input "7417"
click at [740, 310] on button "Create" at bounding box center [738, 309] width 43 height 21
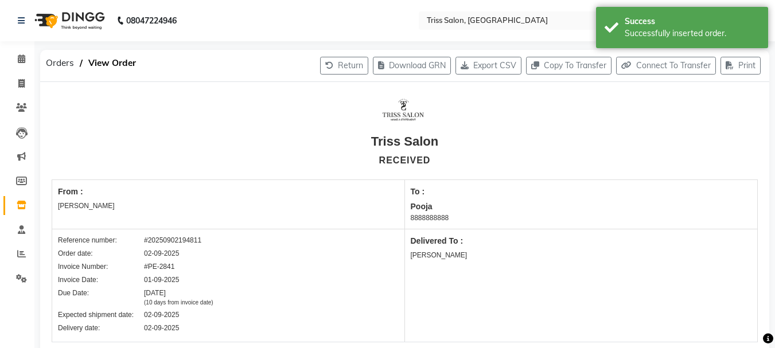
click at [22, 209] on icon at bounding box center [22, 205] width 10 height 9
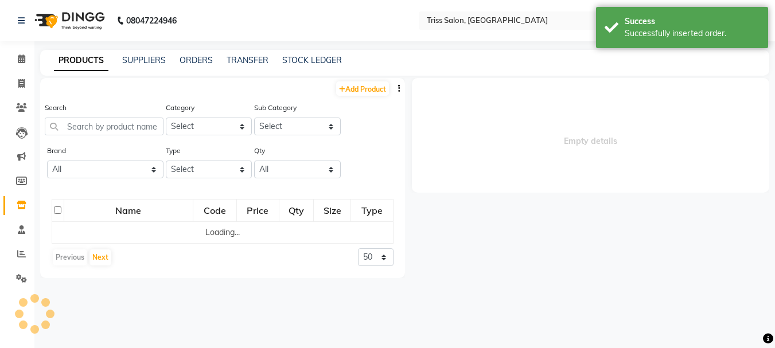
select select
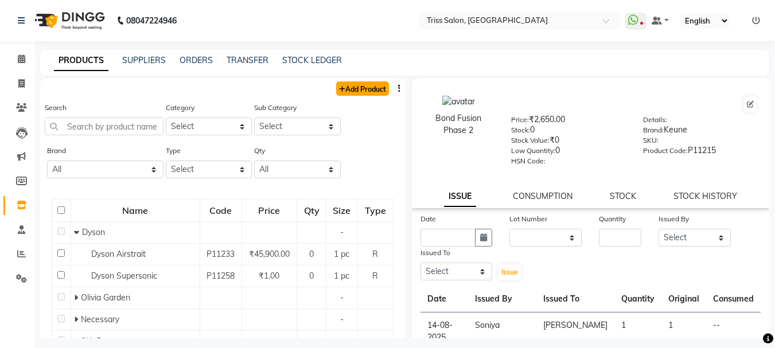
click at [358, 85] on link "Add Product" at bounding box center [362, 88] width 53 height 14
select select "true"
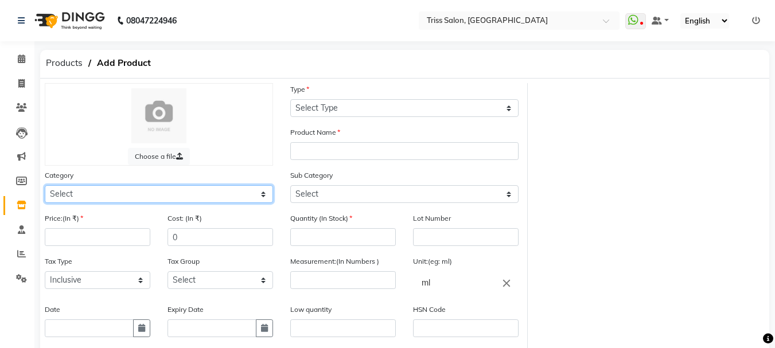
click at [262, 193] on select "Select PH [PERSON_NAME] Moroccan Oil 3TenX K18 Schwarzkopf Mintree Kanpeki Thal…" at bounding box center [159, 194] width 228 height 18
select select "367302750"
click at [45, 185] on select "Select PH [PERSON_NAME] Moroccan Oil 3TenX K18 Schwarzkopf Mintree Kanpeki Thal…" at bounding box center [159, 194] width 228 height 18
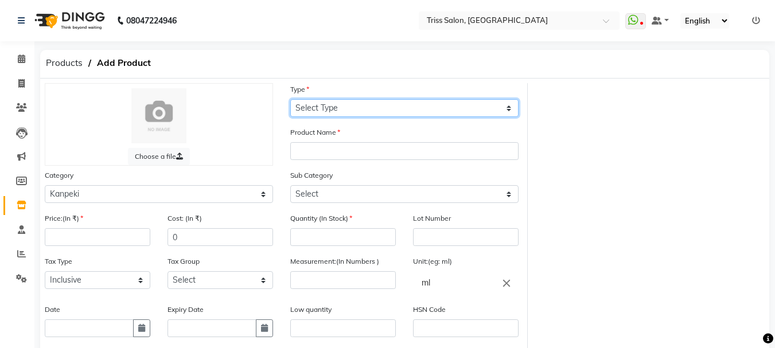
click at [400, 107] on select "Select Type Both Retail Consumable" at bounding box center [404, 108] width 228 height 18
select select "R"
click at [290, 99] on select "Select Type Both Retail Consumable" at bounding box center [404, 108] width 228 height 18
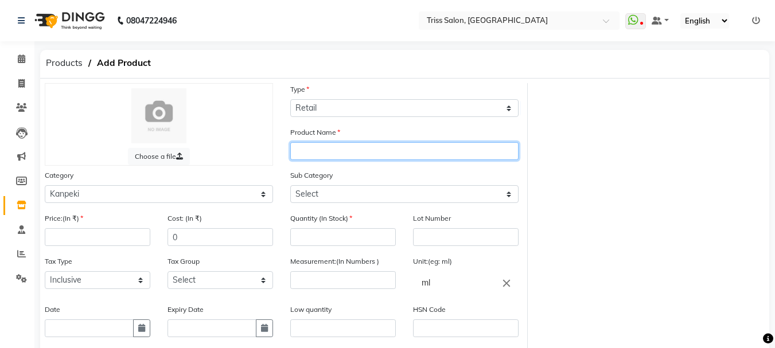
click at [407, 153] on input "text" at bounding box center [404, 151] width 228 height 18
type input "u"
click at [419, 147] on input "UV FILTER(SUNNY BOY[DEMOGRAPHIC_DATA]" at bounding box center [404, 151] width 228 height 18
type input "UV FILTER(SUNNY BOY)SPF 50++"
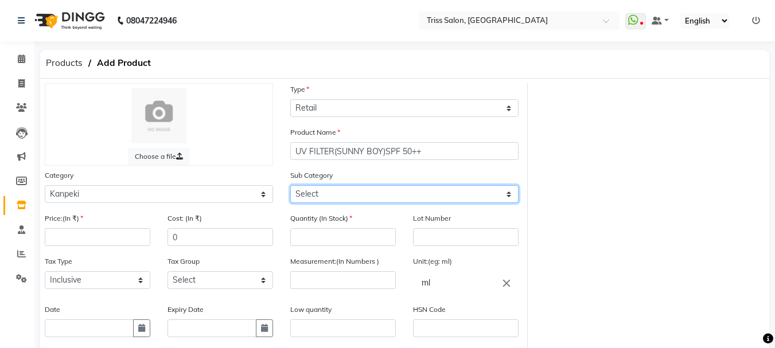
click at [344, 188] on select "Select Salon Use - Kanpeki Retail - [GEOGRAPHIC_DATA]" at bounding box center [404, 194] width 228 height 18
select select "3673027502"
click at [290, 185] on select "Select Salon Use - Kanpeki Retail - [GEOGRAPHIC_DATA]" at bounding box center [404, 194] width 228 height 18
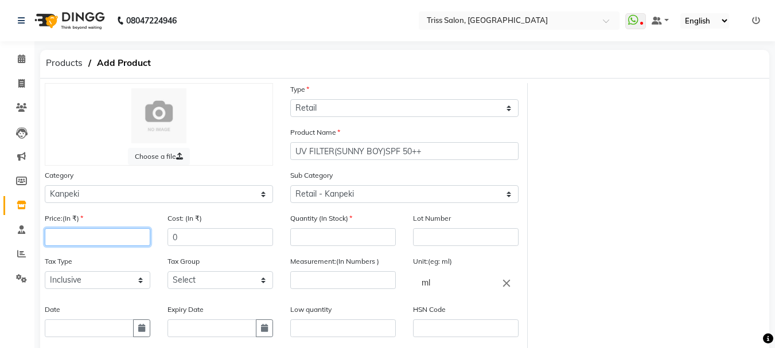
click at [105, 235] on input "number" at bounding box center [98, 237] width 106 height 18
type input "890"
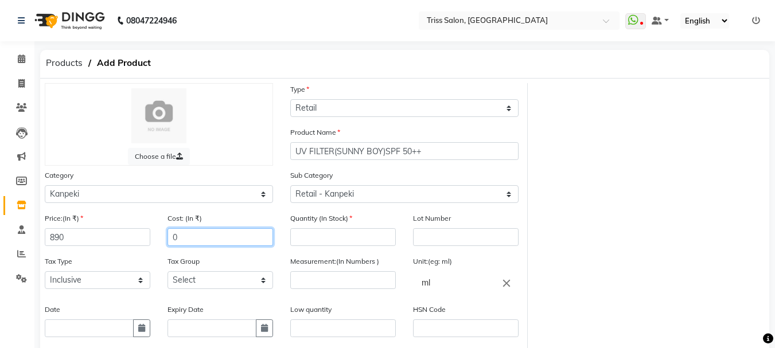
click at [258, 234] on input "0" at bounding box center [220, 237] width 106 height 18
type input "890"
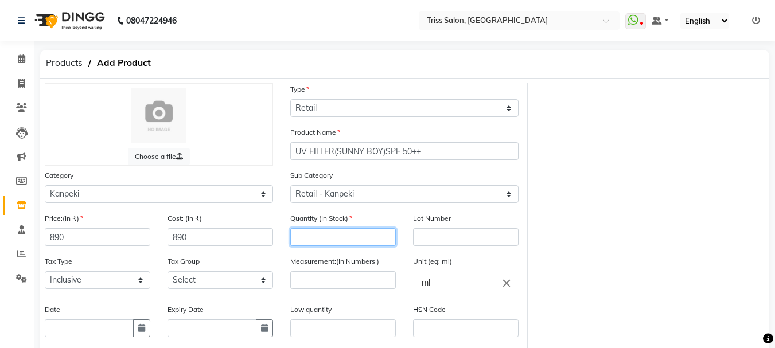
click at [360, 235] on input "number" at bounding box center [343, 237] width 106 height 18
type input "6"
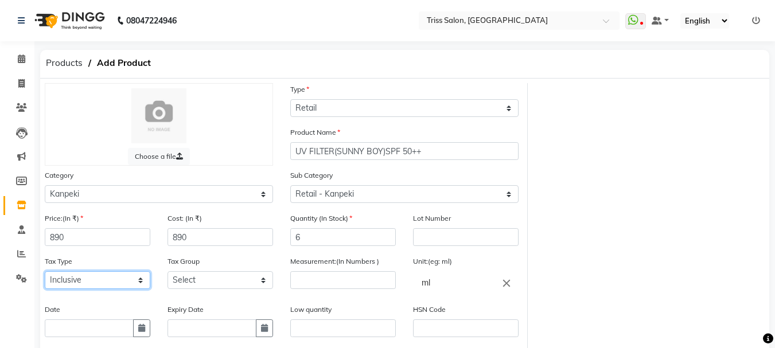
click at [120, 278] on select "Select Inclusive Exclusive" at bounding box center [98, 280] width 106 height 18
click at [45, 271] on select "Select Inclusive Exclusive" at bounding box center [98, 280] width 106 height 18
click at [137, 282] on select "Select Inclusive Exclusive" at bounding box center [98, 280] width 106 height 18
click at [131, 280] on select "Select Inclusive Exclusive" at bounding box center [98, 280] width 106 height 18
click at [237, 277] on select "Select GST WRONG WRONG" at bounding box center [220, 280] width 106 height 18
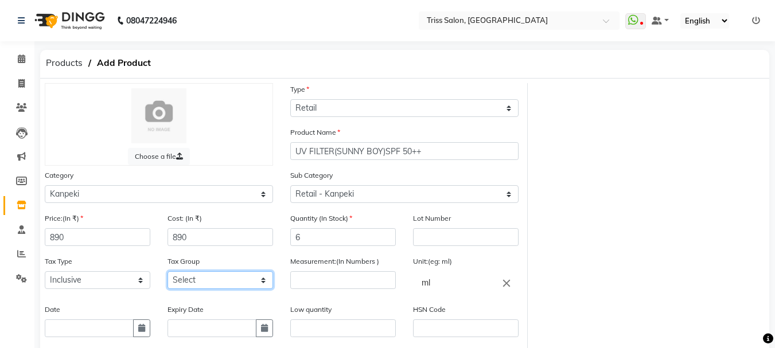
select select "1366"
click at [167, 271] on select "Select GST WRONG WRONG" at bounding box center [220, 280] width 106 height 18
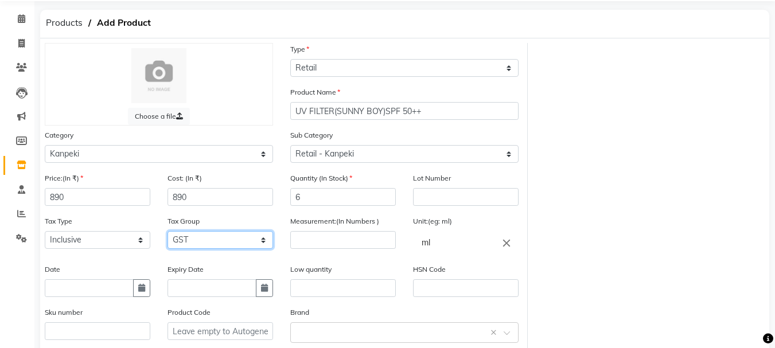
scroll to position [42, 0]
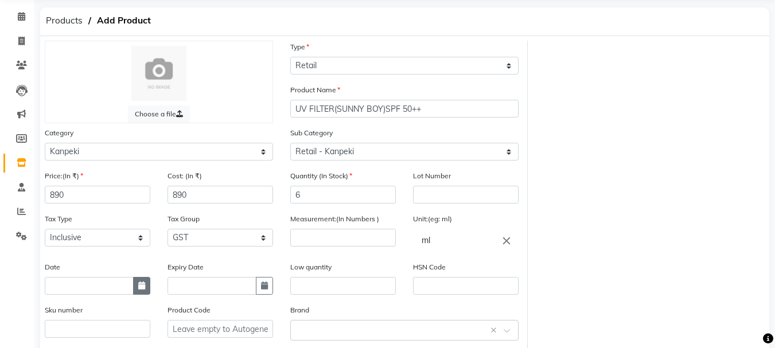
click at [144, 286] on icon "button" at bounding box center [141, 286] width 7 height 8
select select "9"
select select "2025"
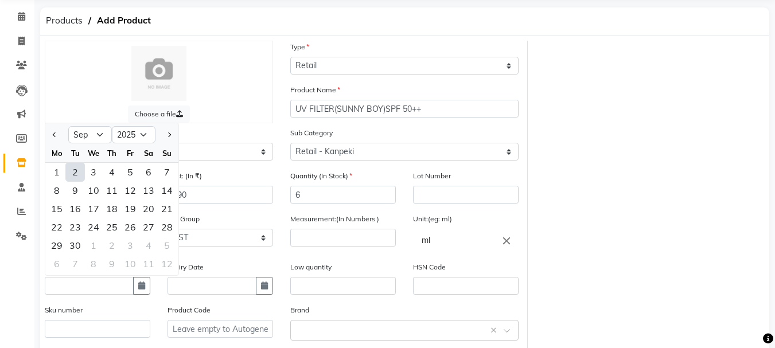
click at [75, 174] on div "2" at bounding box center [75, 172] width 18 height 18
type input "02-09-2025"
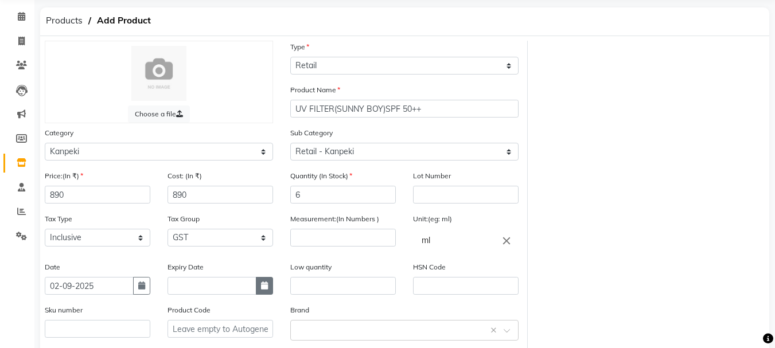
click at [269, 281] on button "button" at bounding box center [264, 286] width 17 height 18
select select "9"
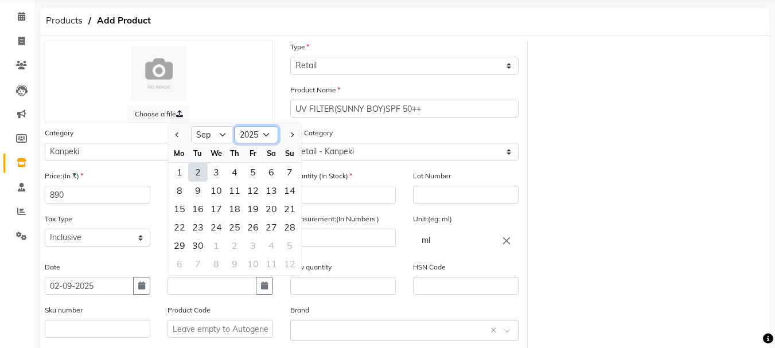
click at [266, 132] on select "2015 2016 2017 2018 2019 2020 2021 2022 2023 2024 2025 2026 2027 2028 2029 2030…" at bounding box center [257, 134] width 44 height 17
select select "2026"
click at [235, 126] on select "2015 2016 2017 2018 2019 2020 2021 2022 2023 2024 2025 2026 2027 2028 2029 2030…" at bounding box center [257, 134] width 44 height 17
click at [220, 173] on div "2" at bounding box center [216, 172] width 18 height 18
type input "[DATE]"
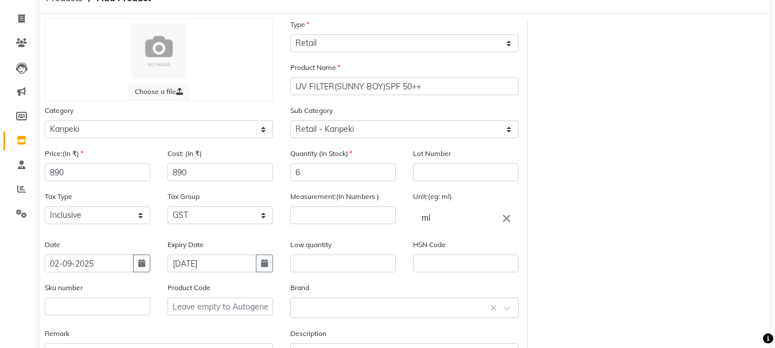
scroll to position [64, 0]
click at [363, 218] on input "number" at bounding box center [343, 216] width 106 height 18
click at [467, 219] on input "ml" at bounding box center [466, 218] width 106 height 23
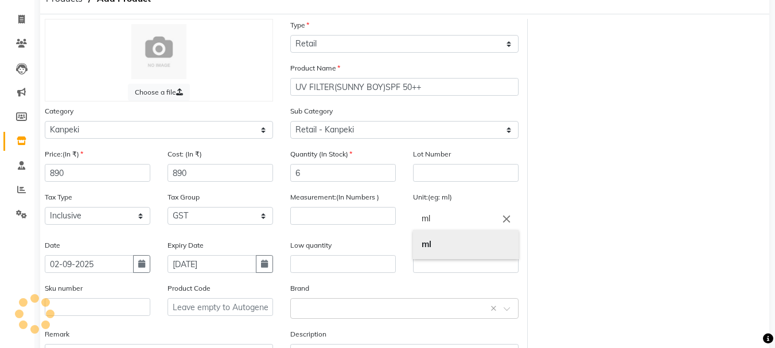
click at [470, 241] on link "ml" at bounding box center [466, 244] width 106 height 29
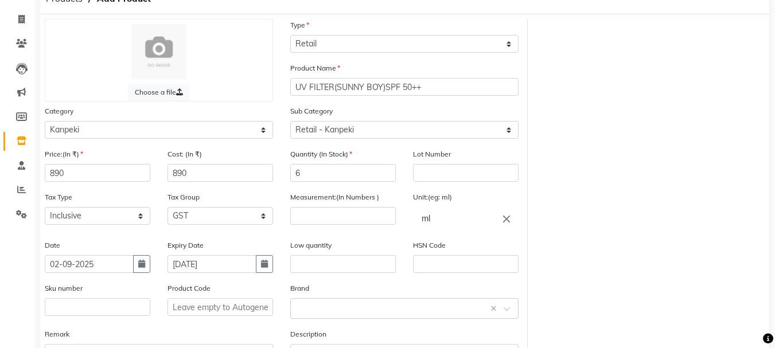
click at [463, 214] on input "ml" at bounding box center [466, 218] width 106 height 23
click at [365, 215] on div at bounding box center [387, 174] width 775 height 348
click at [322, 213] on input "number" at bounding box center [343, 216] width 106 height 18
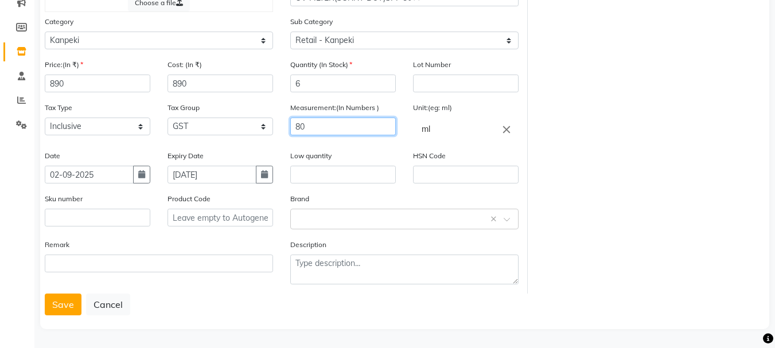
scroll to position [154, 0]
type input "80"
click at [426, 222] on input "text" at bounding box center [393, 218] width 193 height 12
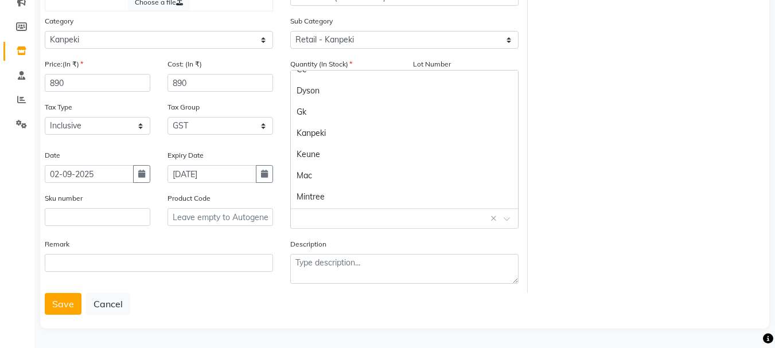
scroll to position [40, 0]
click at [330, 128] on div "Kanpeki" at bounding box center [404, 126] width 227 height 21
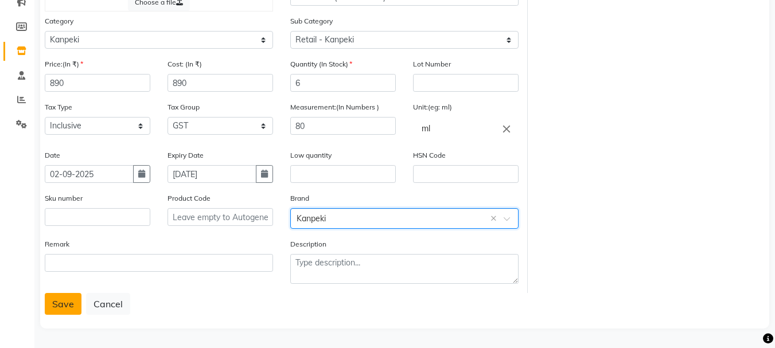
click at [63, 305] on button "Save" at bounding box center [63, 304] width 37 height 22
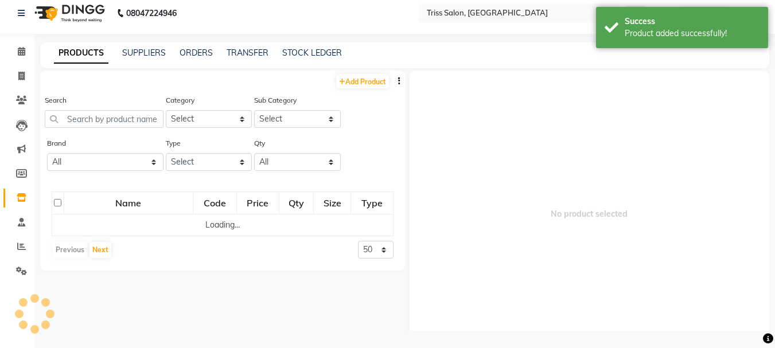
scroll to position [7, 0]
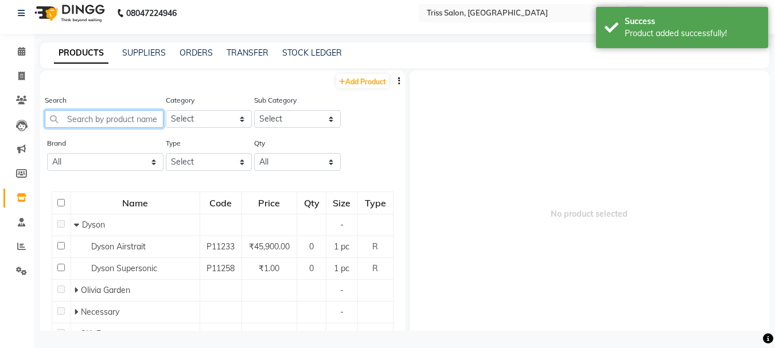
click at [103, 123] on input "text" at bounding box center [104, 119] width 119 height 18
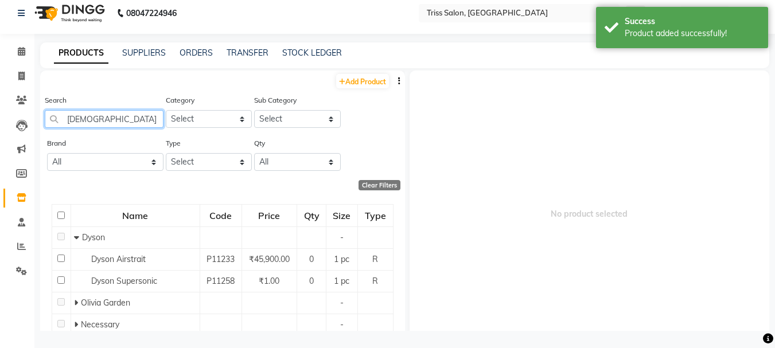
type input "SUNNY"
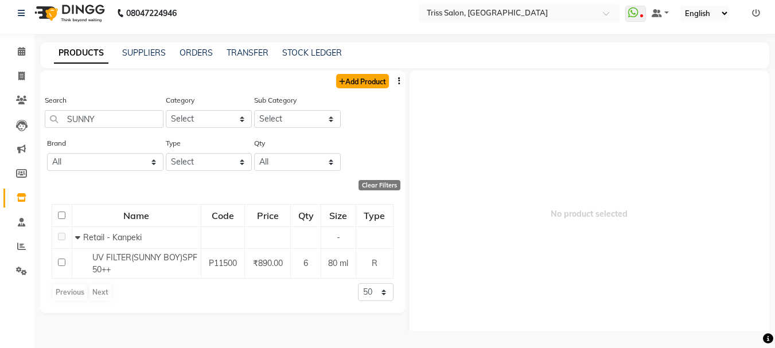
click at [363, 86] on link "Add Product" at bounding box center [362, 81] width 53 height 14
select select "true"
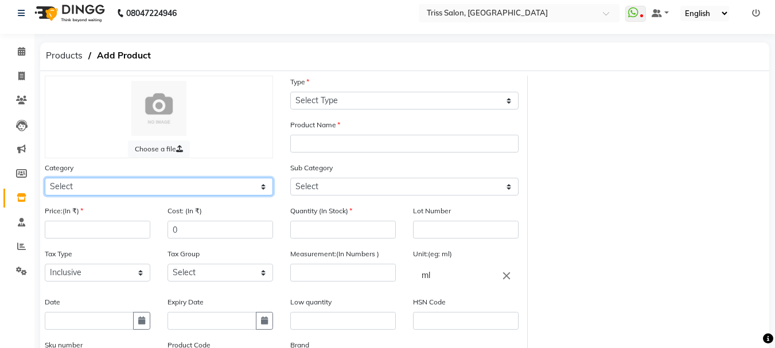
click at [261, 186] on select "Select PH [PERSON_NAME] Moroccan Oil 3TenX K18 Schwarzkopf Mintree Kanpeki Thal…" at bounding box center [159, 187] width 228 height 18
select select "367302750"
click at [45, 178] on select "Select PH [PERSON_NAME] Moroccan Oil 3TenX K18 Schwarzkopf Mintree Kanpeki Thal…" at bounding box center [159, 187] width 228 height 18
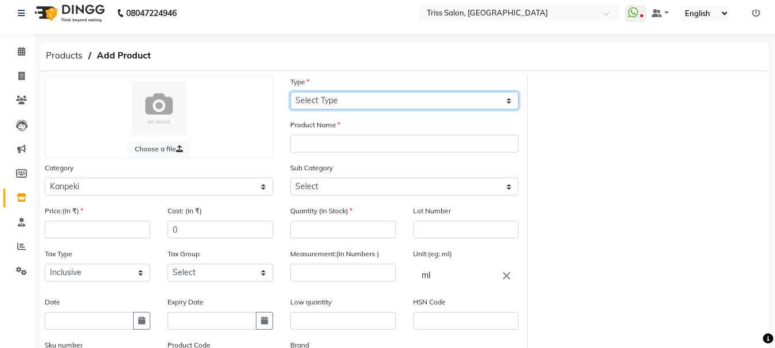
click at [469, 100] on select "Select Type Both Retail Consumable" at bounding box center [404, 101] width 228 height 18
select select "C"
click at [290, 92] on select "Select Type Both Retail Consumable" at bounding box center [404, 101] width 228 height 18
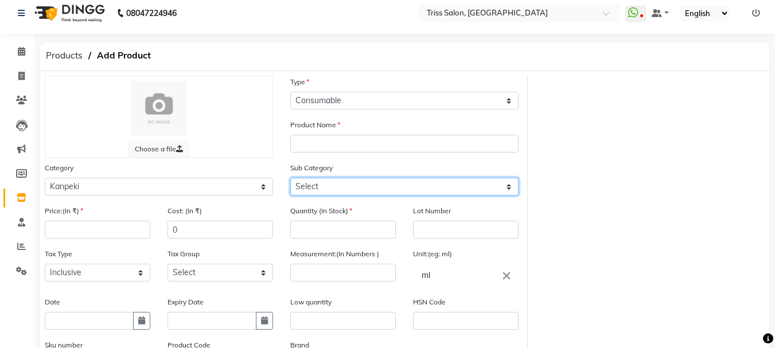
click at [364, 186] on select "Select Salon Use - Kanpeki Retail - [GEOGRAPHIC_DATA]" at bounding box center [404, 187] width 228 height 18
select select "3673027501"
click at [290, 178] on select "Select Salon Use - Kanpeki Retail - [GEOGRAPHIC_DATA]" at bounding box center [404, 187] width 228 height 18
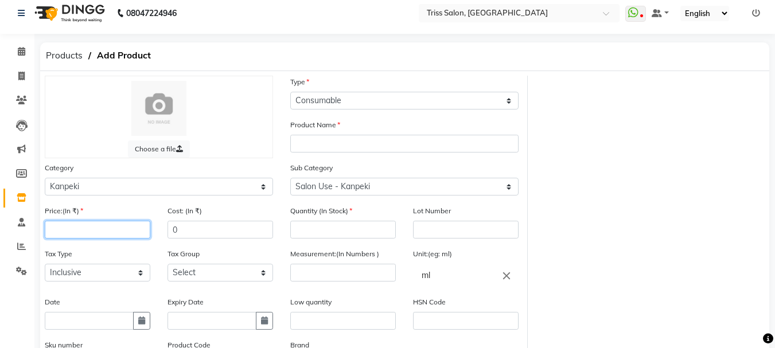
click at [118, 229] on input "number" at bounding box center [98, 230] width 106 height 18
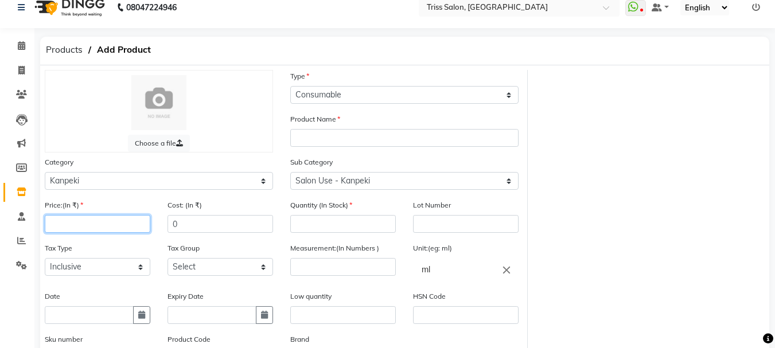
scroll to position [11, 0]
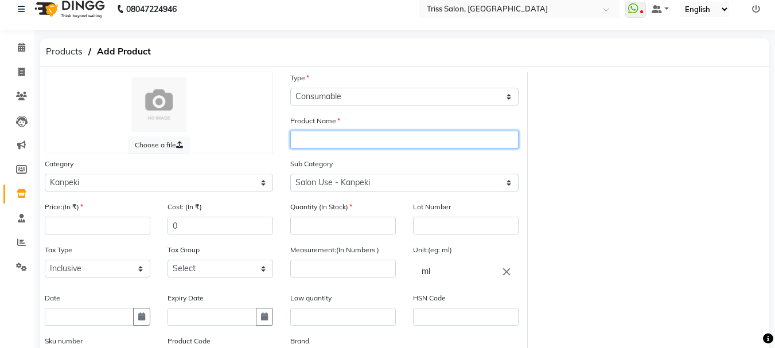
click at [410, 141] on input "text" at bounding box center [404, 140] width 228 height 18
type input "C"
type input "T"
type input "K"
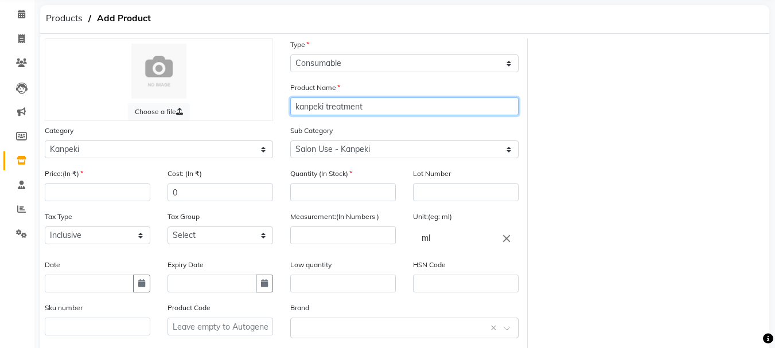
scroll to position [45, 0]
type input "kanpeki treatment"
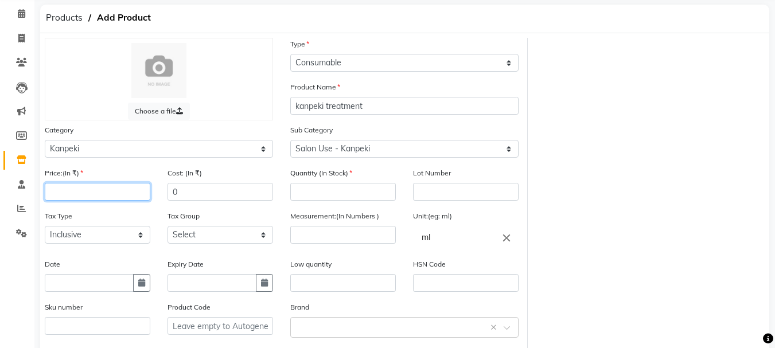
click at [103, 196] on input "number" at bounding box center [98, 192] width 106 height 18
type input "4000"
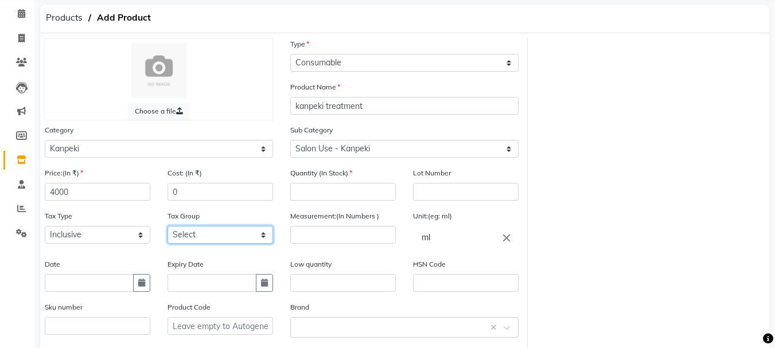
click at [260, 237] on select "Select GST WRONG WRONG" at bounding box center [220, 235] width 106 height 18
select select "1366"
click at [167, 226] on select "Select GST WRONG WRONG" at bounding box center [220, 235] width 106 height 18
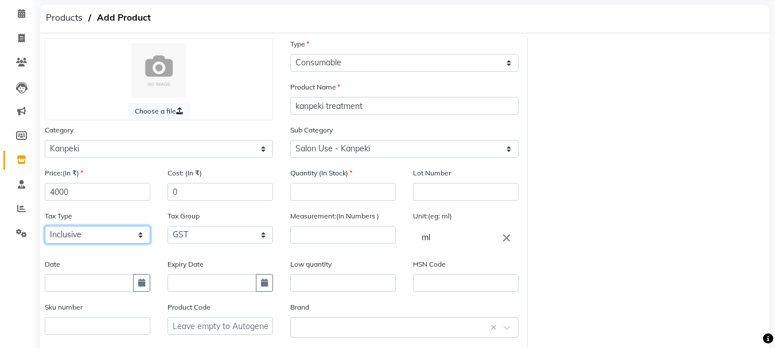
click at [112, 233] on select "Select Inclusive Exclusive" at bounding box center [98, 235] width 106 height 18
click at [45, 226] on select "Select Inclusive Exclusive" at bounding box center [98, 235] width 106 height 18
click at [145, 276] on button "button" at bounding box center [141, 283] width 17 height 18
select select "9"
select select "2025"
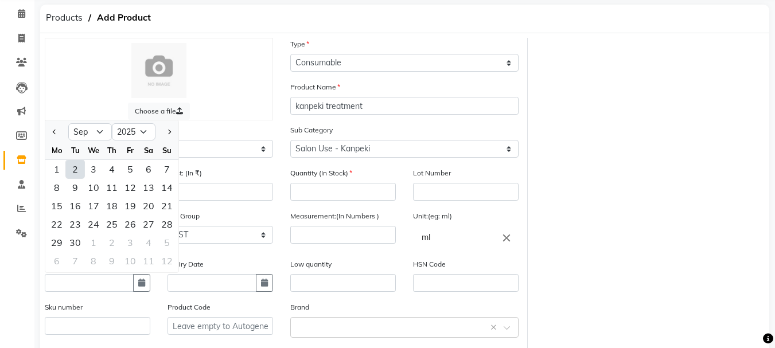
click at [75, 173] on div "2" at bounding box center [75, 169] width 18 height 18
type input "02-09-2025"
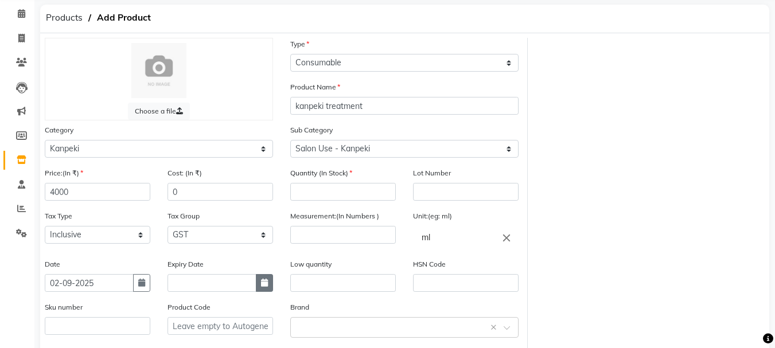
click at [256, 287] on button "button" at bounding box center [264, 283] width 17 height 18
select select "9"
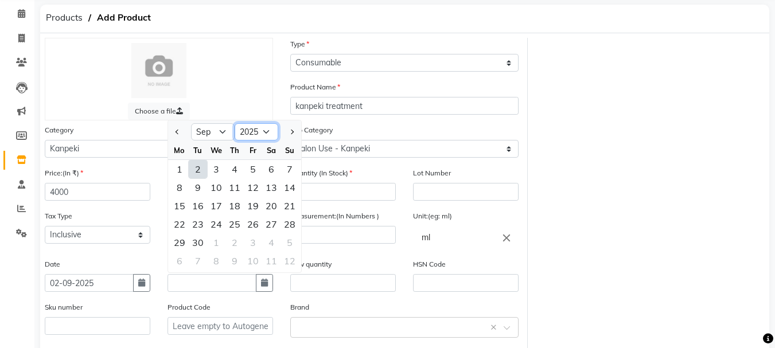
click at [267, 133] on select "2015 2016 2017 2018 2019 2020 2021 2022 2023 2024 2025 2026 2027 2028 2029 2030…" at bounding box center [257, 131] width 44 height 17
select select "2026"
click at [235, 123] on select "2015 2016 2017 2018 2019 2020 2021 2022 2023 2024 2025 2026 2027 2028 2029 2030…" at bounding box center [257, 131] width 44 height 17
click at [211, 166] on div "2" at bounding box center [216, 169] width 18 height 18
type input "[DATE]"
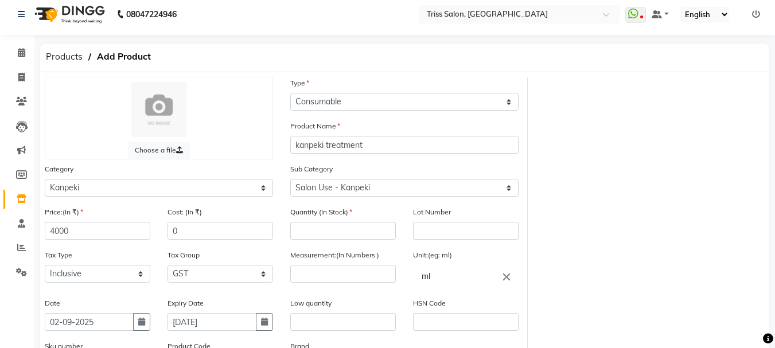
scroll to position [0, 0]
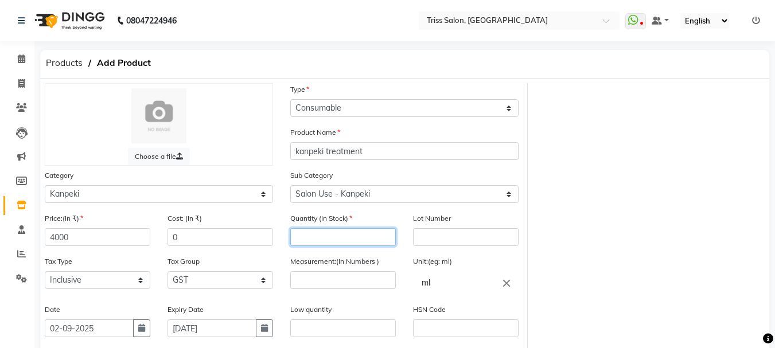
click at [369, 236] on input "number" at bounding box center [343, 237] width 106 height 18
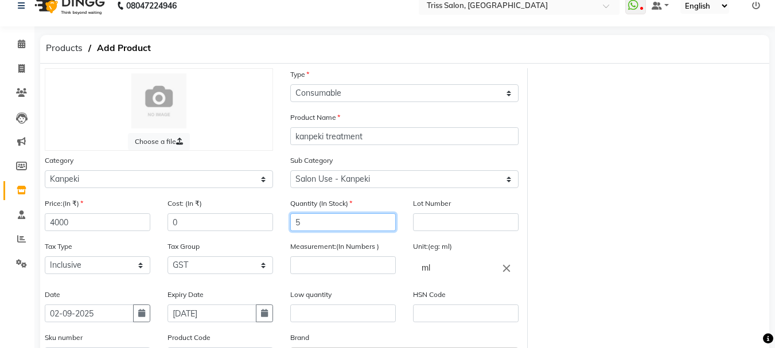
scroll to position [15, 0]
type input "5"
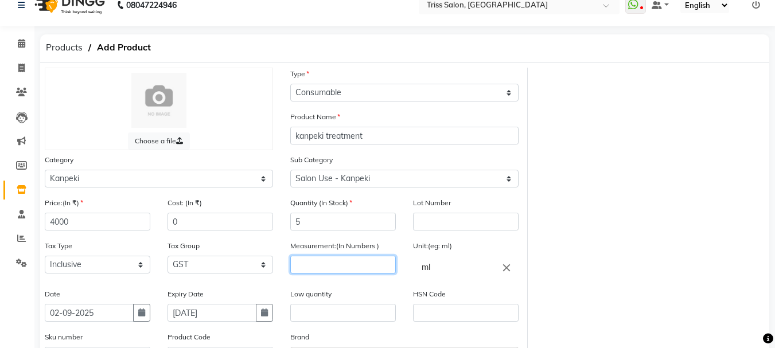
click at [352, 262] on input "number" at bounding box center [343, 265] width 106 height 18
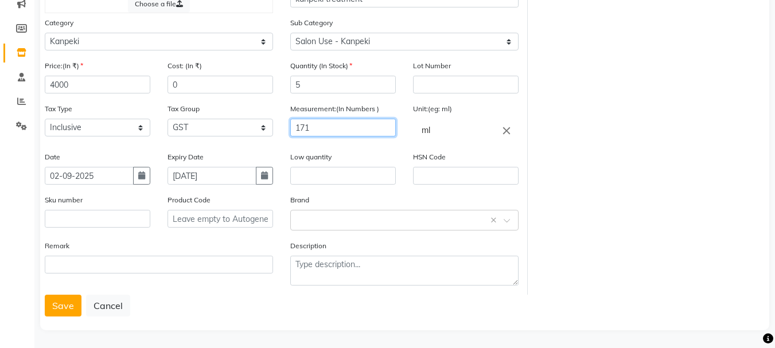
scroll to position [154, 0]
type input "171"
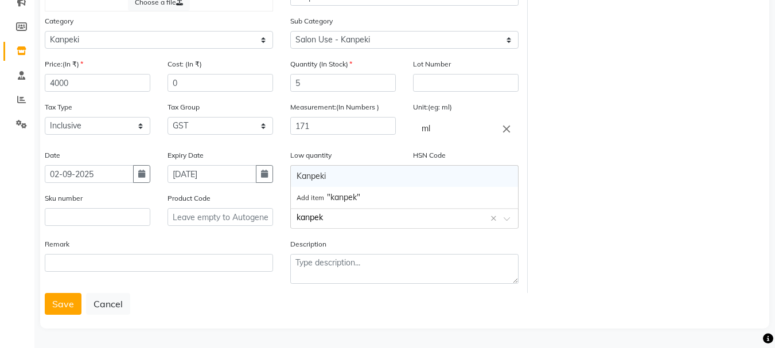
type input "kanpeki"
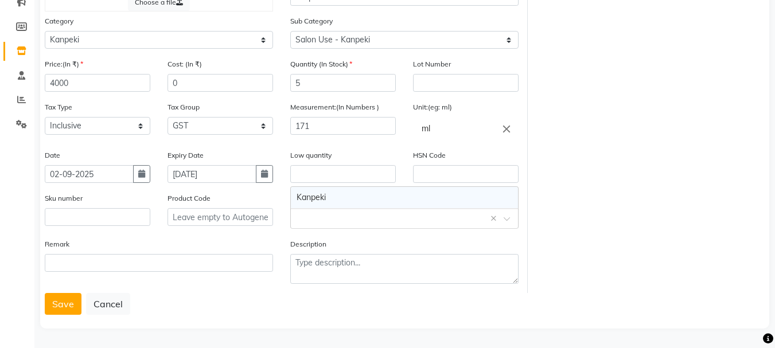
click at [325, 313] on div "Save Cancel" at bounding box center [405, 304] width 720 height 22
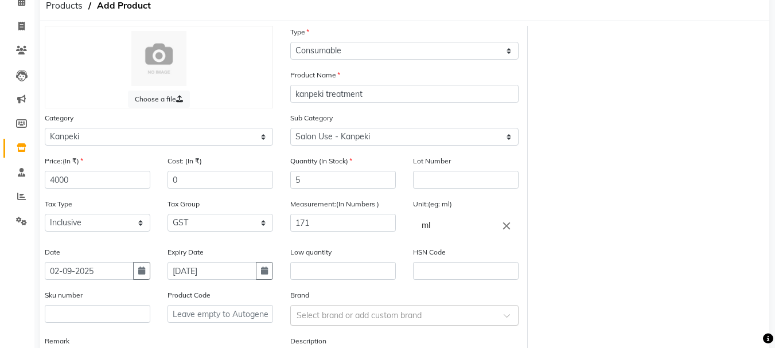
scroll to position [53, 0]
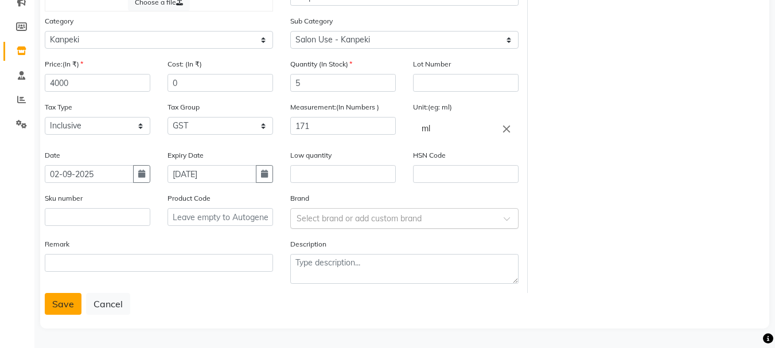
click at [64, 301] on button "Save" at bounding box center [63, 304] width 37 height 22
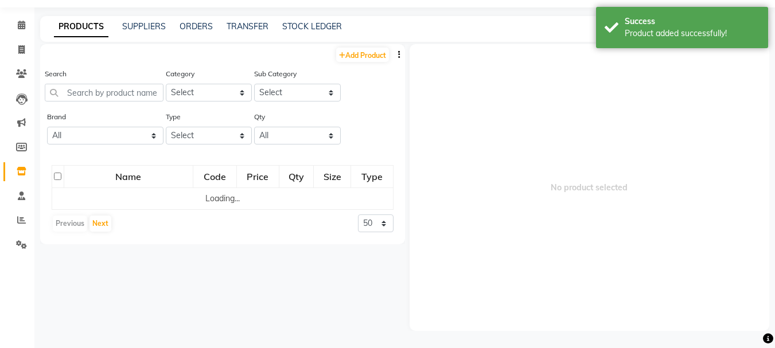
scroll to position [7, 0]
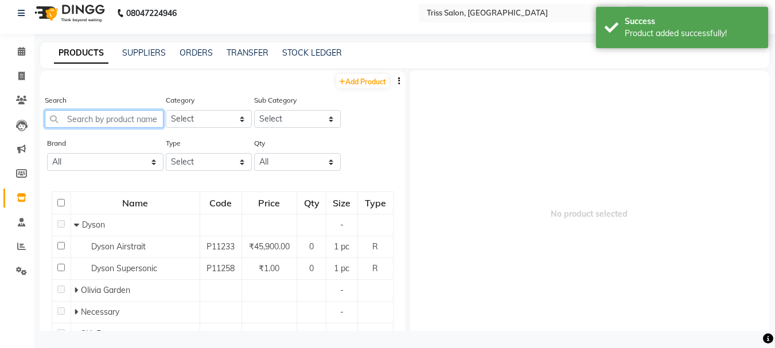
click at [135, 119] on input "text" at bounding box center [104, 119] width 119 height 18
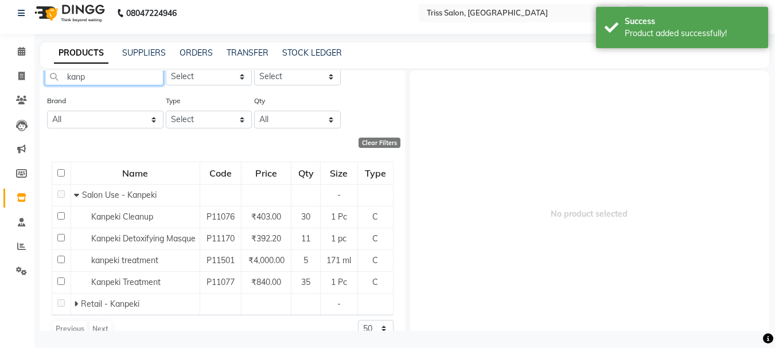
scroll to position [43, 0]
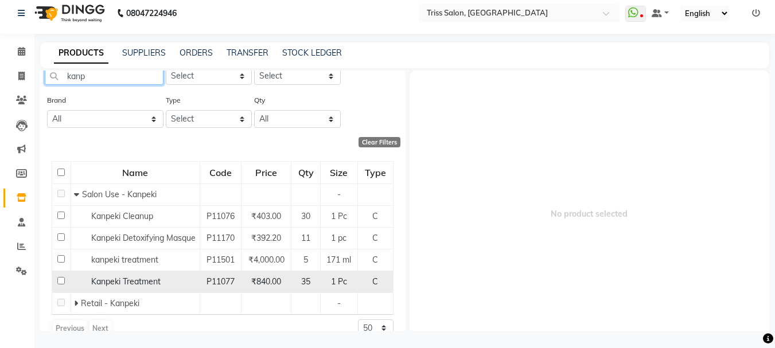
type input "kanp"
click at [268, 287] on span "₹840.00" at bounding box center [266, 281] width 30 height 10
select select
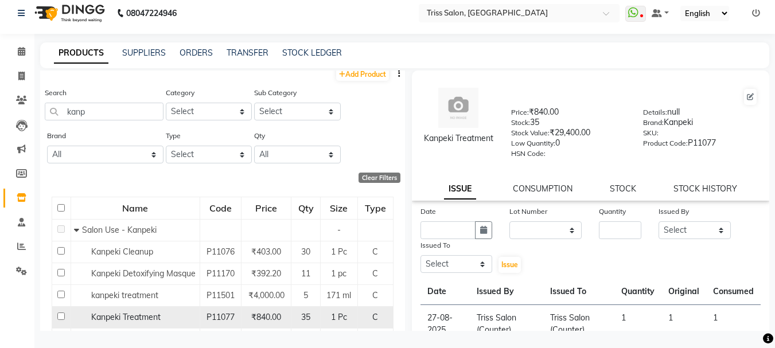
scroll to position [0, 0]
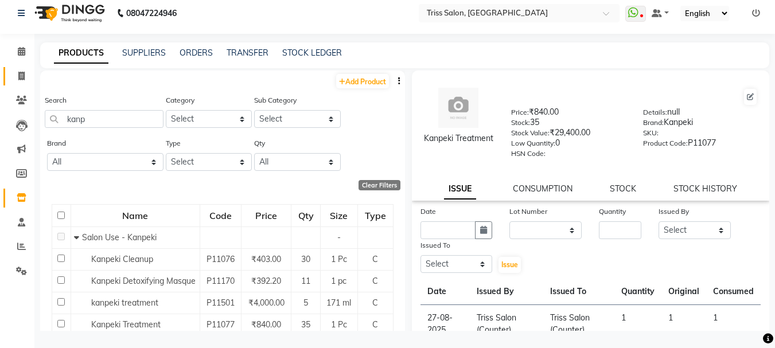
click at [18, 72] on icon at bounding box center [21, 76] width 6 height 9
select select "service"
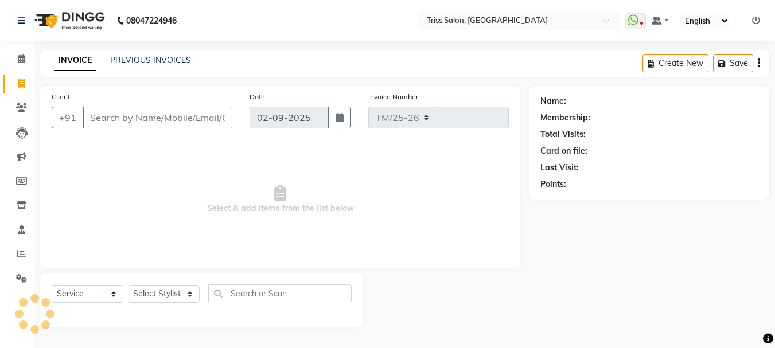
select select "4304"
type input "1589"
click at [173, 293] on select "Select Stylist" at bounding box center [164, 294] width 72 height 18
click at [176, 298] on select "Select Stylist" at bounding box center [164, 294] width 72 height 18
click at [173, 298] on select "Select Stylist" at bounding box center [164, 294] width 72 height 18
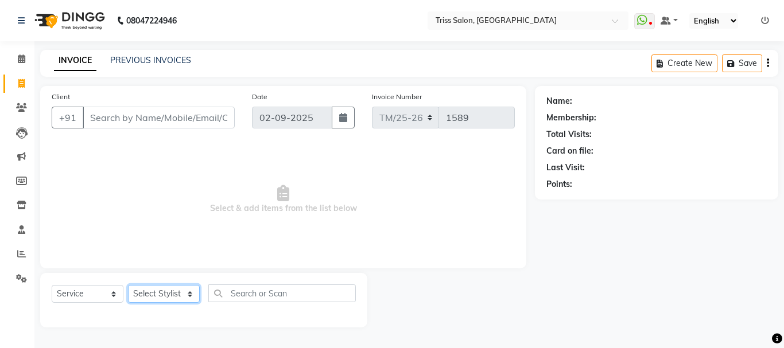
select select "40890"
click at [128, 285] on select "Select Stylist Bhim Ram [PERSON_NAME] [PERSON_NAME] (Pooja) Kuldeep [PERSON_NAM…" at bounding box center [164, 294] width 72 height 18
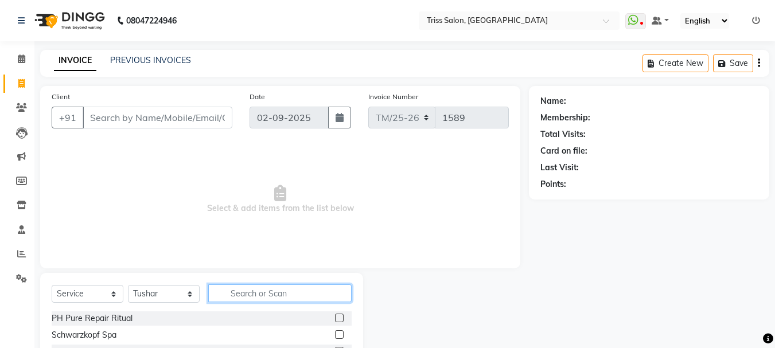
click at [244, 290] on input "text" at bounding box center [279, 294] width 143 height 18
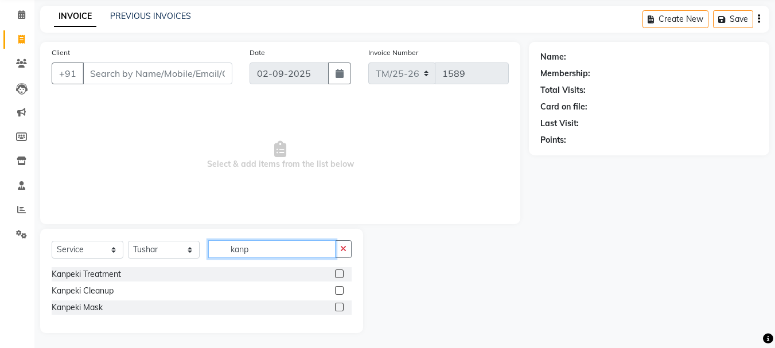
scroll to position [46, 0]
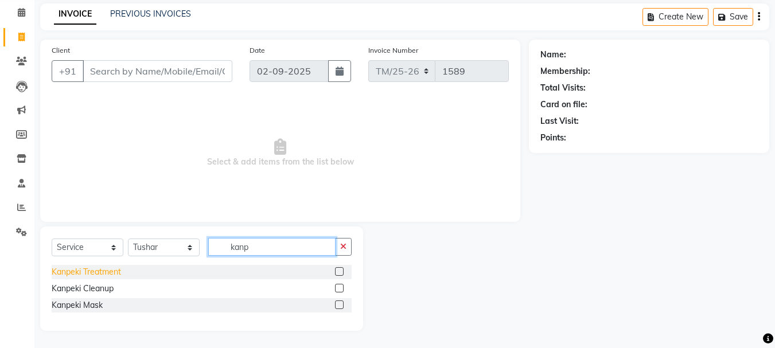
type input "kanp"
click at [113, 272] on div "Kanpeki Treatment" at bounding box center [86, 272] width 69 height 12
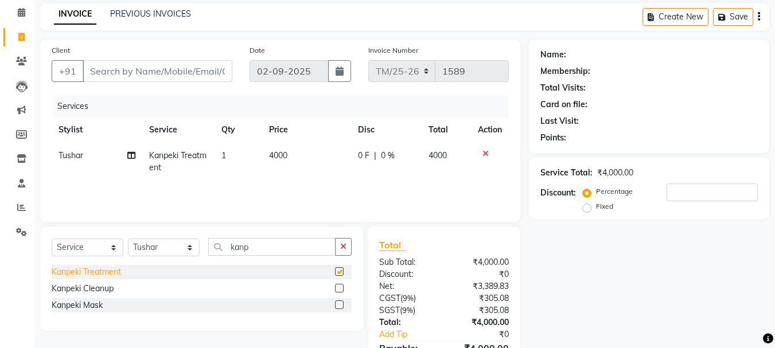
checkbox input "false"
click at [112, 289] on div "Kanpeki Cleanup" at bounding box center [83, 289] width 62 height 12
checkbox input "false"
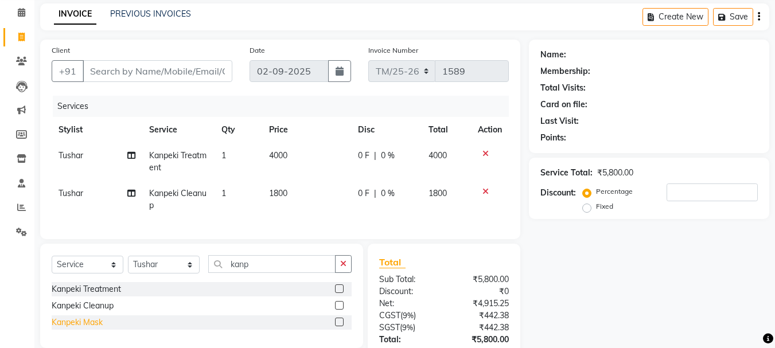
click at [102, 329] on div "Kanpeki Mask" at bounding box center [77, 323] width 51 height 12
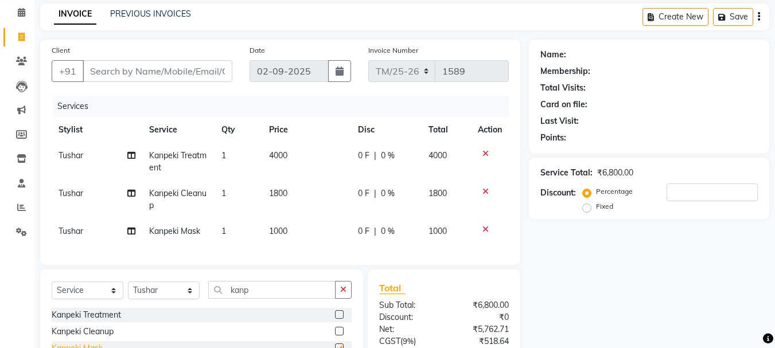
checkbox input "false"
click at [486, 228] on icon at bounding box center [485, 229] width 6 height 8
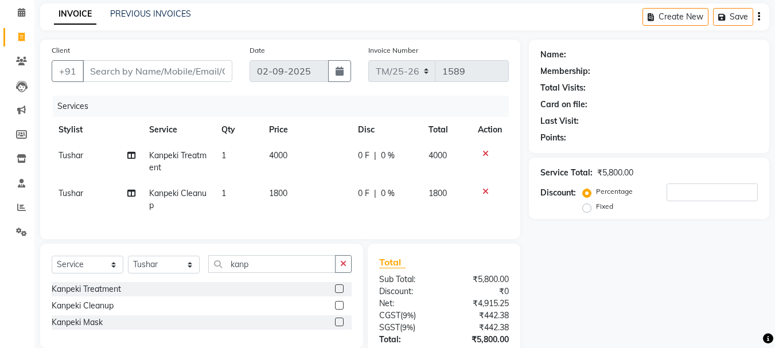
click at [485, 192] on icon at bounding box center [485, 192] width 6 height 8
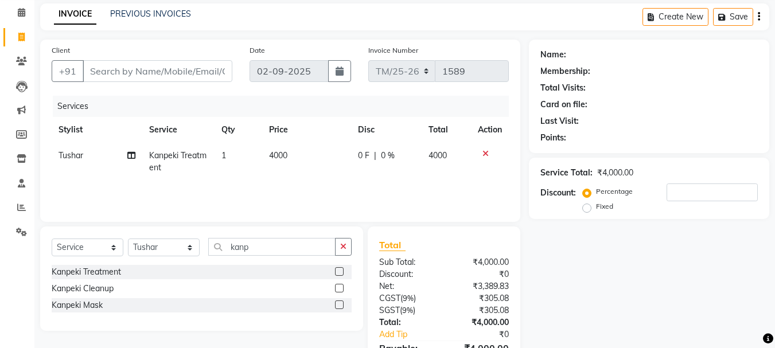
click at [488, 152] on icon at bounding box center [485, 154] width 6 height 8
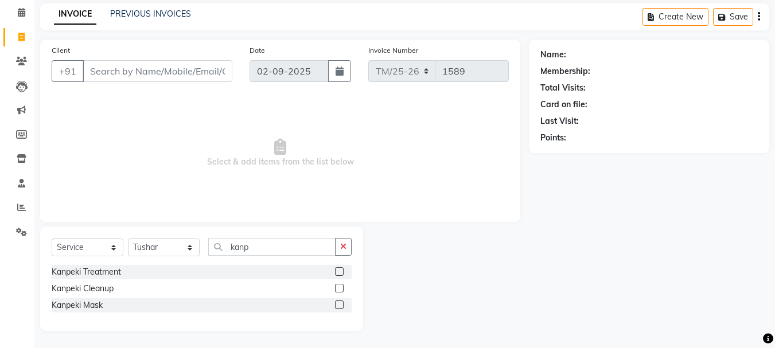
scroll to position [0, 0]
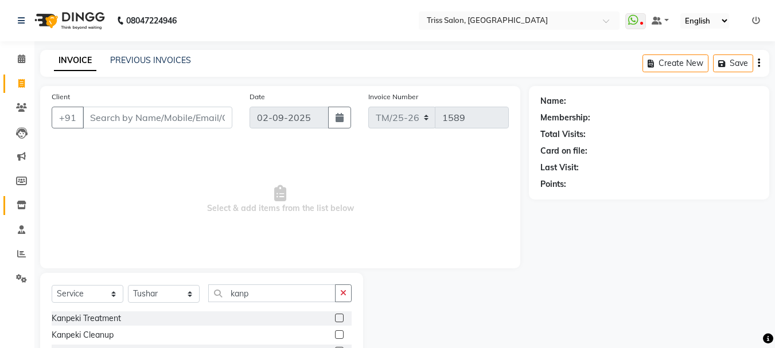
click at [21, 201] on icon at bounding box center [22, 205] width 10 height 9
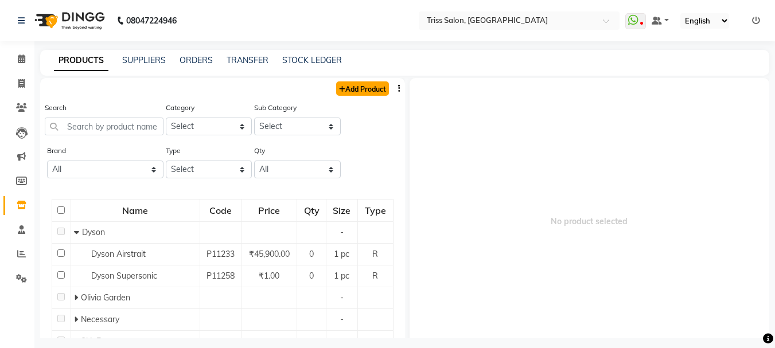
click at [354, 91] on link "Add Product" at bounding box center [362, 88] width 53 height 14
select select "true"
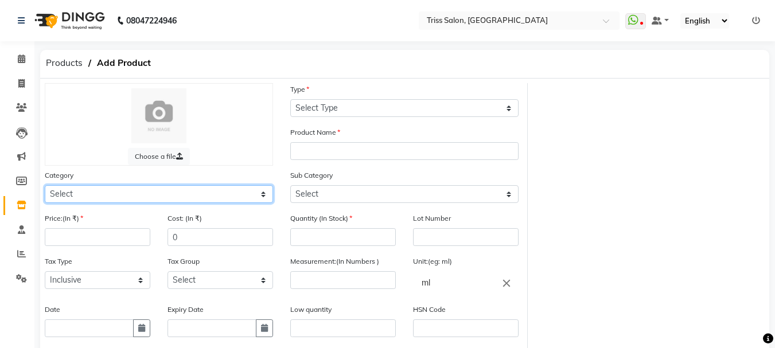
click at [200, 190] on select "Select PH [PERSON_NAME] Moroccan Oil 3TenX K18 Schwarzkopf Mintree Kanpeki Thal…" at bounding box center [159, 194] width 228 height 18
select select "367302750"
click at [45, 185] on select "Select PH [PERSON_NAME] Moroccan Oil 3TenX K18 Schwarzkopf Mintree Kanpeki Thal…" at bounding box center [159, 194] width 228 height 18
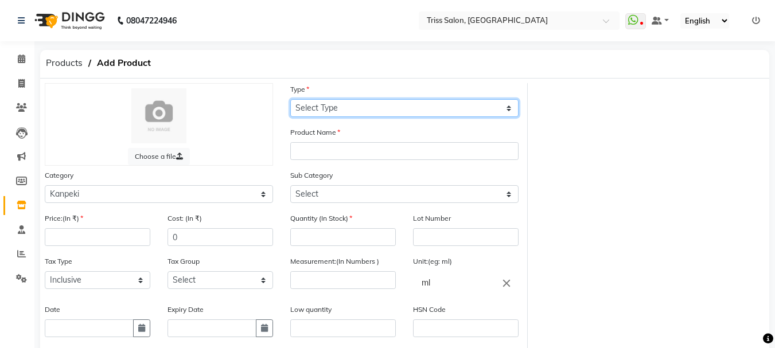
click at [505, 108] on select "Select Type Both Retail Consumable" at bounding box center [404, 108] width 228 height 18
click at [499, 107] on select "Select Type Both Retail Consumable" at bounding box center [404, 108] width 228 height 18
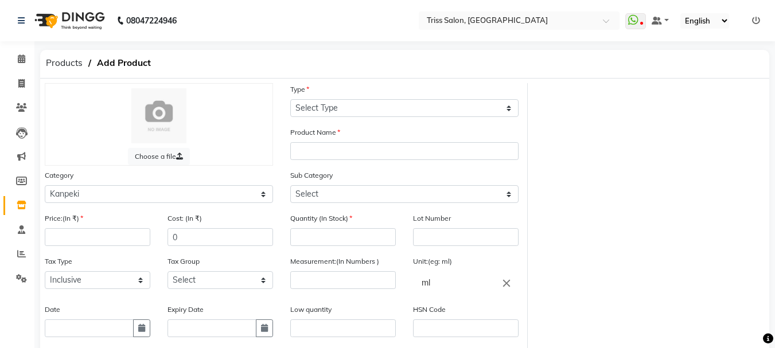
click at [20, 201] on icon at bounding box center [22, 205] width 10 height 9
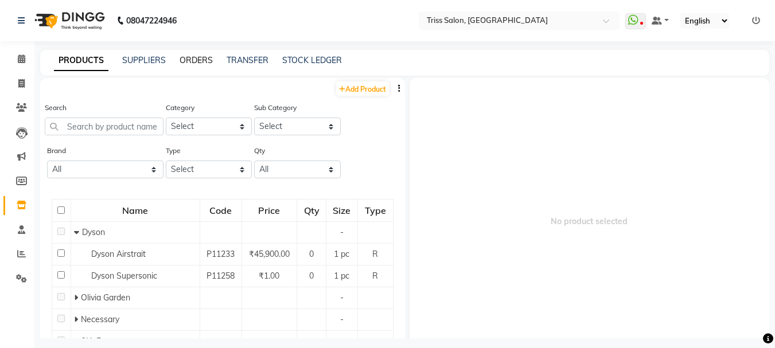
click at [199, 63] on link "ORDERS" at bounding box center [196, 60] width 33 height 10
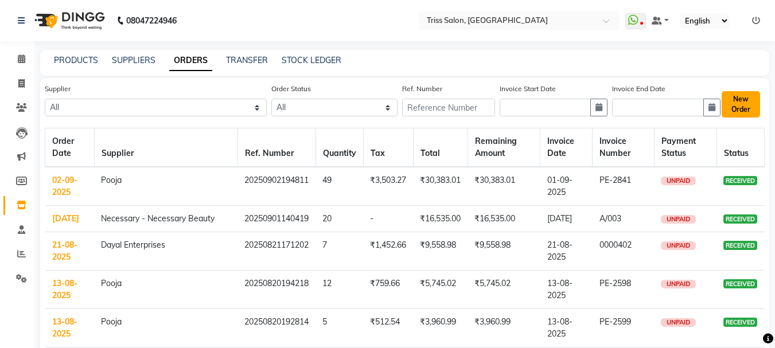
click at [741, 111] on button "New Order" at bounding box center [741, 104] width 38 height 26
select select "true"
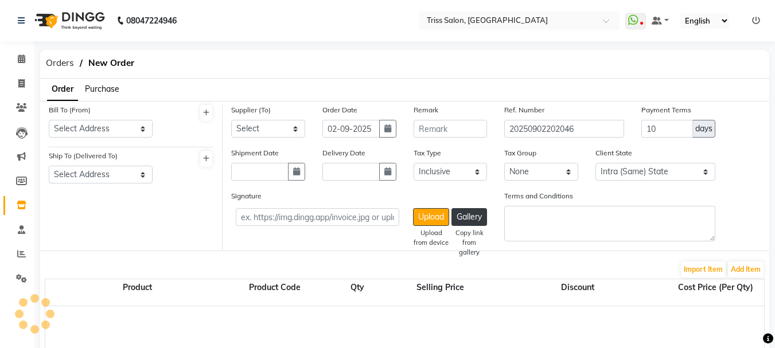
select select "1366"
click at [104, 88] on span "Purchase" at bounding box center [102, 89] width 34 height 10
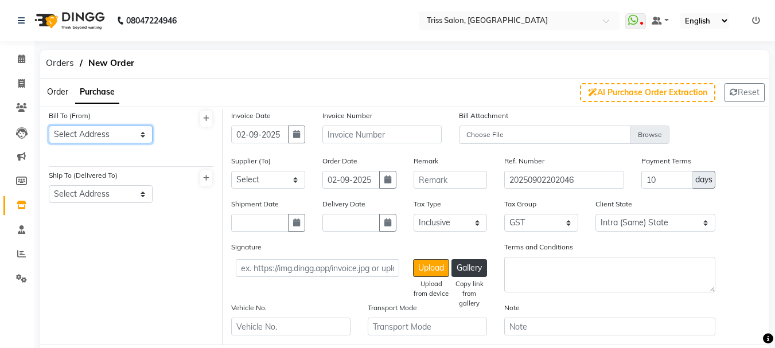
click at [142, 126] on select "Select Address [PERSON_NAME] [PERSON_NAME]" at bounding box center [101, 135] width 104 height 18
select select "475"
click at [49, 126] on select "Select Address [PERSON_NAME] [PERSON_NAME]" at bounding box center [101, 135] width 104 height 18
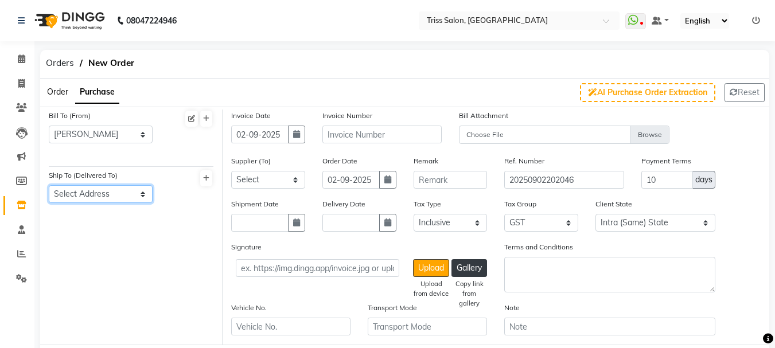
click at [137, 194] on select "Select Address [GEOGRAPHIC_DATA]" at bounding box center [101, 194] width 104 height 18
select select "115"
click at [49, 185] on select "Select Address [GEOGRAPHIC_DATA]" at bounding box center [101, 194] width 104 height 18
click at [293, 135] on icon "button" at bounding box center [296, 134] width 7 height 8
select select "9"
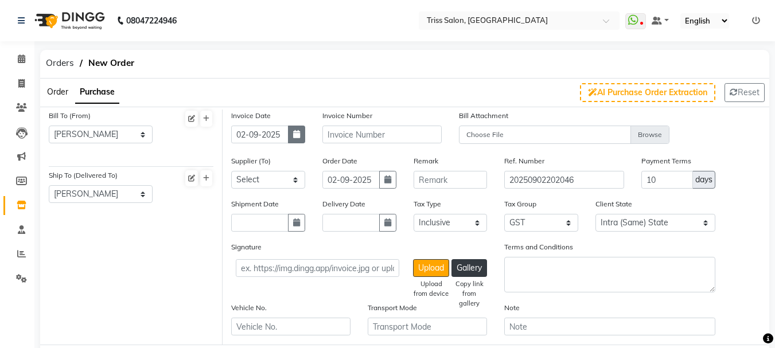
select select "2025"
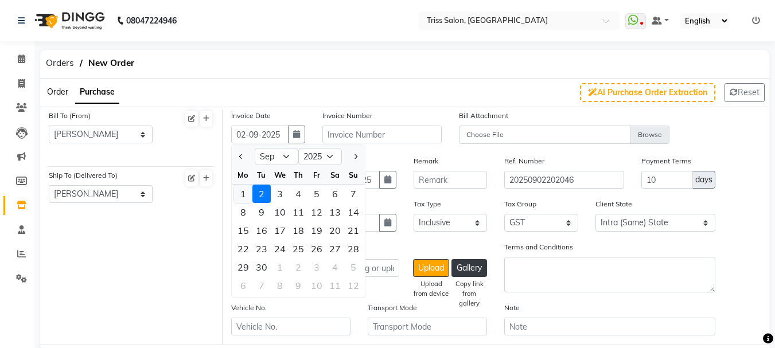
click at [236, 193] on div "1" at bounding box center [243, 194] width 18 height 18
type input "01-09-2025"
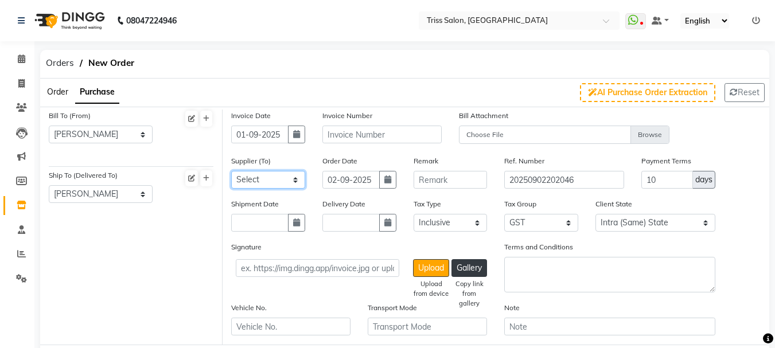
click at [296, 175] on select "Select Auraine Botanicals - Auraine Botanicals Dayal Enterprises Head Office Po…" at bounding box center [268, 180] width 74 height 18
select select "713"
click at [231, 171] on select "Select Auraine Botanicals - Auraine Botanicals Dayal Enterprises Head Office Po…" at bounding box center [268, 180] width 74 height 18
click at [25, 56] on icon at bounding box center [21, 58] width 7 height 9
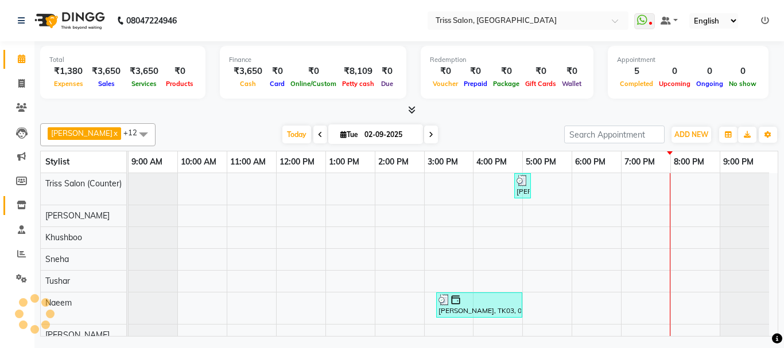
click at [19, 201] on icon at bounding box center [22, 205] width 10 height 9
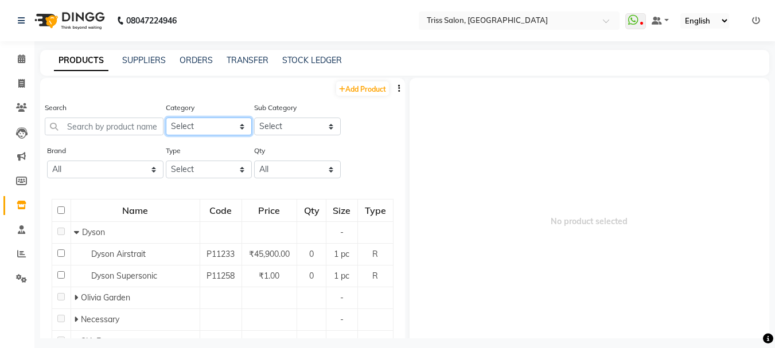
click at [224, 127] on select "Select PH [PERSON_NAME] Moroccan Oil 3TenX K18 Schwarzkopf Mintree Kanpeki Thal…" at bounding box center [209, 127] width 87 height 18
select select "367302750"
click at [166, 118] on select "Select PH [PERSON_NAME] Moroccan Oil 3TenX K18 Schwarzkopf Mintree Kanpeki Thal…" at bounding box center [209, 127] width 87 height 18
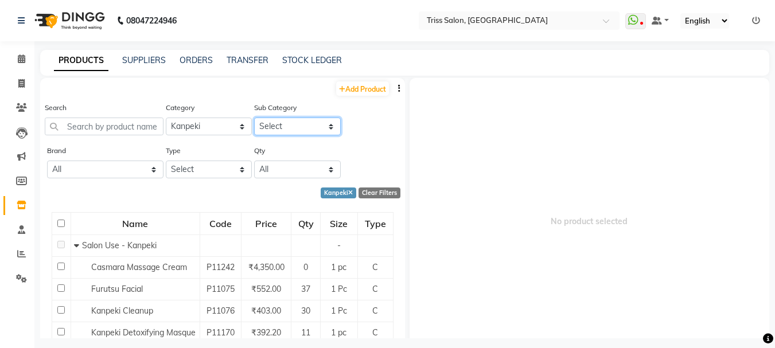
click at [304, 120] on select "Select Salon Use - Kanpeki Retail - [GEOGRAPHIC_DATA]" at bounding box center [297, 127] width 87 height 18
select select "3673027501"
click at [254, 118] on select "Select Salon Use - Kanpeki Retail - [GEOGRAPHIC_DATA]" at bounding box center [297, 127] width 87 height 18
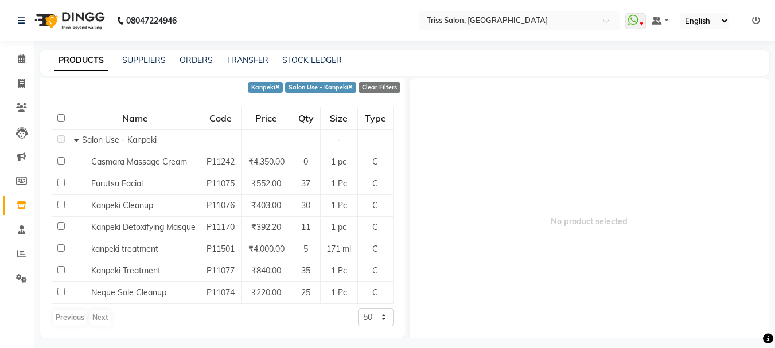
scroll to position [109, 0]
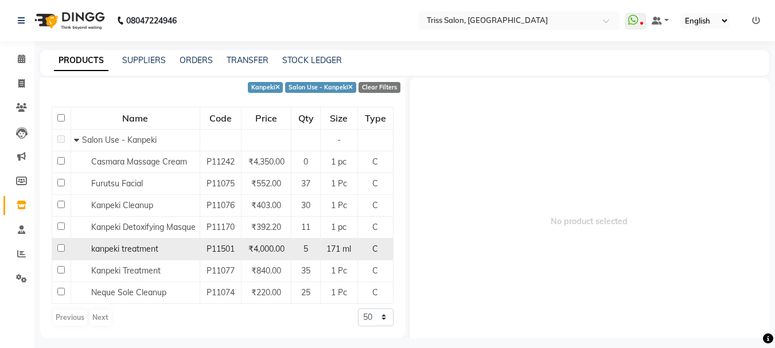
click at [141, 254] on span "kanpeki treatment" at bounding box center [124, 249] width 67 height 10
select select
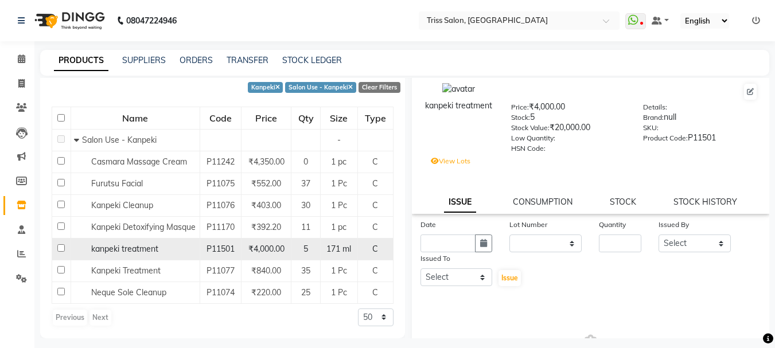
scroll to position [0, 0]
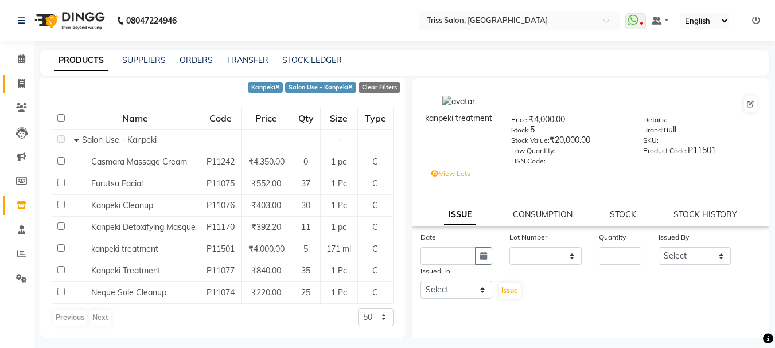
click at [21, 90] on link "Invoice" at bounding box center [17, 84] width 28 height 19
select select "service"
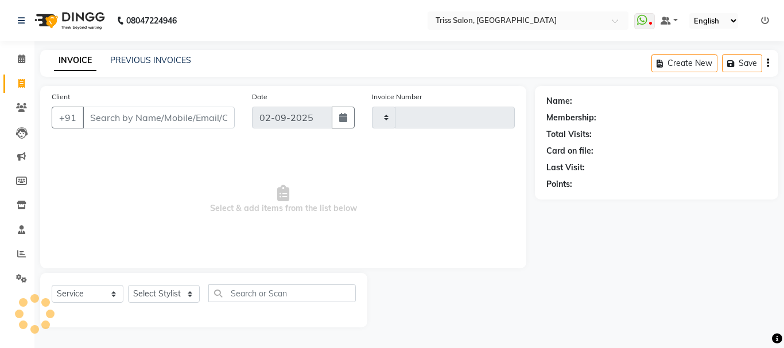
type input "1589"
select select "4304"
click at [144, 291] on select "Select Stylist" at bounding box center [164, 294] width 72 height 18
click at [137, 288] on select "Select Stylist" at bounding box center [164, 294] width 72 height 18
click at [139, 290] on select "Select Stylist" at bounding box center [164, 294] width 72 height 18
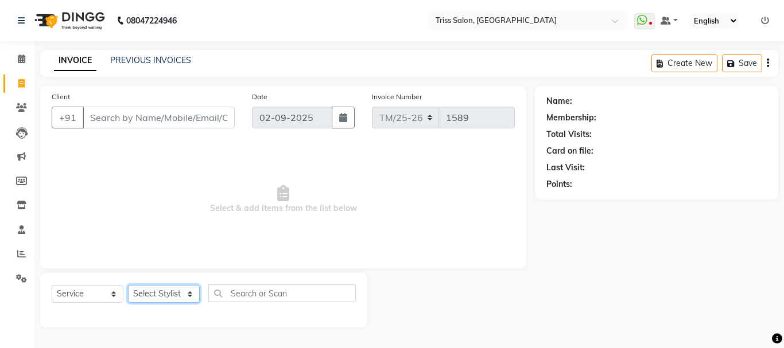
click at [135, 289] on select "Select Stylist" at bounding box center [164, 294] width 72 height 18
click at [140, 291] on select "Select Stylist Bhim Ram [PERSON_NAME] [PERSON_NAME] (Pooja) Kuldeep [PERSON_NAM…" at bounding box center [164, 294] width 72 height 18
select select "65478"
click at [128, 285] on select "Select Stylist Bhim Ram [PERSON_NAME] [PERSON_NAME] (Pooja) Kuldeep [PERSON_NAM…" at bounding box center [164, 294] width 72 height 18
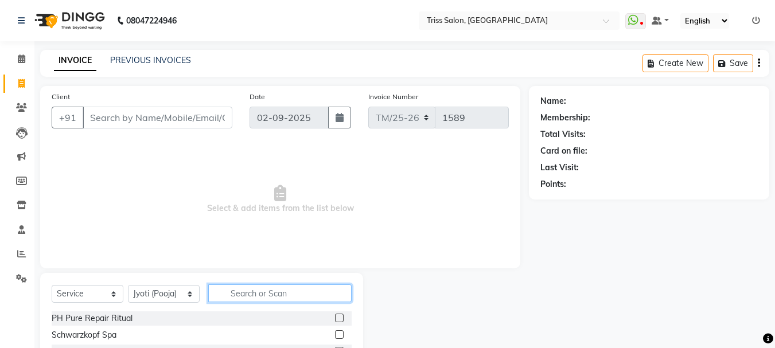
click at [236, 290] on input "text" at bounding box center [279, 294] width 143 height 18
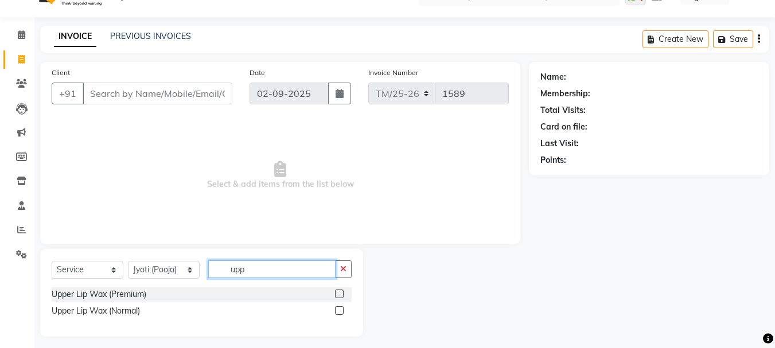
scroll to position [30, 0]
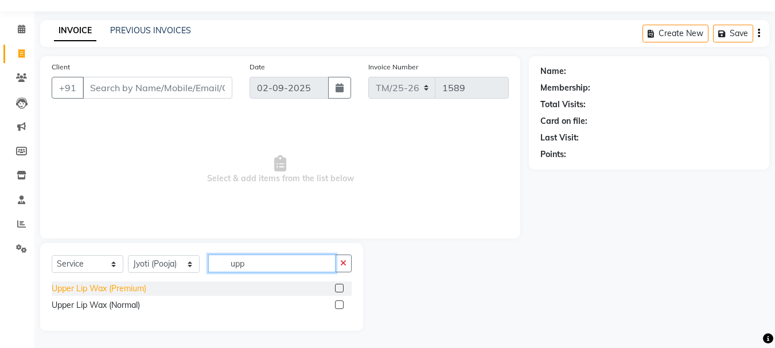
type input "upp"
click at [53, 292] on div "Upper Lip Wax (Premium)" at bounding box center [99, 289] width 95 height 12
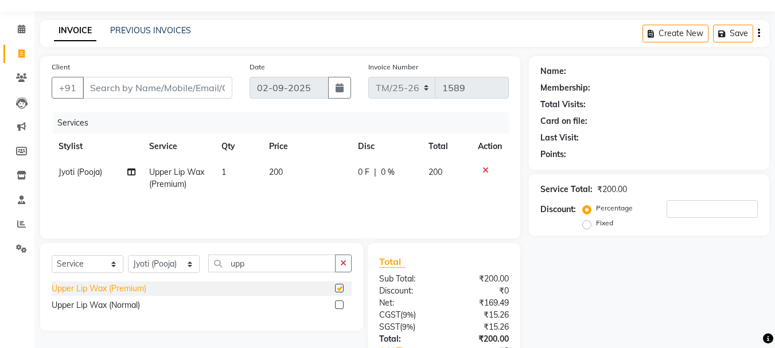
checkbox input "false"
click at [228, 176] on td "1" at bounding box center [239, 178] width 48 height 38
select select "65478"
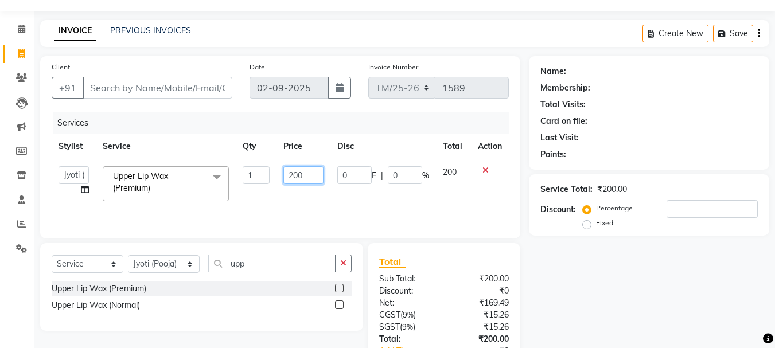
click at [312, 177] on input "200" at bounding box center [303, 175] width 40 height 18
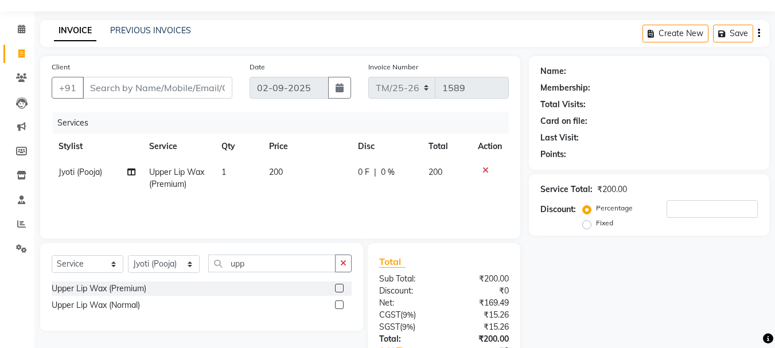
click at [246, 174] on td "1" at bounding box center [239, 178] width 48 height 38
select select "65478"
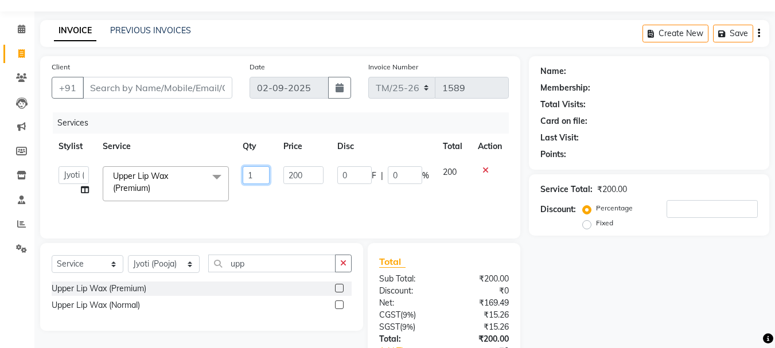
click at [260, 176] on input "1" at bounding box center [257, 175] width 28 height 18
type input "2"
click at [617, 307] on div "Name: Membership: Total Visits: Card on file: Last Visit: Points: Service Total…" at bounding box center [653, 234] width 249 height 356
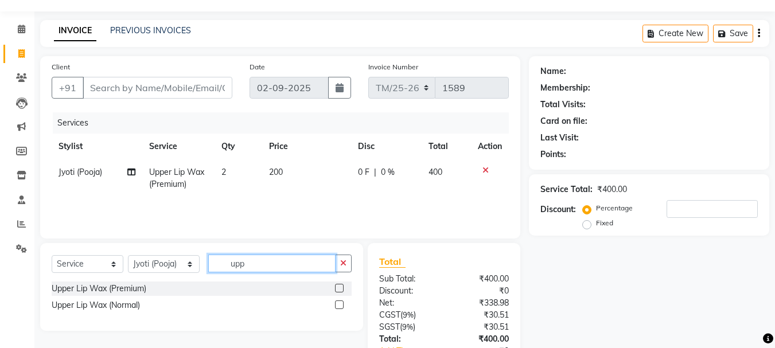
click at [299, 267] on input "upp" at bounding box center [271, 264] width 127 height 18
type input "u"
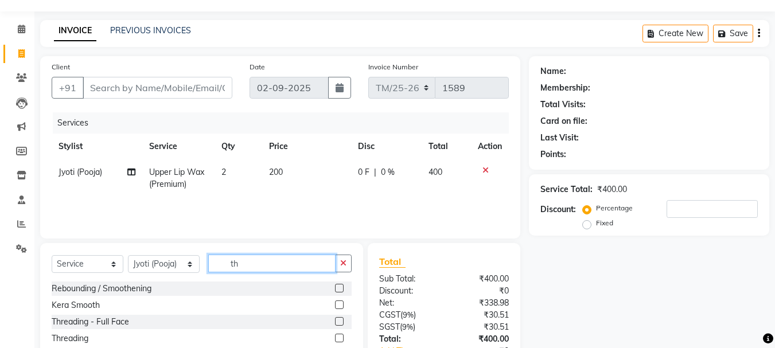
type input "th"
click at [76, 338] on div "Threading" at bounding box center [70, 339] width 37 height 12
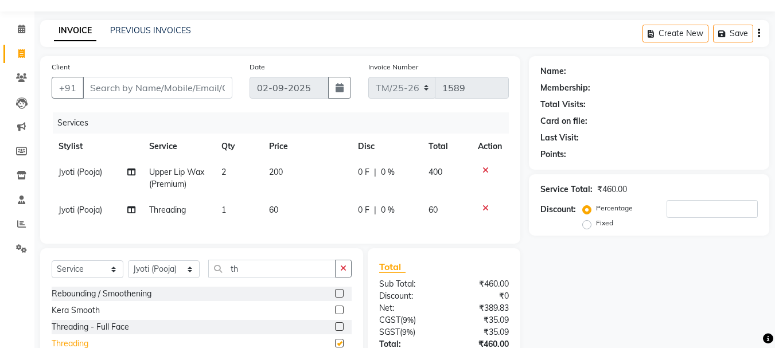
checkbox input "false"
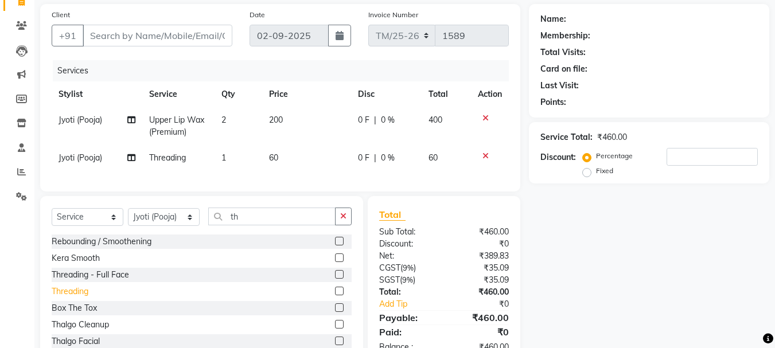
scroll to position [85, 0]
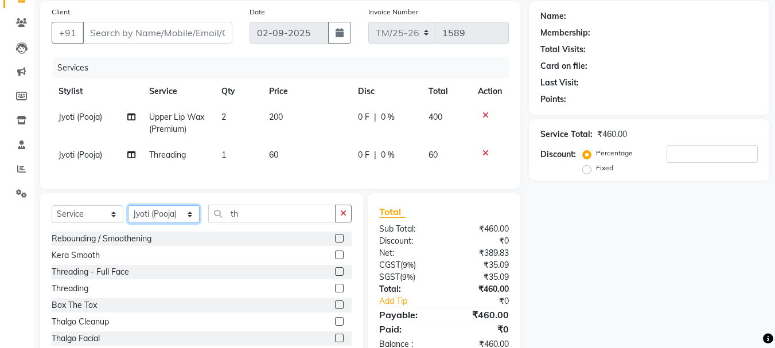
click at [149, 220] on select "Select Stylist Bhim Ram [PERSON_NAME] [PERSON_NAME] (Pooja) Kuldeep [PERSON_NAM…" at bounding box center [164, 214] width 72 height 18
select select "40814"
click at [128, 214] on select "Select Stylist Bhim Ram [PERSON_NAME] [PERSON_NAME] (Pooja) Kuldeep [PERSON_NAM…" at bounding box center [164, 214] width 72 height 18
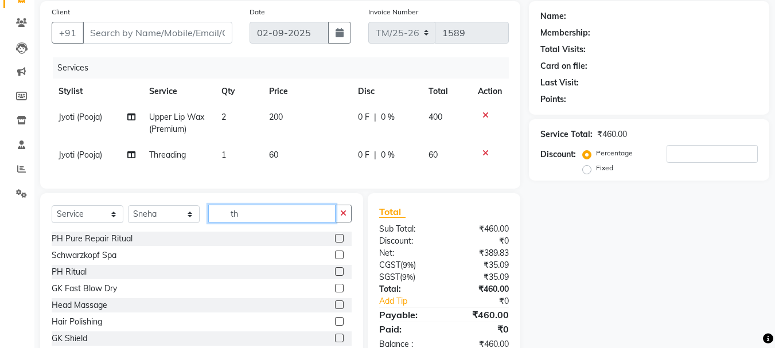
click at [263, 223] on input "th" at bounding box center [271, 214] width 127 height 18
type input "t"
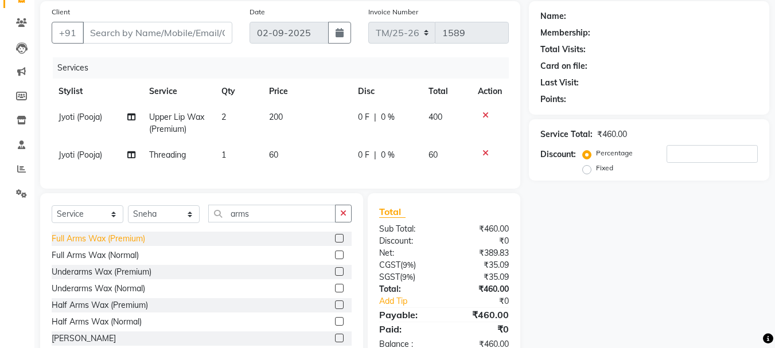
click at [61, 243] on div "Full Arms Wax (Premium)" at bounding box center [98, 239] width 93 height 12
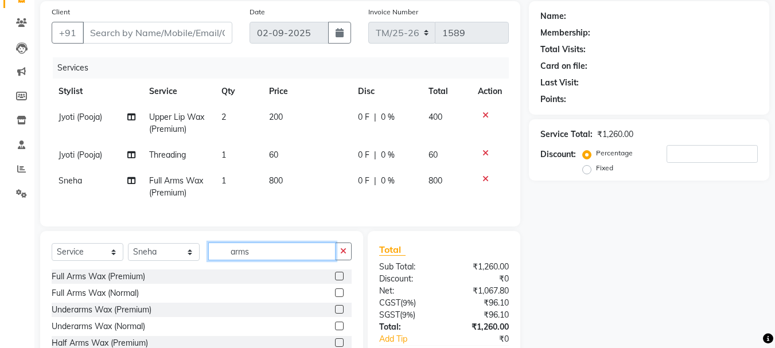
click at [291, 260] on input "arms" at bounding box center [271, 252] width 127 height 18
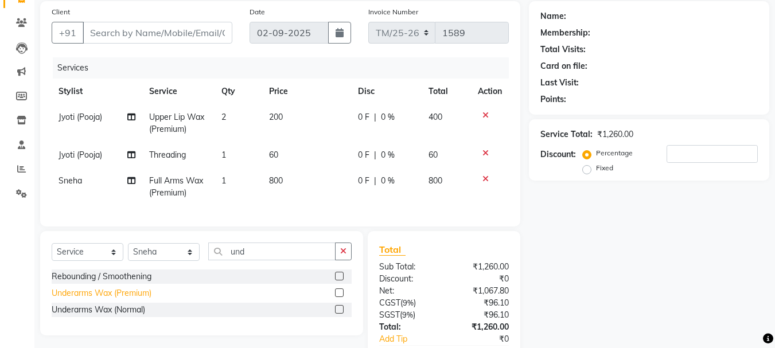
click at [65, 299] on div "Underarms Wax (Premium)" at bounding box center [102, 293] width 100 height 12
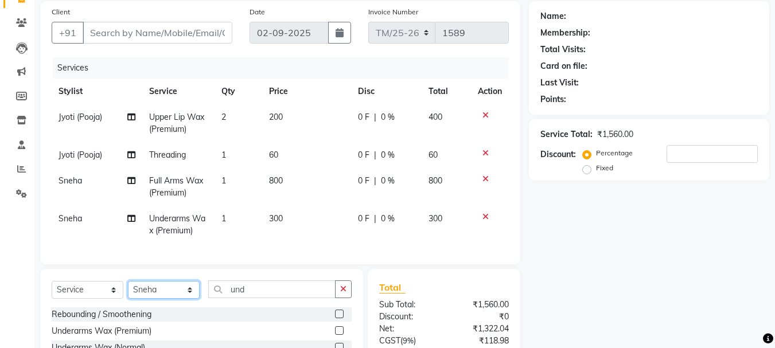
click at [166, 299] on select "Select Stylist Bhim Ram [PERSON_NAME] [PERSON_NAME] (Pooja) Kuldeep [PERSON_NAM…" at bounding box center [164, 290] width 72 height 18
click at [128, 290] on select "Select Stylist Bhim Ram [PERSON_NAME] [PERSON_NAME] (Pooja) Kuldeep [PERSON_NAM…" at bounding box center [164, 290] width 72 height 18
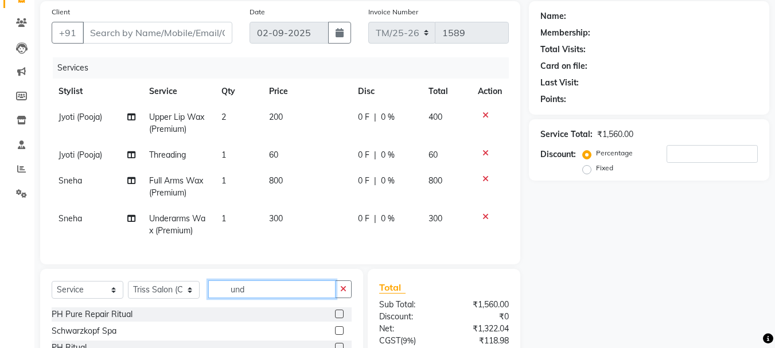
click at [270, 298] on input "und" at bounding box center [271, 289] width 127 height 18
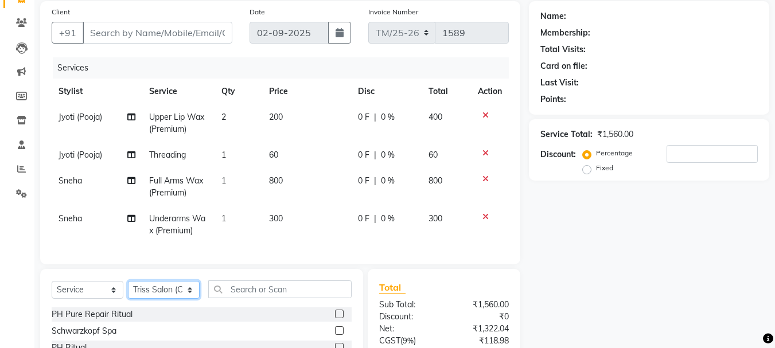
click at [158, 298] on select "Select Stylist Bhim Ram [PERSON_NAME] [PERSON_NAME] (Pooja) Kuldeep [PERSON_NAM…" at bounding box center [164, 290] width 72 height 18
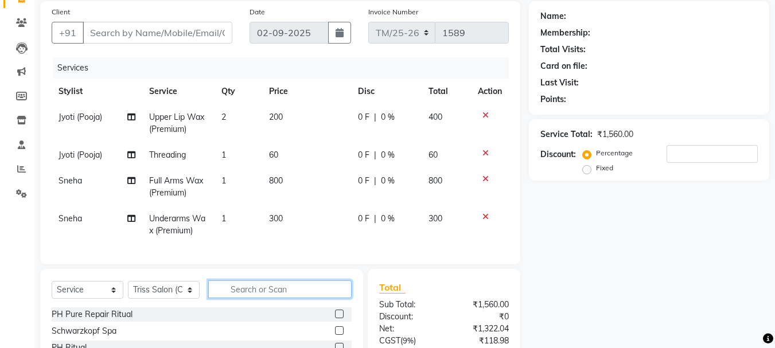
click at [249, 297] on input "text" at bounding box center [279, 289] width 143 height 18
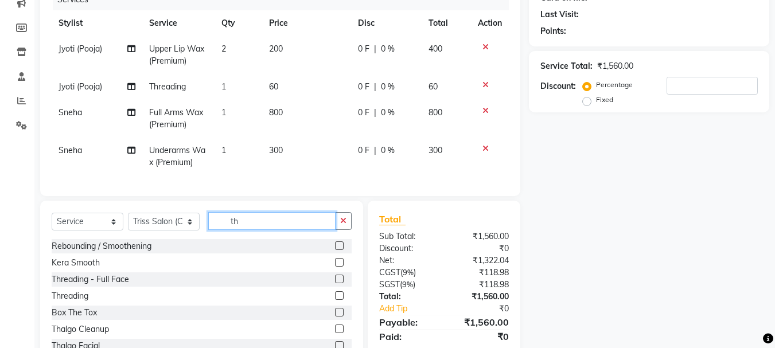
scroll to position [154, 0]
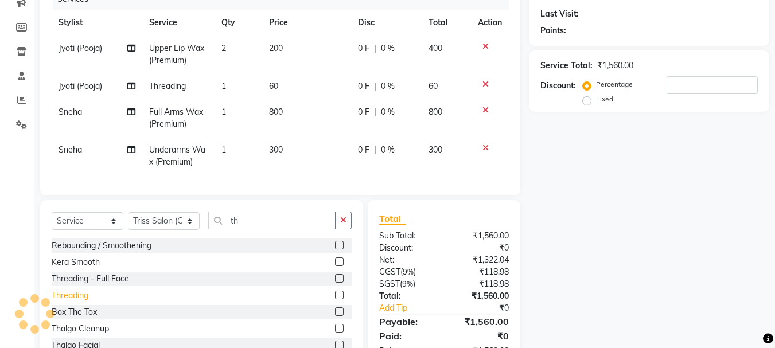
click at [54, 302] on div "Threading" at bounding box center [70, 296] width 37 height 12
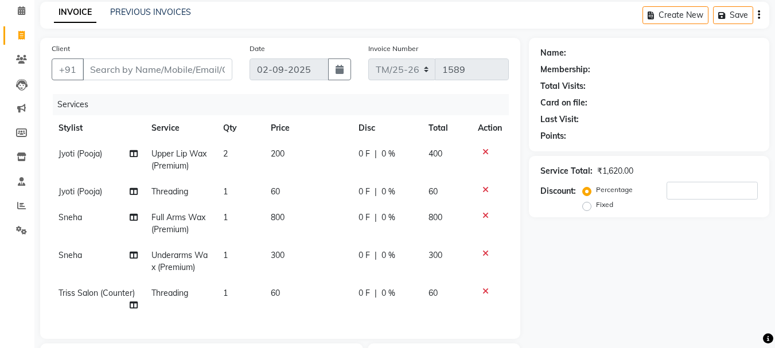
scroll to position [0, 0]
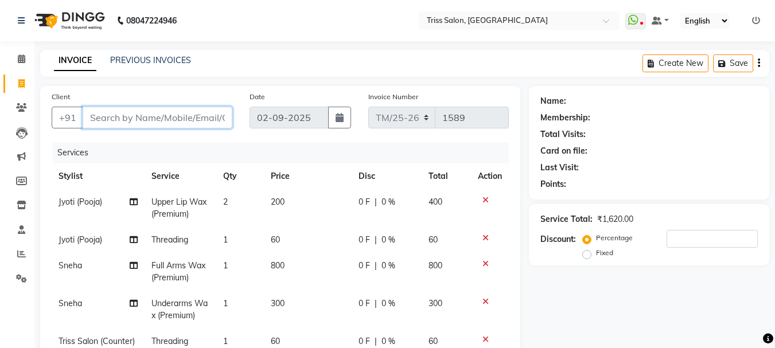
click at [163, 126] on input "Client" at bounding box center [158, 118] width 150 height 22
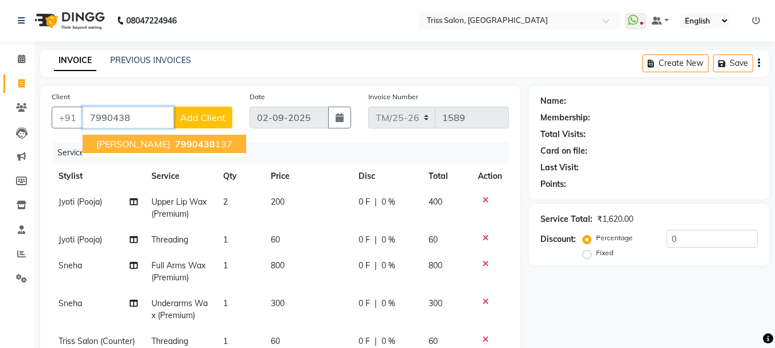
click at [106, 143] on span "[PERSON_NAME]" at bounding box center [133, 143] width 74 height 11
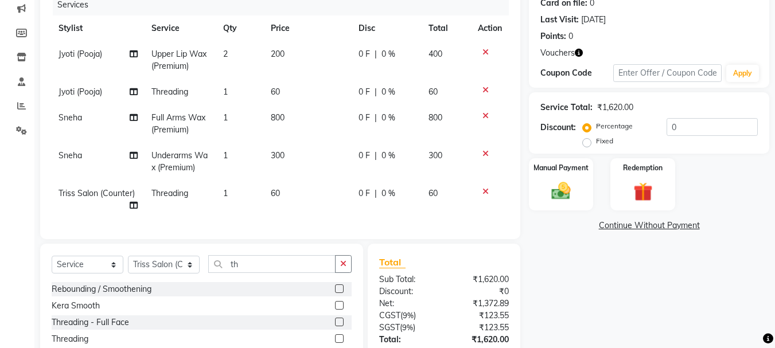
scroll to position [63, 0]
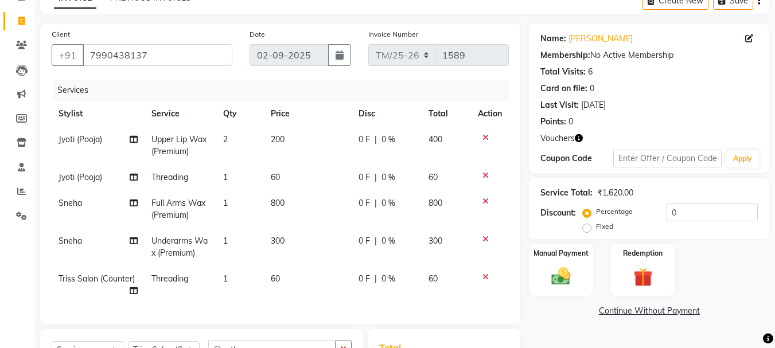
click at [578, 138] on icon "button" at bounding box center [579, 138] width 8 height 8
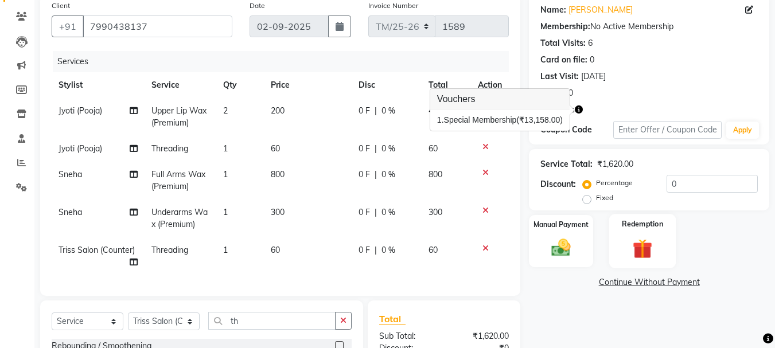
click at [650, 250] on img at bounding box center [642, 248] width 32 height 25
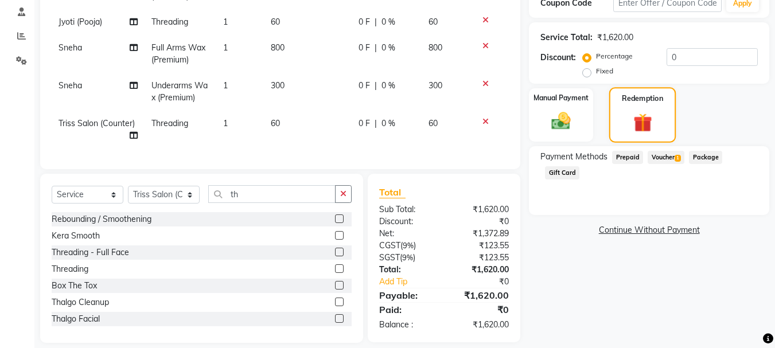
scroll to position [239, 0]
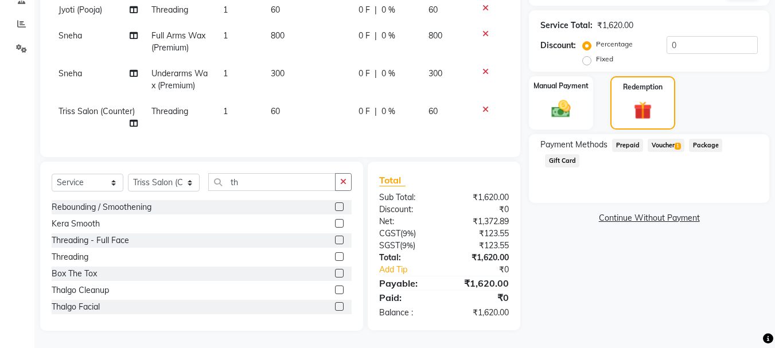
click at [677, 143] on span "Voucher 1" at bounding box center [666, 145] width 37 height 13
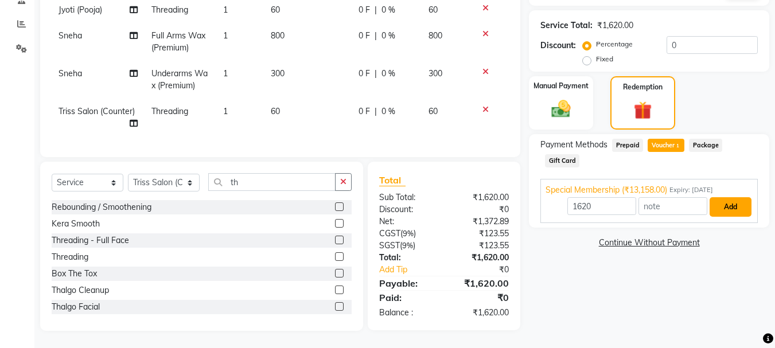
click at [734, 201] on button "Add" at bounding box center [731, 207] width 42 height 20
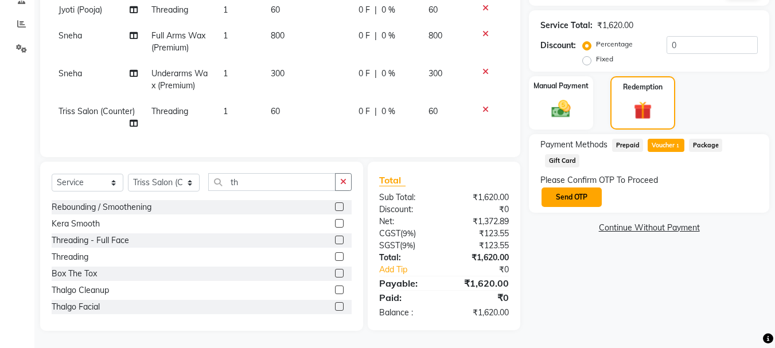
click at [581, 188] on button "Send OTP" at bounding box center [571, 198] width 60 height 20
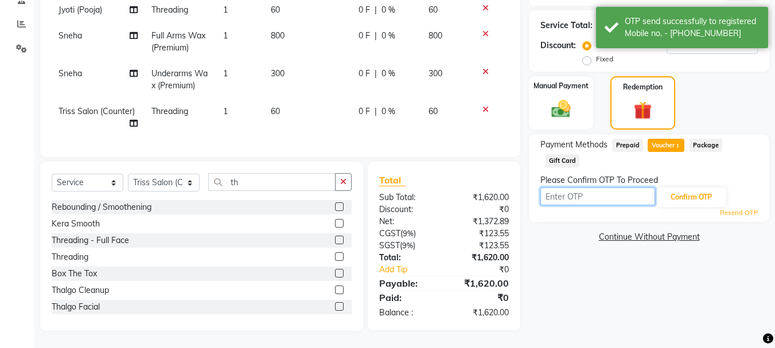
click at [576, 189] on input "text" at bounding box center [597, 197] width 115 height 18
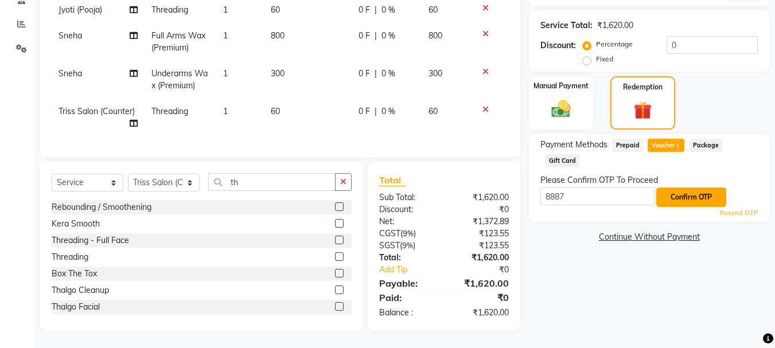
click at [685, 188] on button "Confirm OTP" at bounding box center [691, 198] width 70 height 20
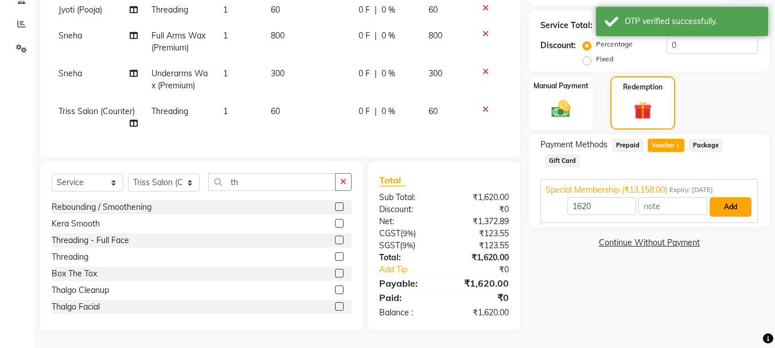
click at [724, 198] on button "Add" at bounding box center [731, 207] width 42 height 20
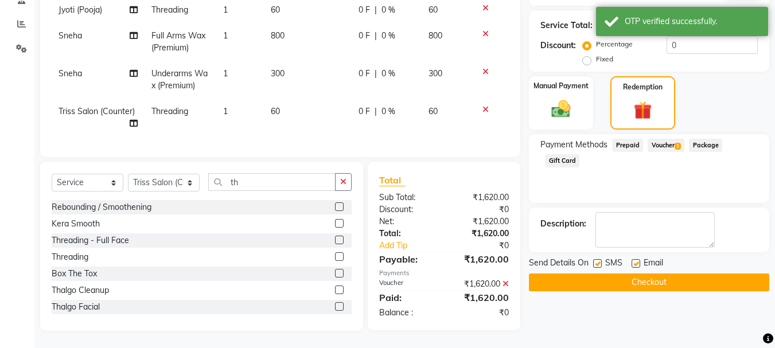
click at [676, 276] on button "Checkout" at bounding box center [649, 283] width 240 height 18
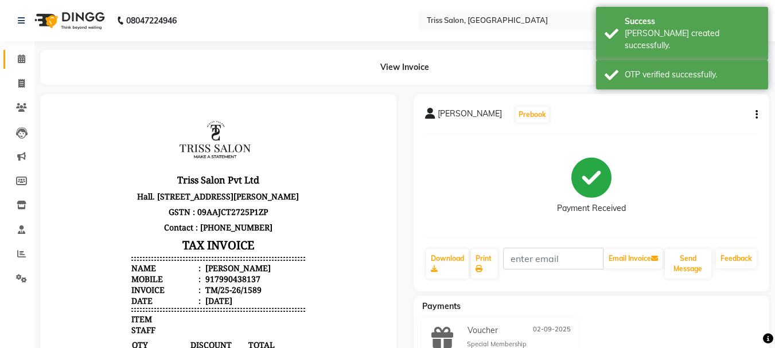
click at [20, 52] on link "Calendar" at bounding box center [17, 59] width 28 height 19
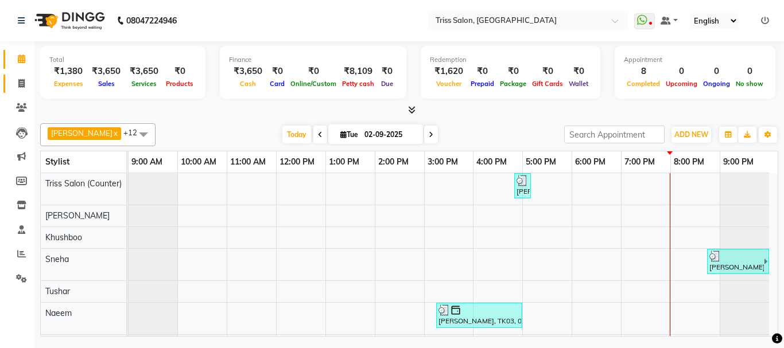
click at [20, 81] on icon at bounding box center [21, 83] width 6 height 9
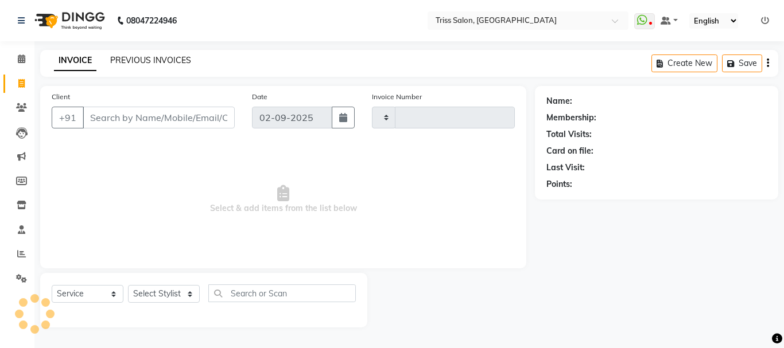
click at [157, 63] on link "PREVIOUS INVOICES" at bounding box center [150, 60] width 81 height 10
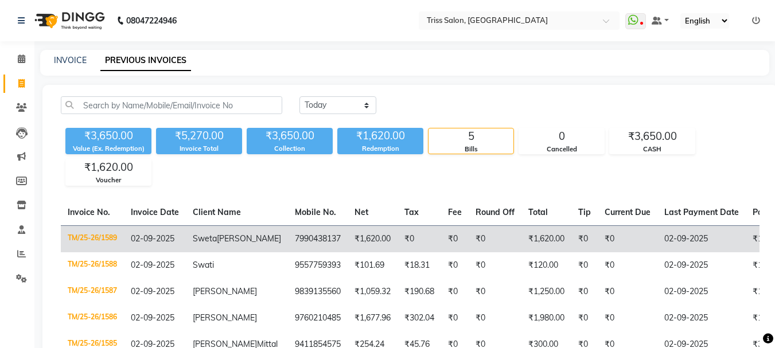
click at [295, 239] on td "7990438137" at bounding box center [318, 238] width 60 height 27
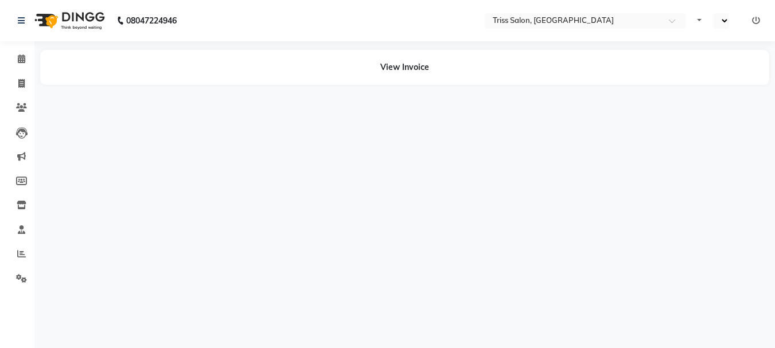
select select "en"
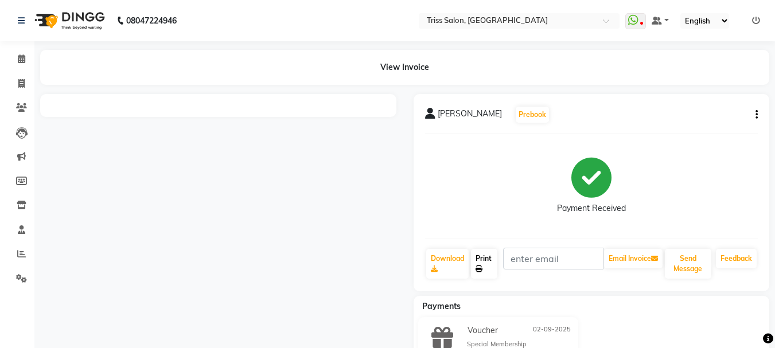
click at [484, 264] on link "Print" at bounding box center [484, 264] width 26 height 30
click at [20, 58] on icon at bounding box center [21, 58] width 7 height 9
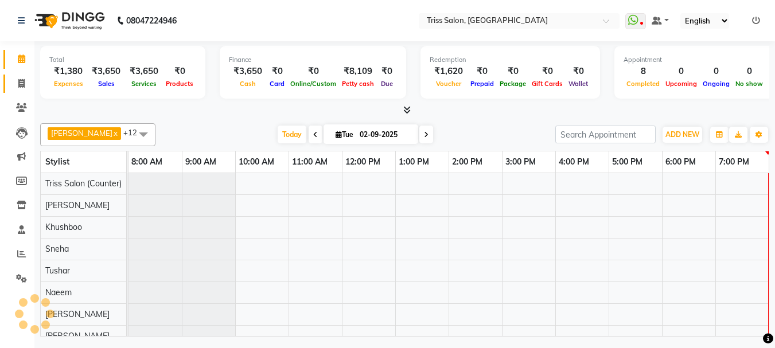
click at [19, 79] on icon at bounding box center [21, 83] width 6 height 9
select select "service"
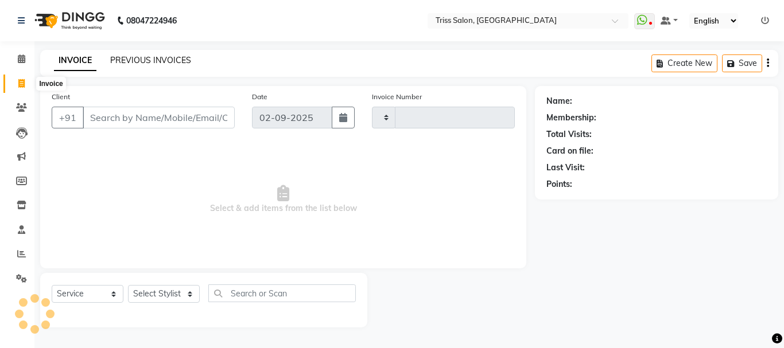
click at [165, 55] on link "PREVIOUS INVOICES" at bounding box center [150, 60] width 81 height 10
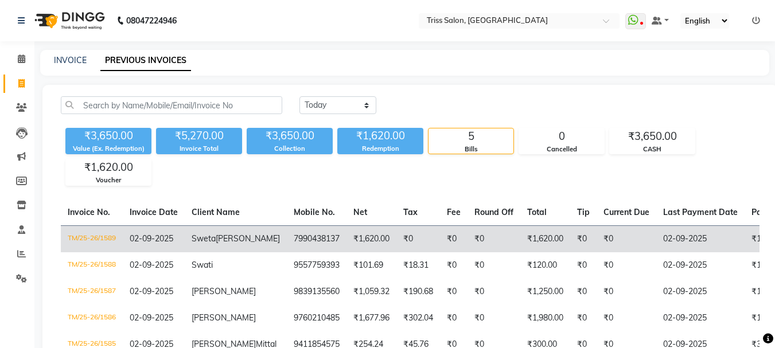
click at [291, 243] on td "7990438137" at bounding box center [317, 238] width 60 height 27
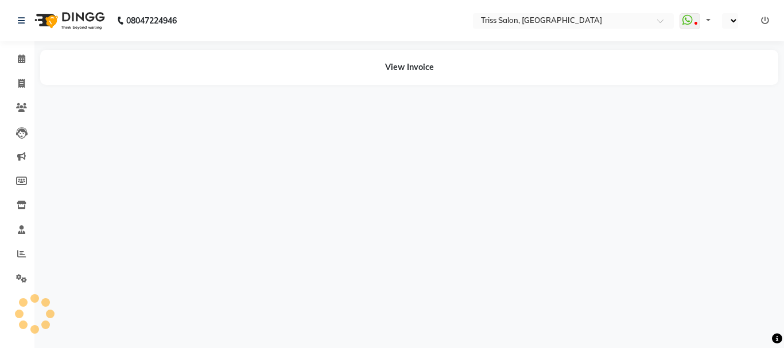
select select "en"
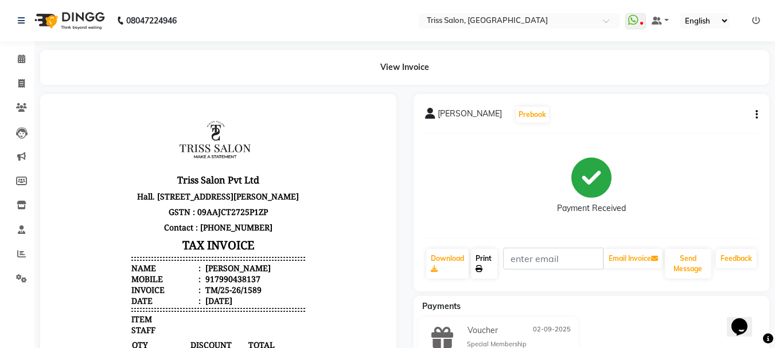
click at [477, 261] on link "Print" at bounding box center [484, 264] width 26 height 30
click at [488, 255] on link "Print" at bounding box center [484, 264] width 26 height 30
click at [23, 82] on icon at bounding box center [21, 83] width 6 height 9
select select "service"
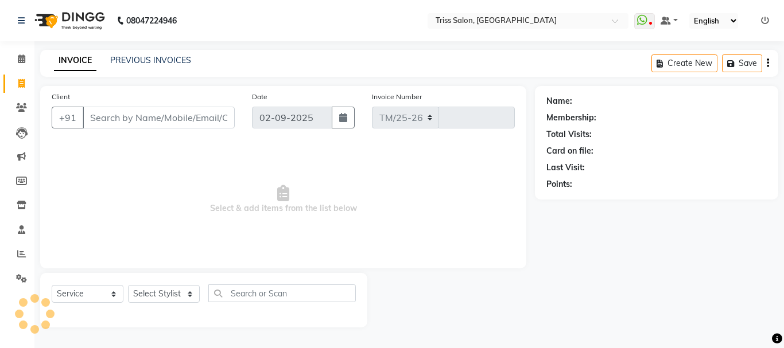
select select "4304"
type input "1590"
click at [144, 295] on select "Select Stylist" at bounding box center [164, 294] width 72 height 18
click at [135, 297] on select "Select Stylist" at bounding box center [164, 294] width 72 height 18
click at [132, 293] on select "Select Stylist" at bounding box center [164, 294] width 72 height 18
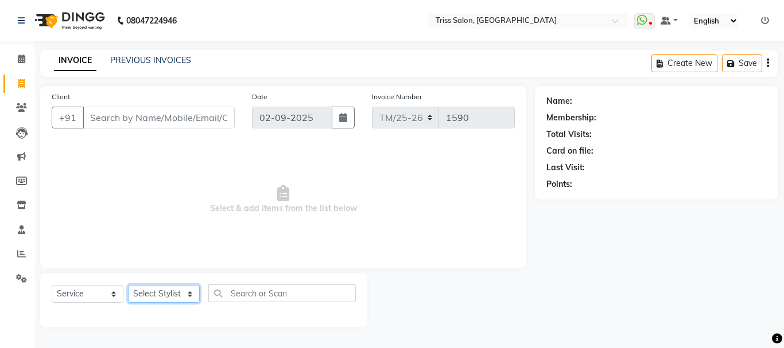
click at [132, 293] on select "Select Stylist Bhim Ram [PERSON_NAME] [PERSON_NAME] (Pooja) Kuldeep [PERSON_NAM…" at bounding box center [164, 294] width 72 height 18
click at [131, 294] on select "Select Stylist Bhim Ram [PERSON_NAME] [PERSON_NAME] (Pooja) Kuldeep [PERSON_NAM…" at bounding box center [164, 294] width 72 height 18
select select "83395"
click at [128, 285] on select "Select Stylist Bhim Ram [PERSON_NAME] [PERSON_NAME] (Pooja) Kuldeep [PERSON_NAM…" at bounding box center [164, 294] width 72 height 18
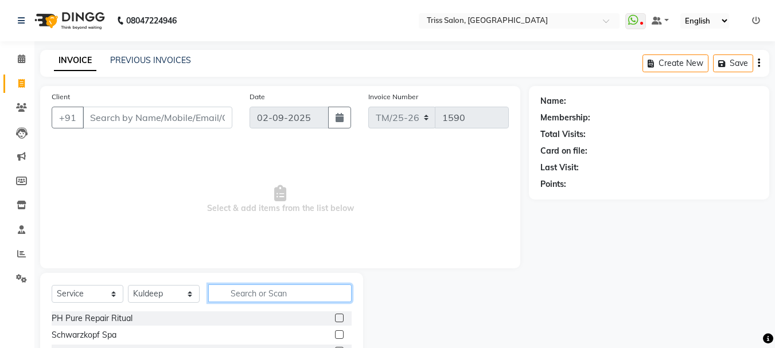
click at [254, 288] on input "text" at bounding box center [279, 294] width 143 height 18
click at [267, 290] on input "text" at bounding box center [279, 294] width 143 height 18
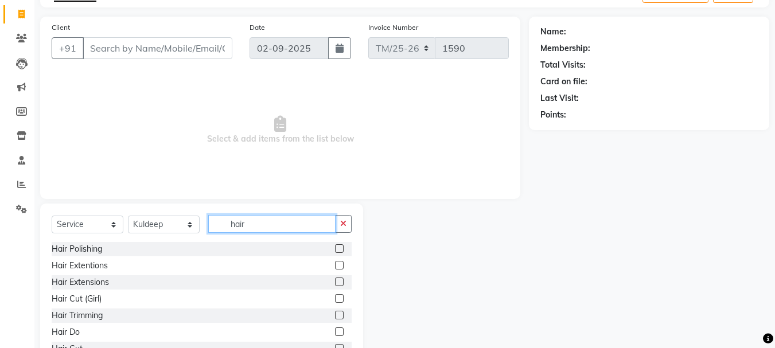
scroll to position [76, 0]
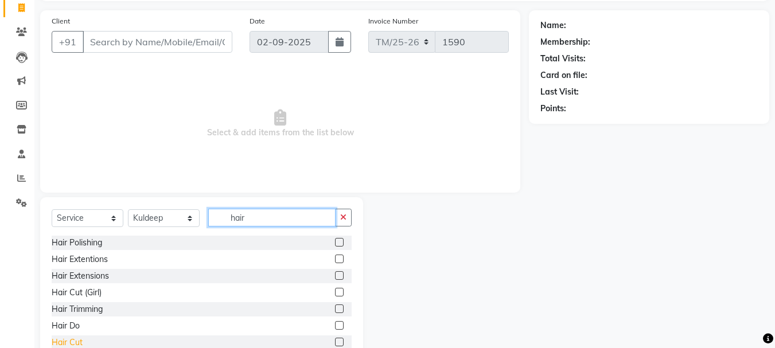
type input "hair"
click at [56, 340] on div "Hair Cut" at bounding box center [67, 343] width 31 height 12
checkbox input "false"
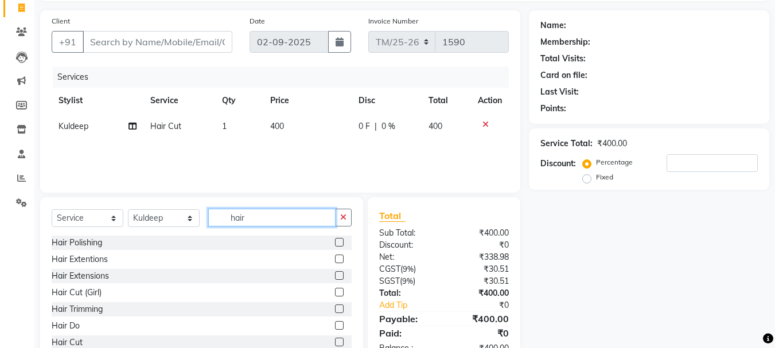
click at [296, 217] on input "hair" at bounding box center [271, 218] width 127 height 18
type input "h"
click at [258, 220] on input "text" at bounding box center [279, 218] width 143 height 18
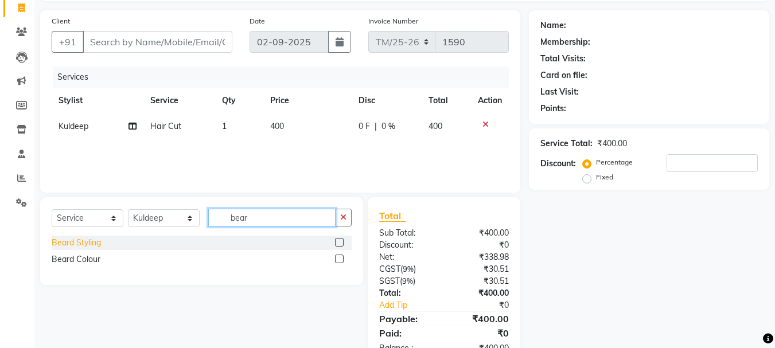
type input "bear"
click at [65, 239] on div "Beard Styling" at bounding box center [76, 243] width 49 height 12
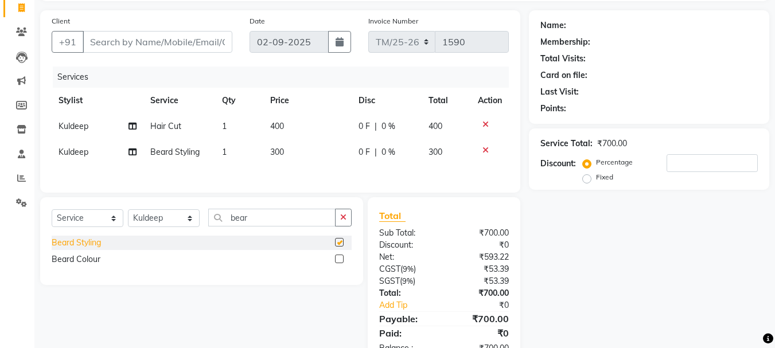
checkbox input "false"
click at [146, 38] on input "Client" at bounding box center [158, 42] width 150 height 22
type input "8"
type input "0"
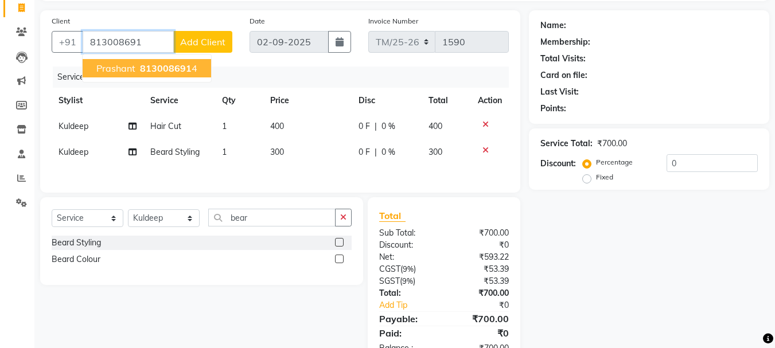
click at [170, 73] on span "813008691" at bounding box center [166, 68] width 52 height 11
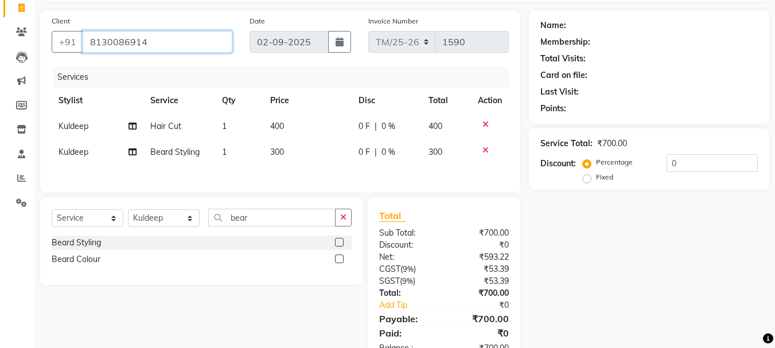
type input "8130086914"
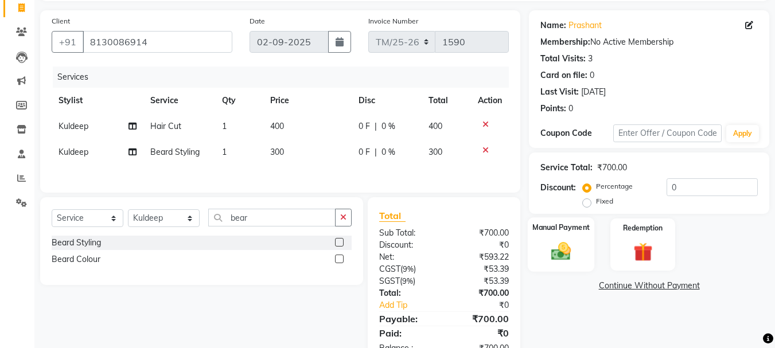
click at [568, 250] on img at bounding box center [561, 251] width 32 height 23
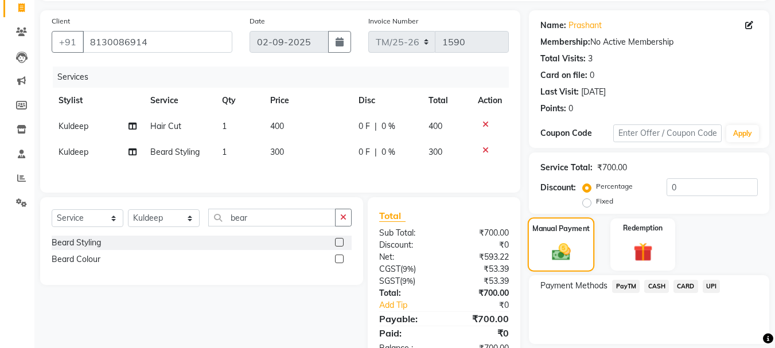
scroll to position [112, 0]
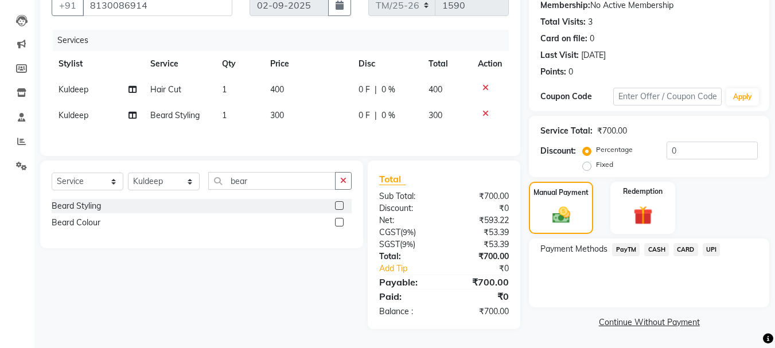
click at [712, 253] on span "UPI" at bounding box center [712, 249] width 18 height 13
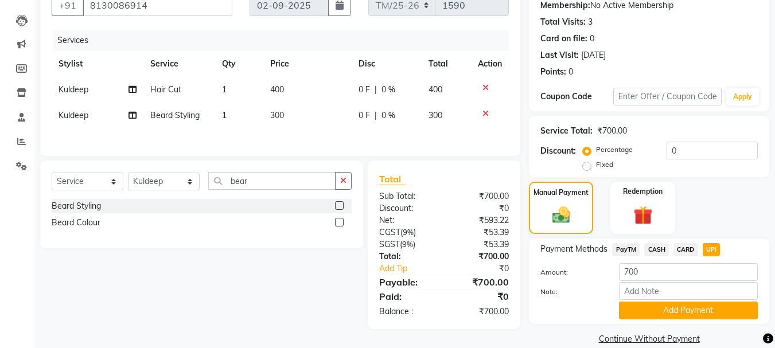
scroll to position [129, 0]
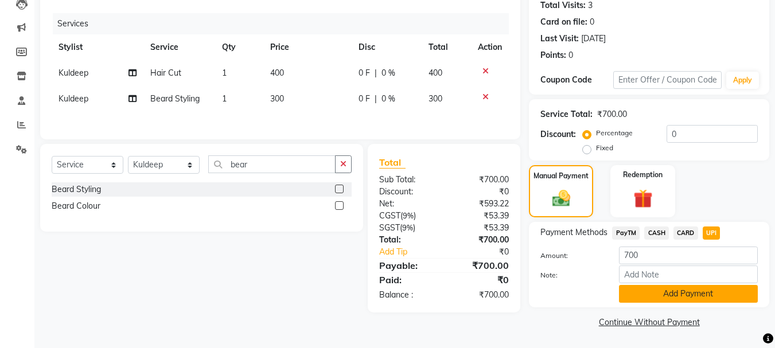
click at [712, 292] on button "Add Payment" at bounding box center [688, 294] width 139 height 18
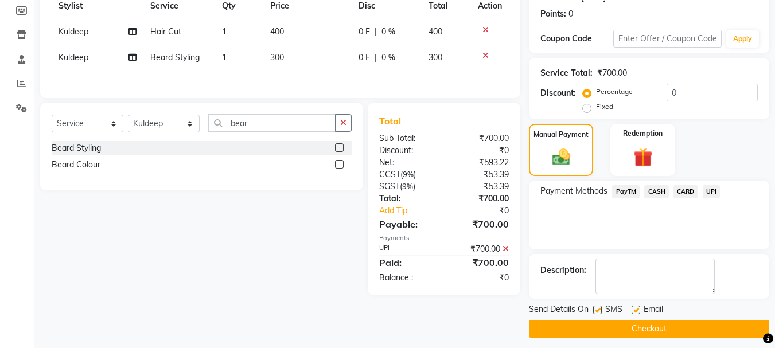
scroll to position [177, 0]
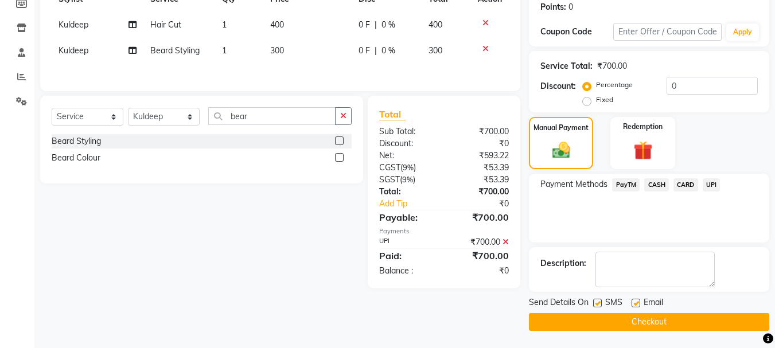
click at [650, 323] on button "Checkout" at bounding box center [649, 322] width 240 height 18
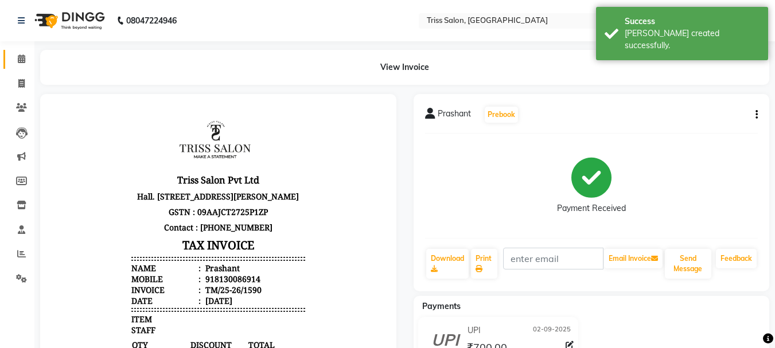
click at [21, 59] on icon at bounding box center [21, 58] width 7 height 9
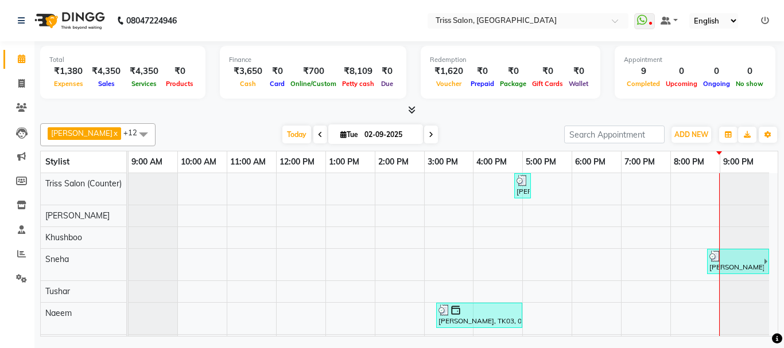
click at [762, 19] on icon at bounding box center [765, 21] width 8 height 8
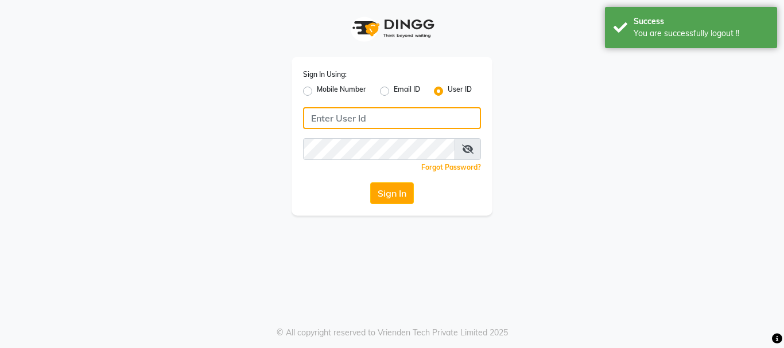
type input "8755001716"
